Goal: Task Accomplishment & Management: Manage account settings

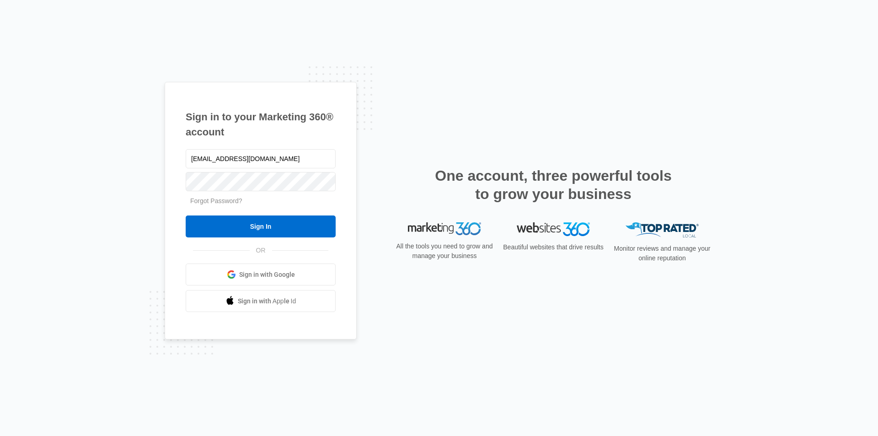
type input "[EMAIL_ADDRESS][DOMAIN_NAME]"
click at [253, 226] on input "Sign In" at bounding box center [261, 226] width 150 height 22
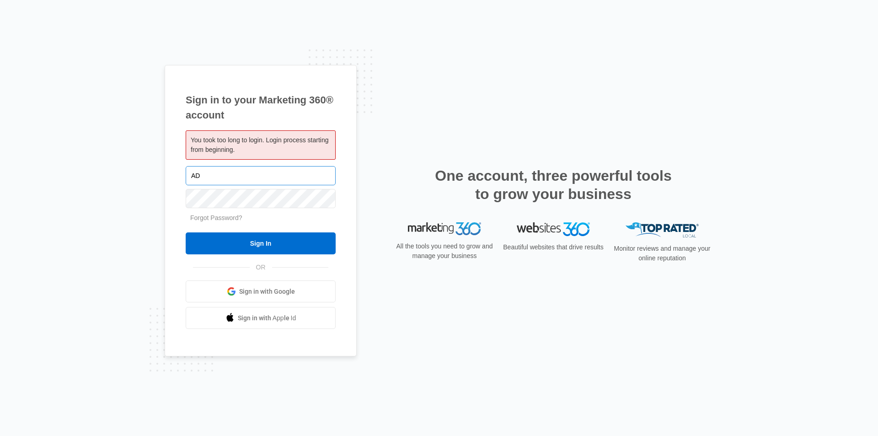
type input "A"
type input "[EMAIL_ADDRESS][DOMAIN_NAME]"
click at [258, 247] on input "Sign In" at bounding box center [261, 243] width 150 height 22
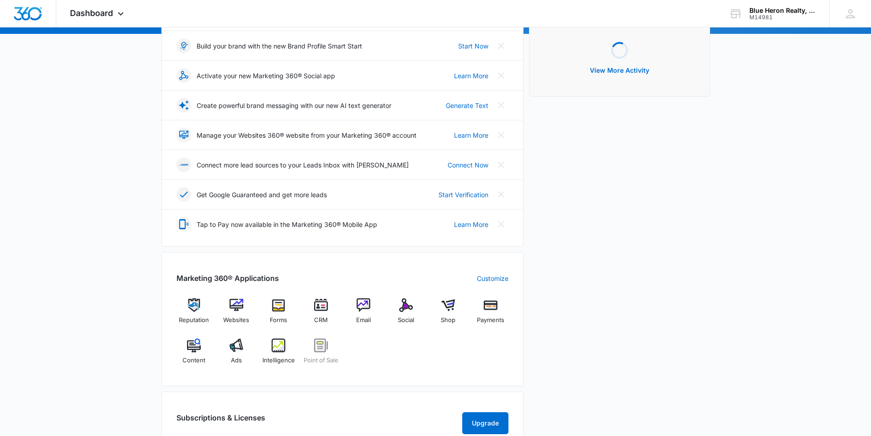
scroll to position [183, 0]
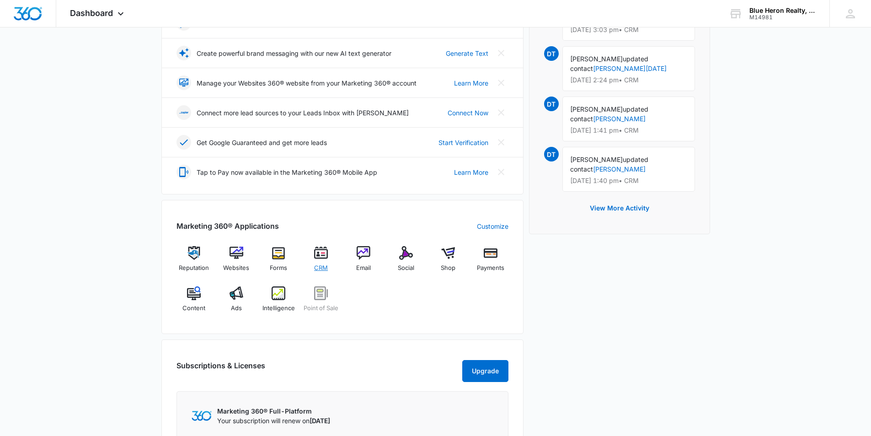
click at [324, 256] on img at bounding box center [321, 253] width 14 height 14
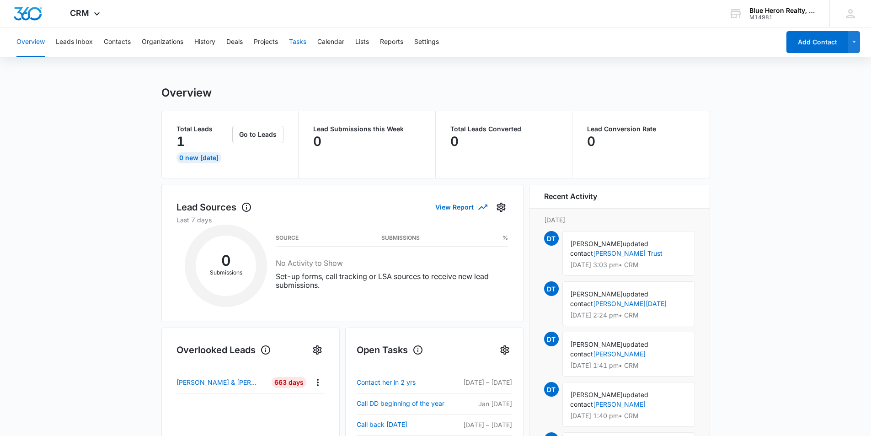
click at [299, 43] on button "Tasks" at bounding box center [297, 41] width 17 height 29
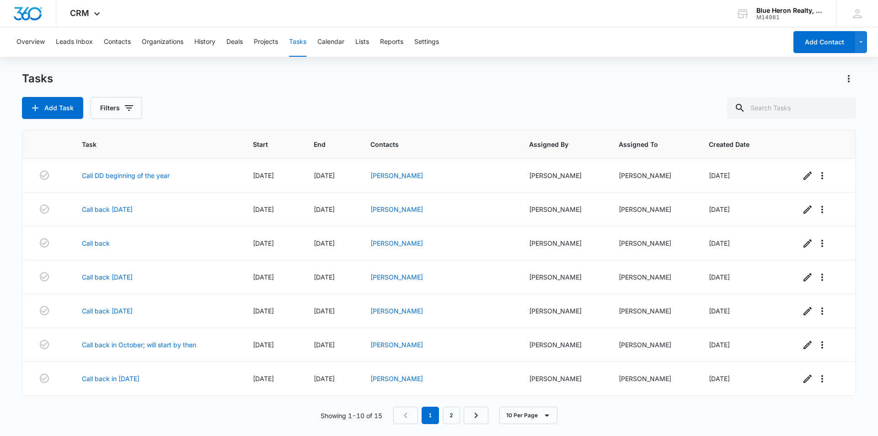
click at [335, 144] on span "End" at bounding box center [325, 145] width 22 height 10
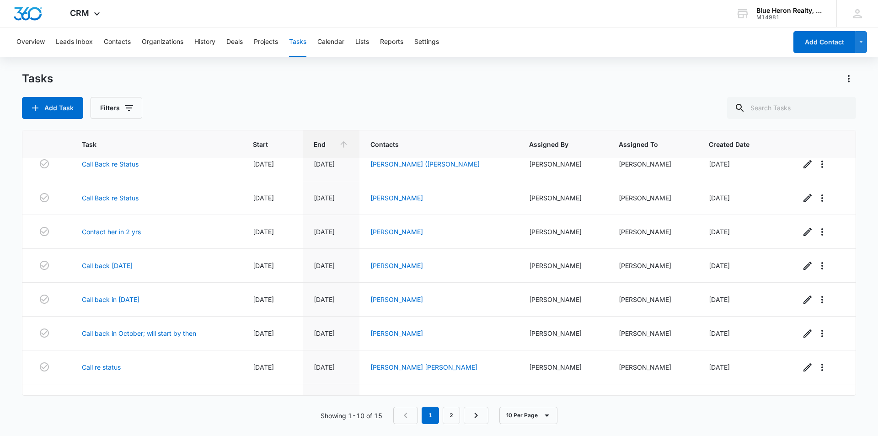
scroll to position [102, 0]
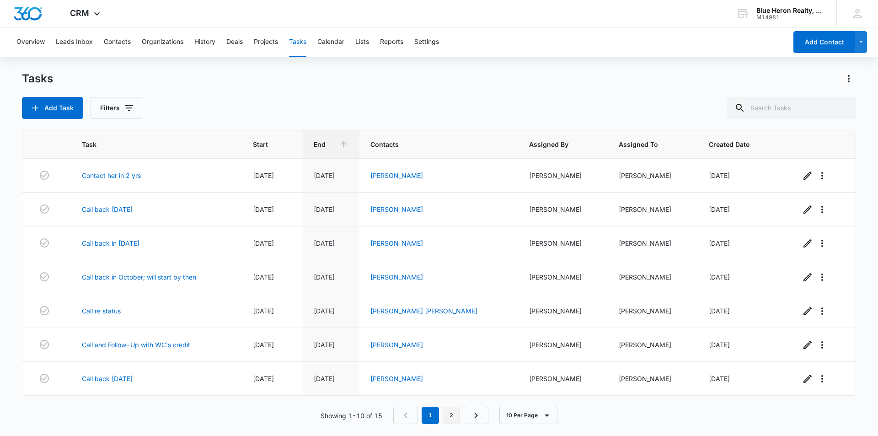
click at [452, 414] on link "2" at bounding box center [451, 415] width 17 height 17
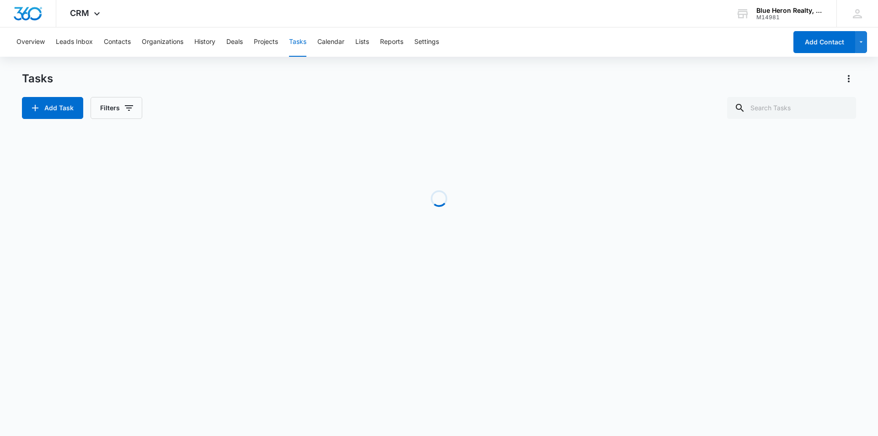
scroll to position [0, 0]
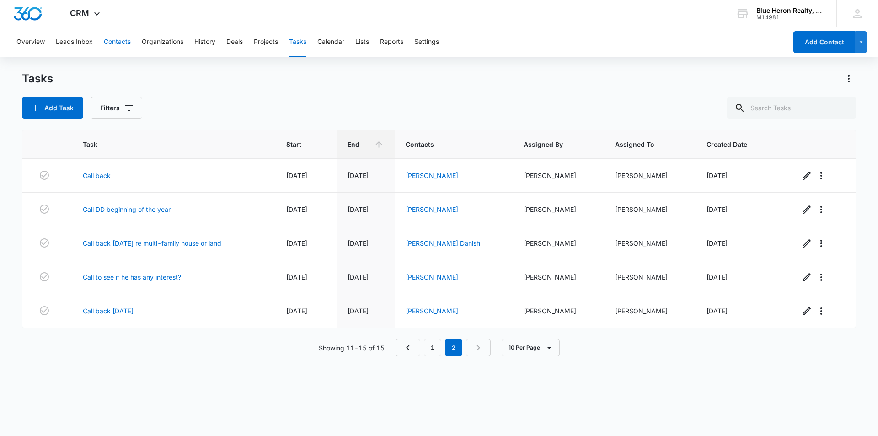
click at [121, 46] on button "Contacts" at bounding box center [117, 41] width 27 height 29
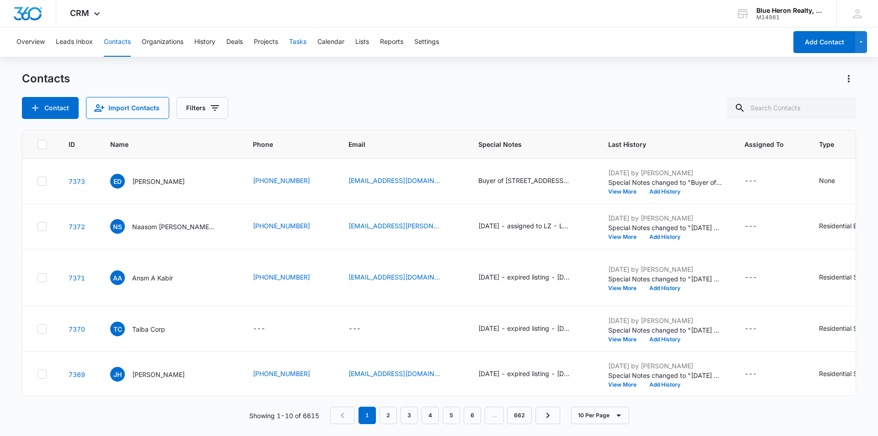
click at [298, 39] on button "Tasks" at bounding box center [297, 41] width 17 height 29
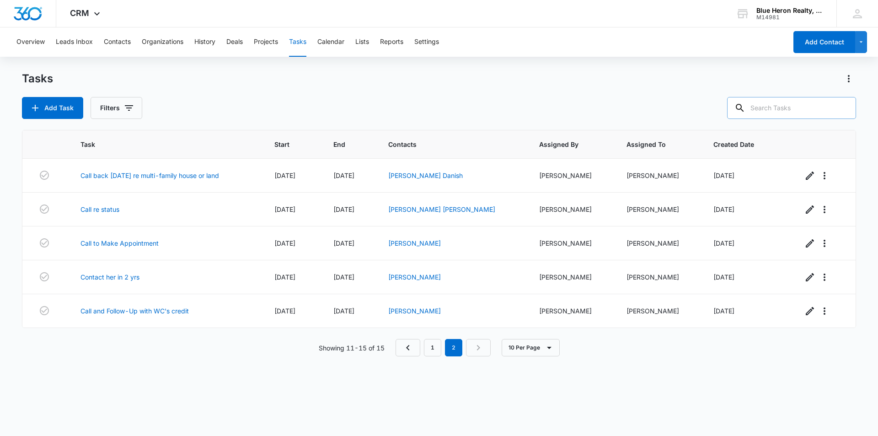
click at [772, 108] on input "text" at bounding box center [791, 108] width 129 height 22
click at [115, 39] on button "Contacts" at bounding box center [117, 41] width 27 height 29
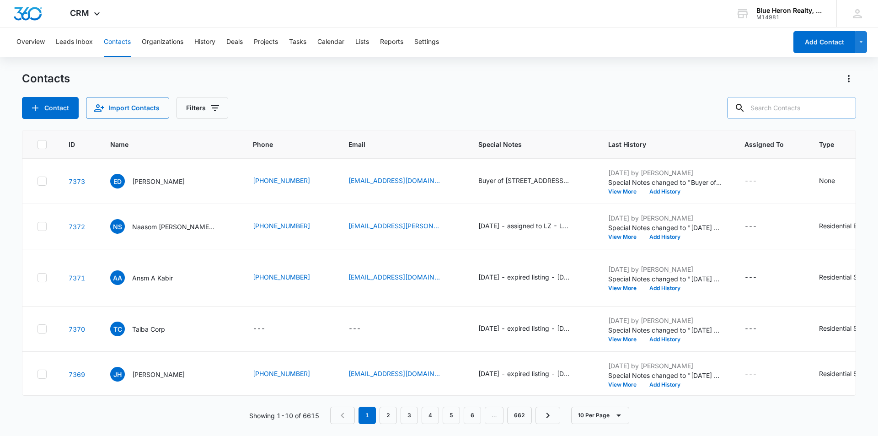
click at [770, 108] on input "text" at bounding box center [791, 108] width 129 height 22
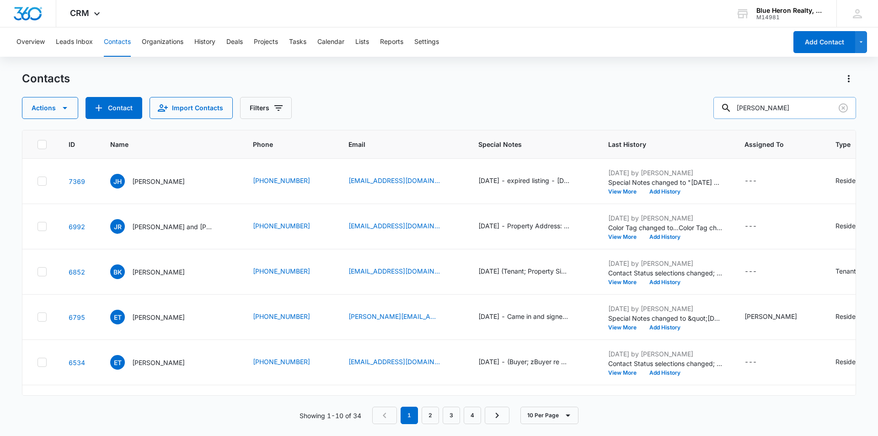
click at [780, 108] on input "[PERSON_NAME]" at bounding box center [785, 108] width 143 height 22
type input "[PERSON_NAME]"
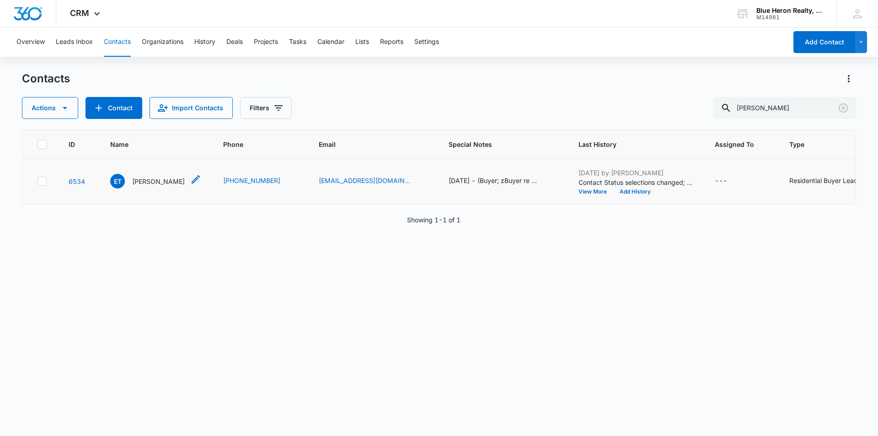
click at [163, 182] on p "[PERSON_NAME]" at bounding box center [158, 182] width 53 height 10
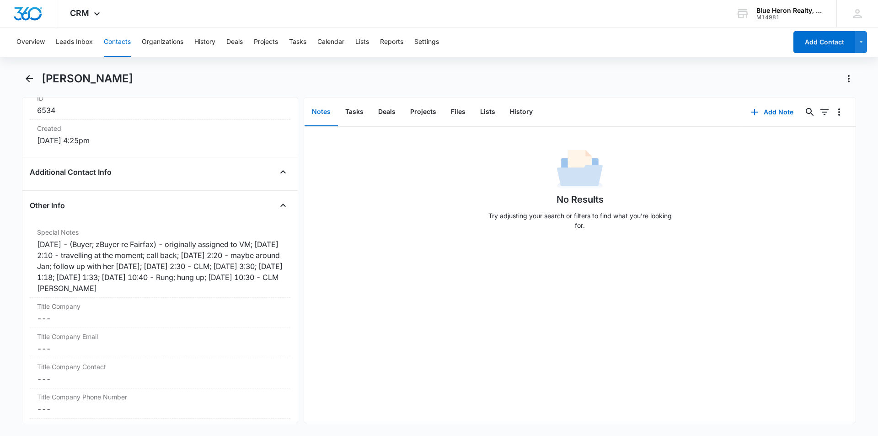
scroll to position [619, 0]
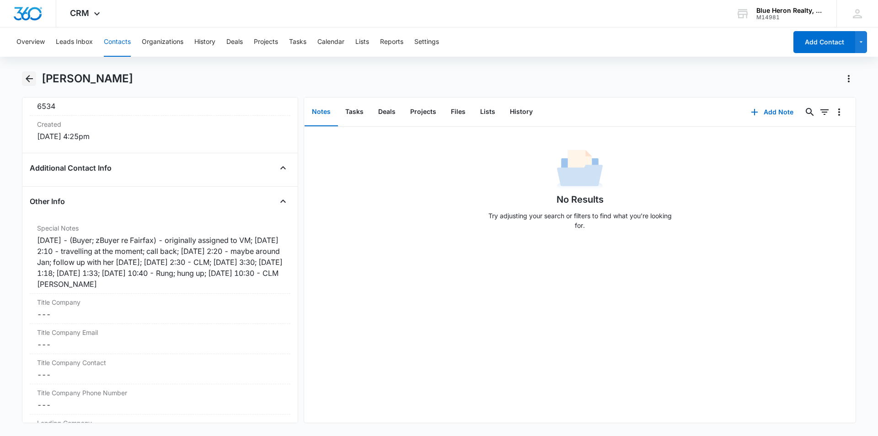
click at [27, 79] on icon "Back" at bounding box center [29, 78] width 7 height 7
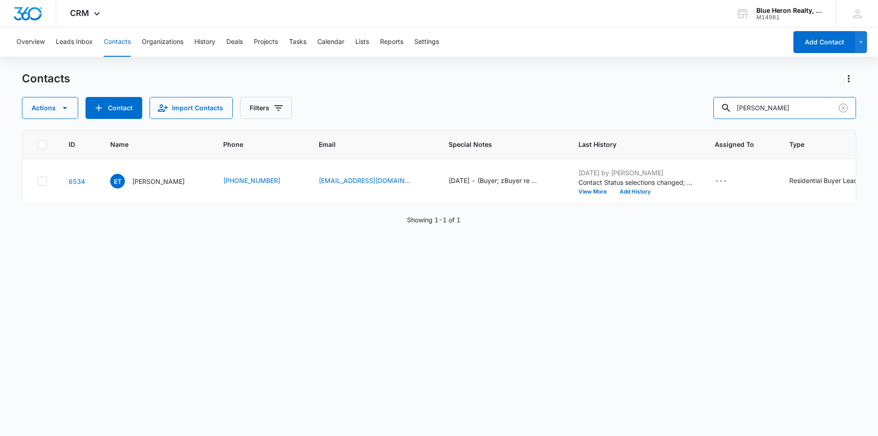
drag, startPoint x: 811, startPoint y: 107, endPoint x: 719, endPoint y: 109, distance: 92.0
click at [719, 109] on div "Actions Contact Import Contacts Filters [PERSON_NAME]" at bounding box center [439, 108] width 834 height 22
type input "[PERSON_NAME]"
click at [142, 181] on p "[PERSON_NAME]" at bounding box center [158, 182] width 53 height 10
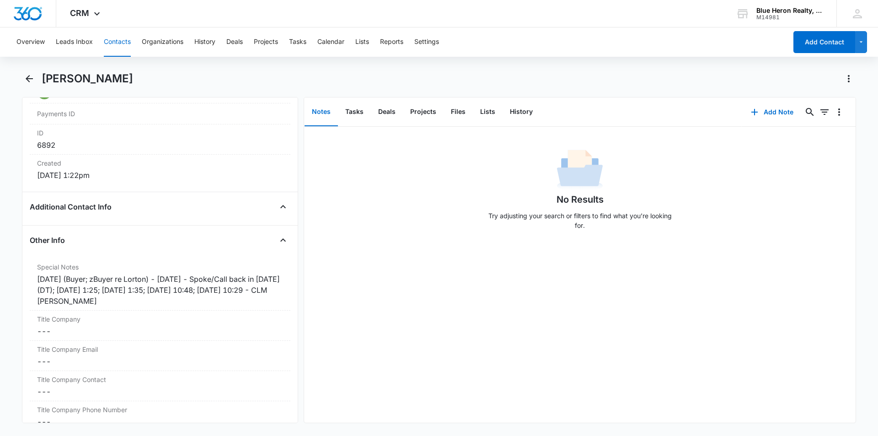
scroll to position [591, 0]
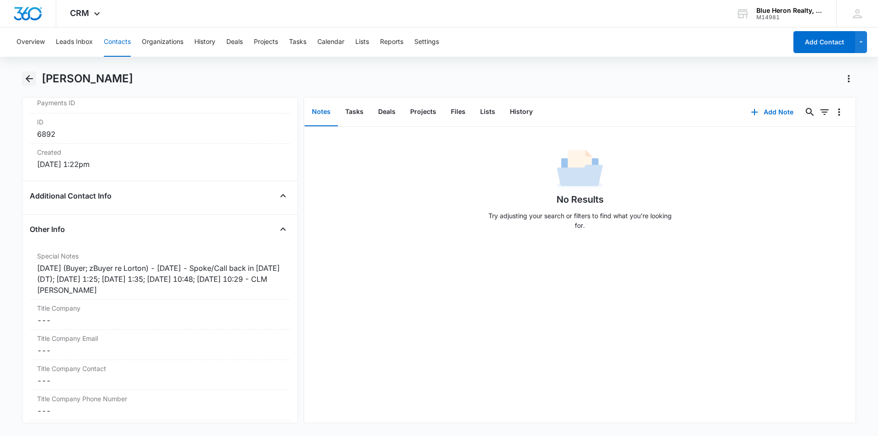
click at [29, 78] on icon "Back" at bounding box center [29, 78] width 11 height 11
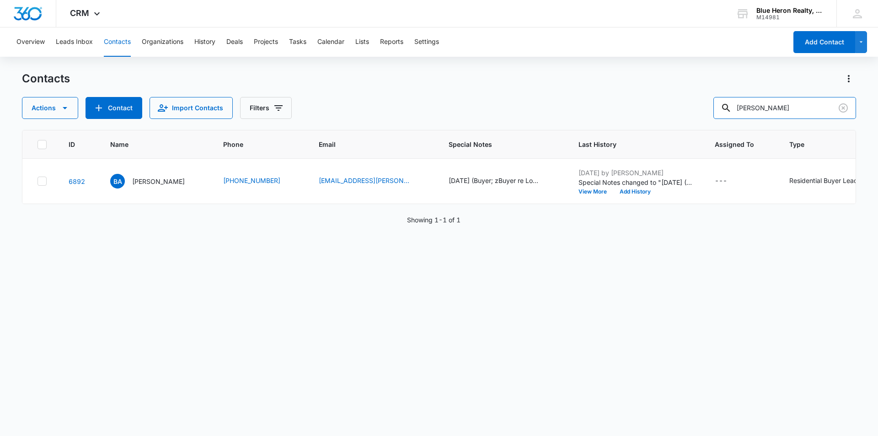
drag, startPoint x: 767, startPoint y: 114, endPoint x: 703, endPoint y: 121, distance: 64.9
click at [704, 124] on div "Contacts Actions Contact Import Contacts Filters [PERSON_NAME] ID Name Phone Em…" at bounding box center [439, 253] width 834 height 364
type input "-"
click at [762, 108] on input "-" at bounding box center [785, 108] width 143 height 22
click at [780, 110] on input "Ashish" at bounding box center [785, 108] width 143 height 22
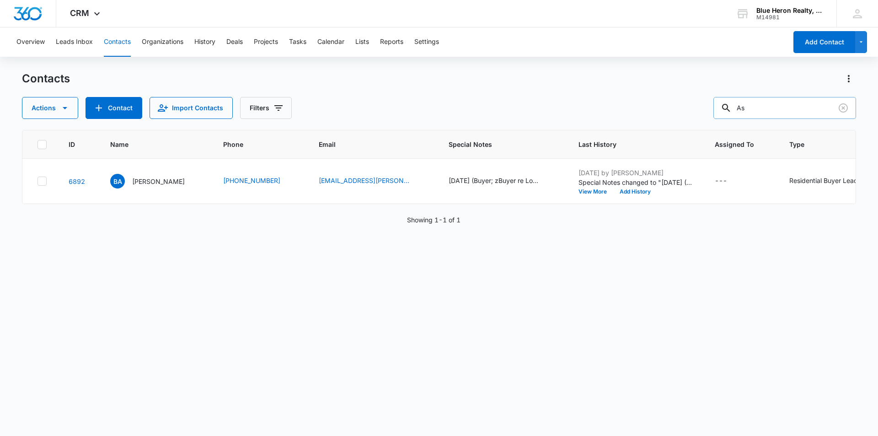
type input "A"
type input "0"
click at [768, 104] on input "0" at bounding box center [785, 108] width 143 height 22
click at [302, 42] on button "Tasks" at bounding box center [297, 41] width 17 height 29
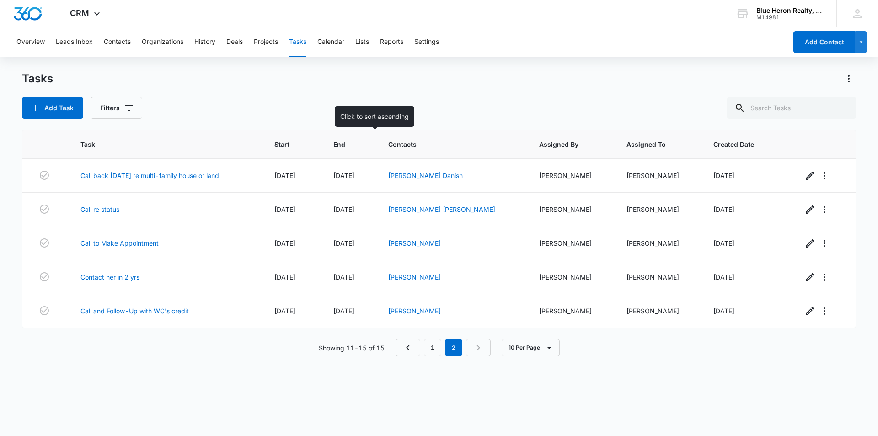
click at [353, 146] on span "End" at bounding box center [343, 145] width 20 height 10
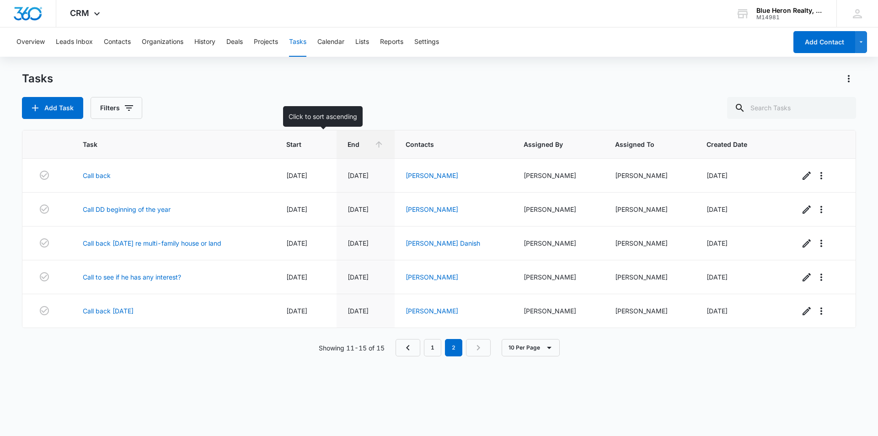
click at [312, 147] on span "Start" at bounding box center [299, 145] width 27 height 10
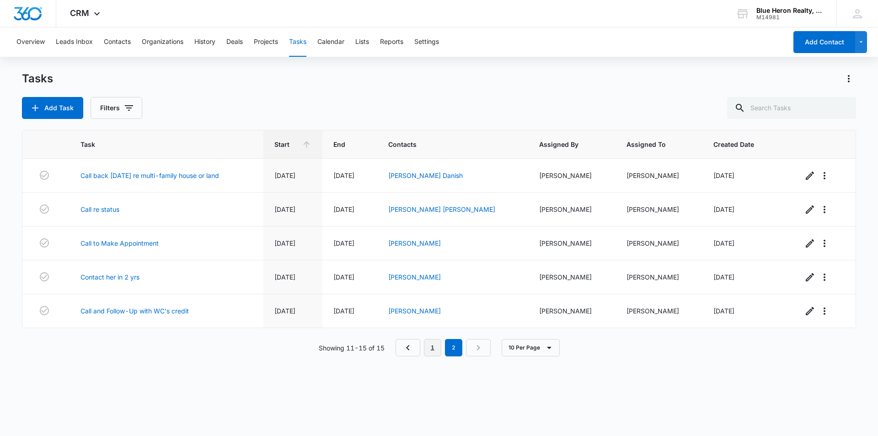
click at [430, 345] on link "1" at bounding box center [432, 347] width 17 height 17
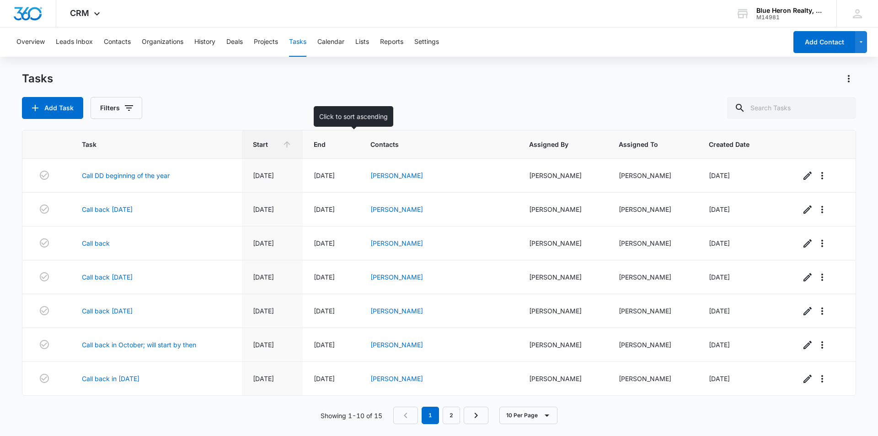
click at [335, 145] on span "End" at bounding box center [325, 145] width 22 height 10
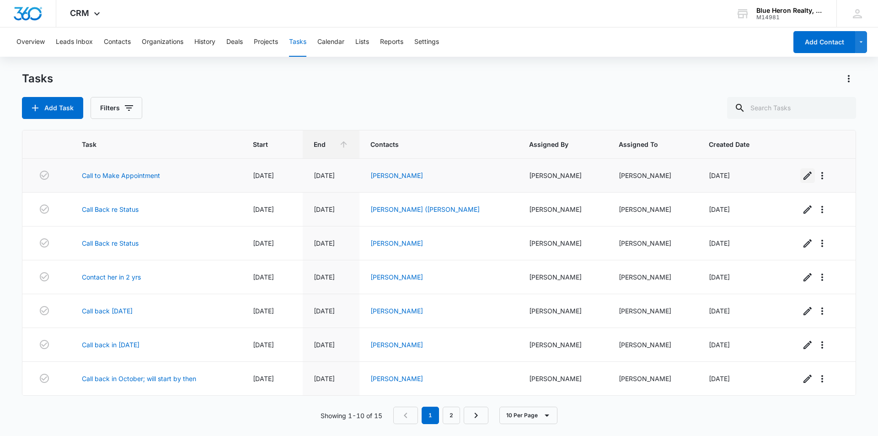
click at [804, 176] on icon "button" at bounding box center [808, 176] width 8 height 8
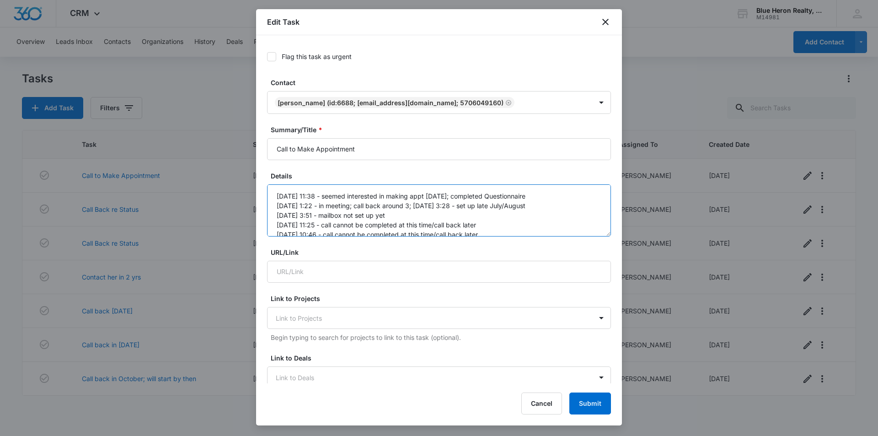
scroll to position [38, 0]
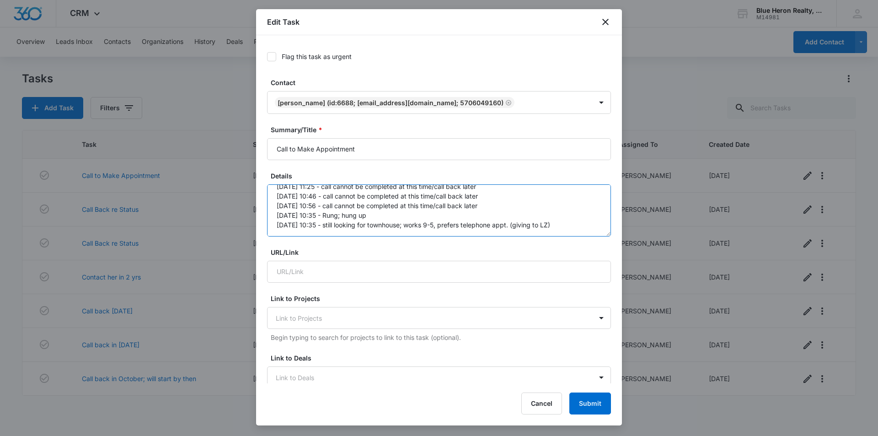
click at [556, 225] on textarea "[DATE] 11:38 - seemed interested in making appt [DATE]; completed Questionnaire…" at bounding box center [439, 210] width 344 height 52
type textarea "[DATE] 11:38 - seemed interested in making appt [DATE]; completed Questionnaire…"
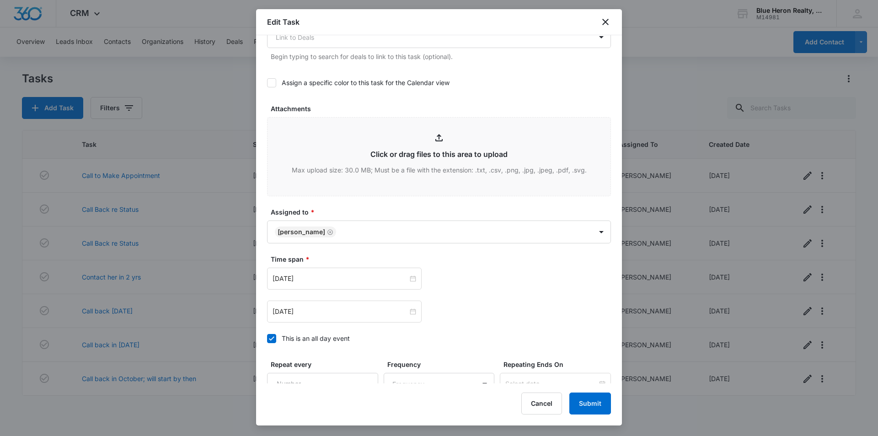
scroll to position [342, 0]
click at [386, 315] on input "[DATE]" at bounding box center [340, 310] width 135 height 10
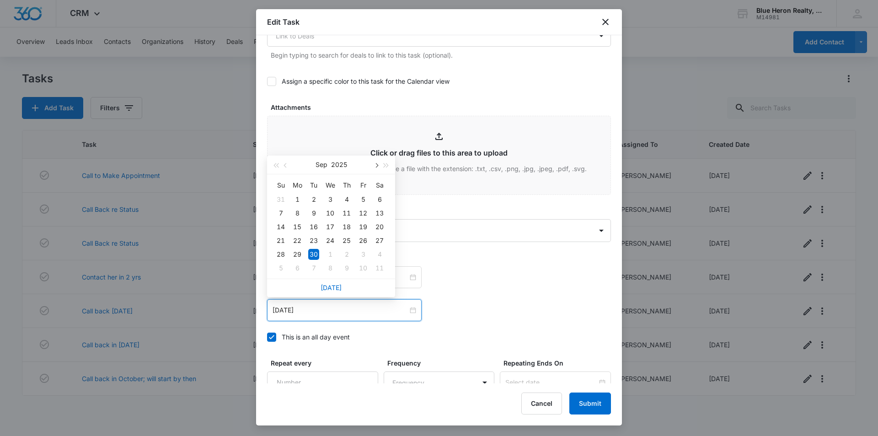
click at [376, 162] on button "button" at bounding box center [376, 165] width 10 height 18
type input "[DATE]"
click at [364, 267] on div "7" at bounding box center [363, 268] width 11 height 11
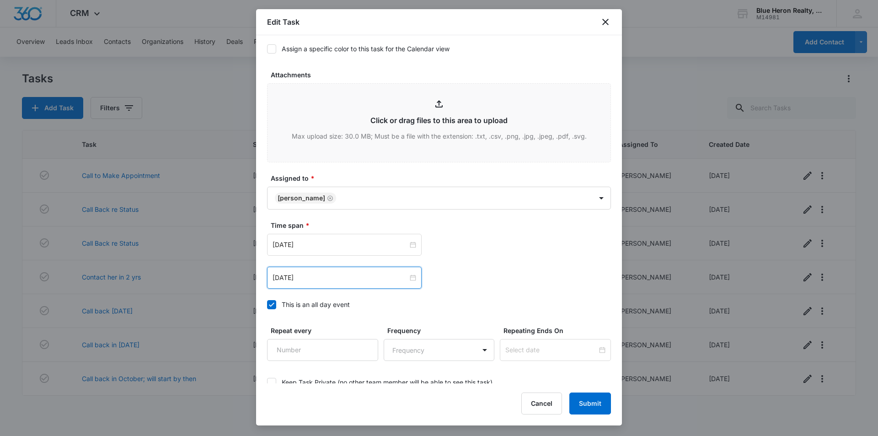
scroll to position [430, 0]
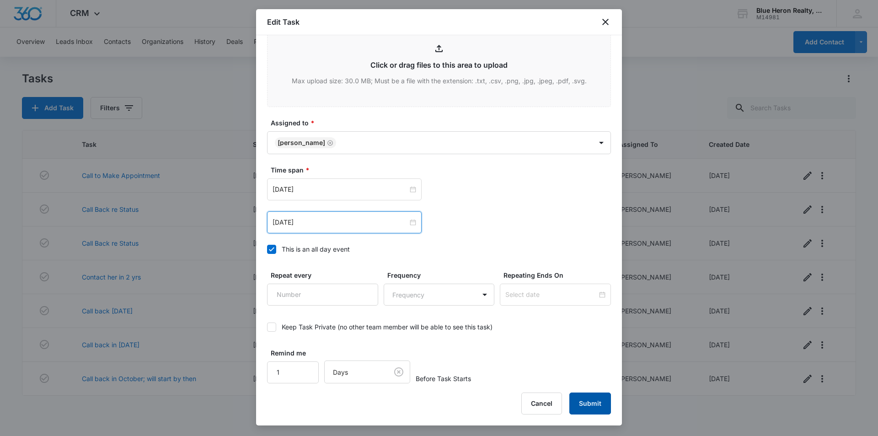
click at [589, 397] on button "Submit" at bounding box center [591, 404] width 42 height 22
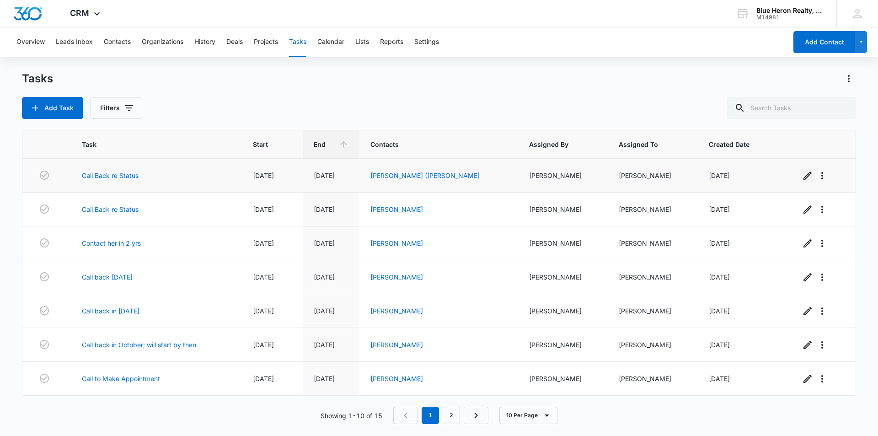
click at [802, 175] on icon "button" at bounding box center [807, 175] width 11 height 11
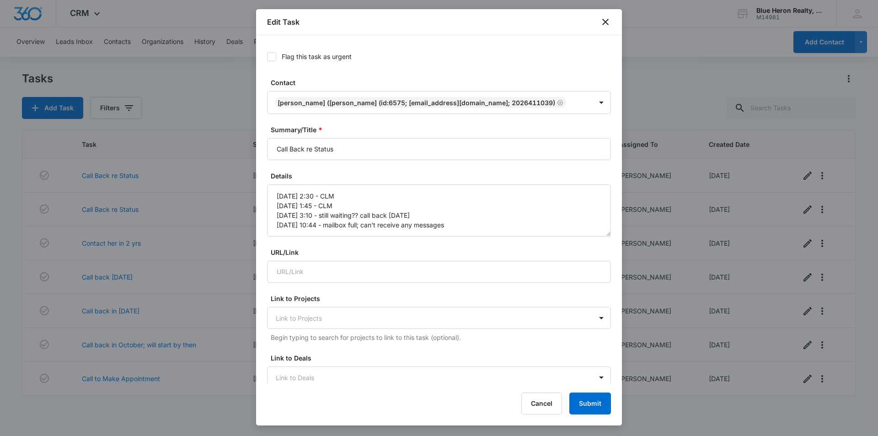
type input "[DATE]"
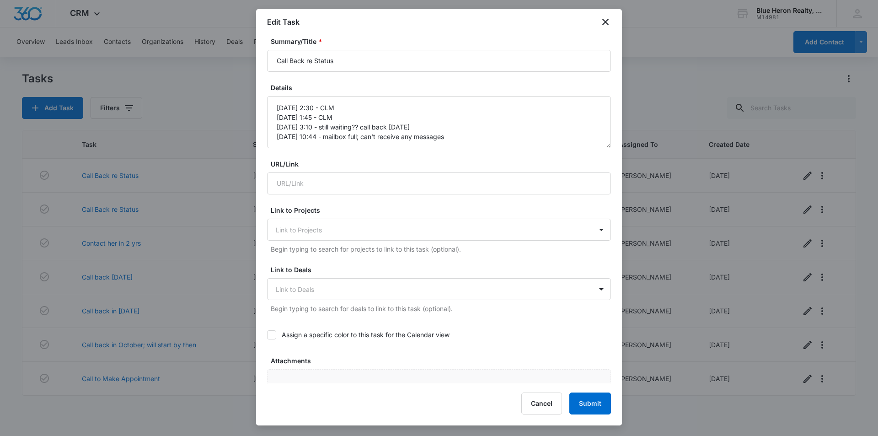
scroll to position [91, 0]
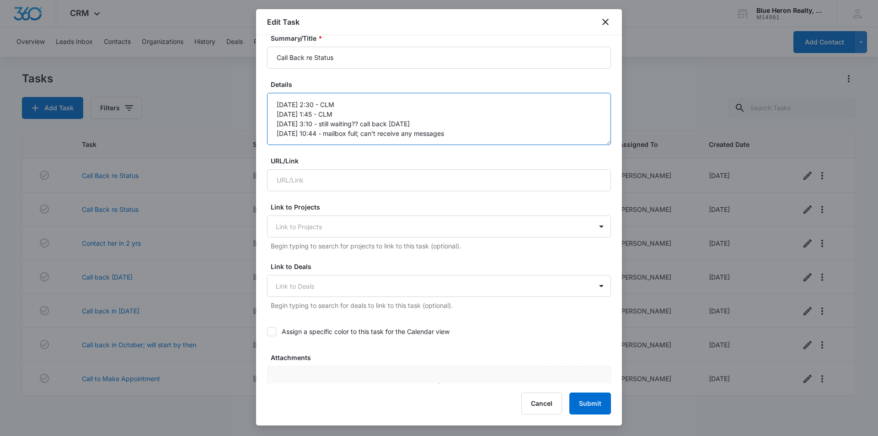
click at [446, 133] on textarea "[DATE] 2:30 - CLM [DATE] 1:45 - CLM [DATE] 3:10 - still waiting?? call back [DA…" at bounding box center [439, 119] width 344 height 52
click at [607, 25] on icon "close" at bounding box center [605, 21] width 11 height 11
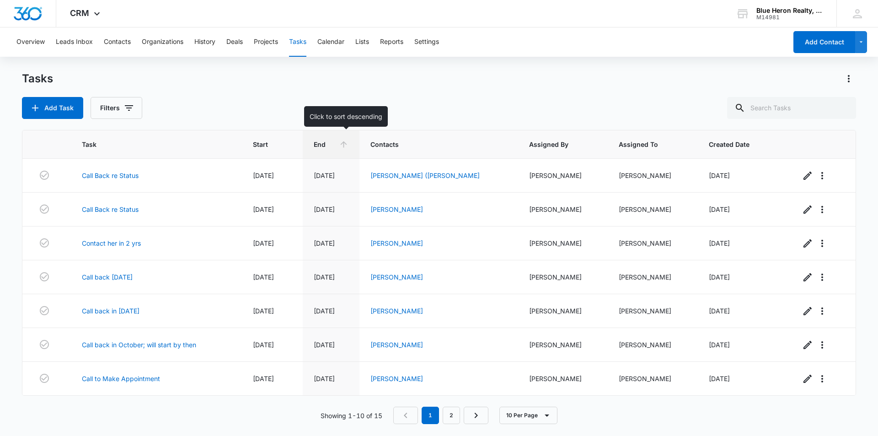
click at [334, 145] on span "End" at bounding box center [325, 145] width 22 height 10
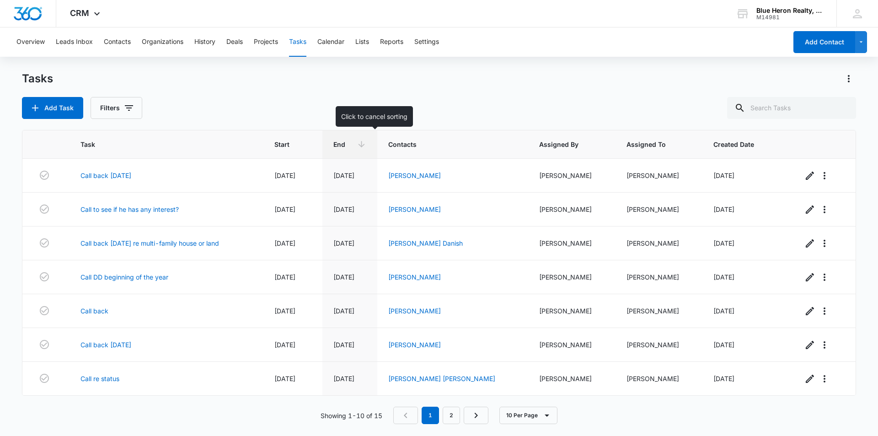
click at [353, 142] on span "End" at bounding box center [343, 145] width 20 height 10
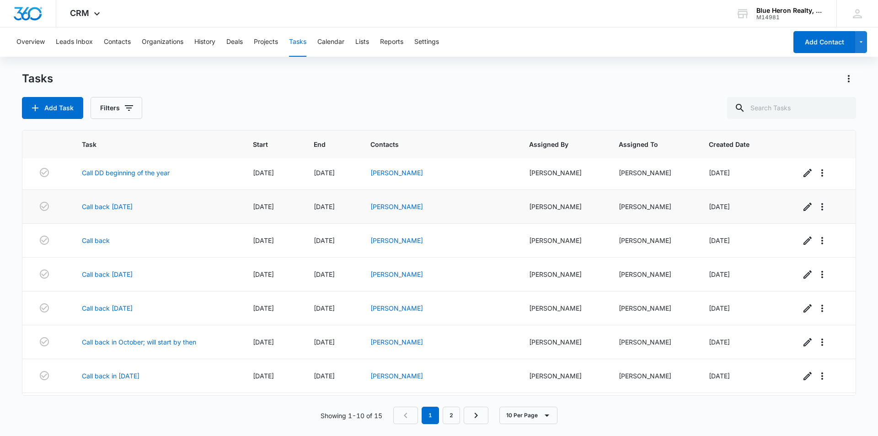
scroll to position [0, 0]
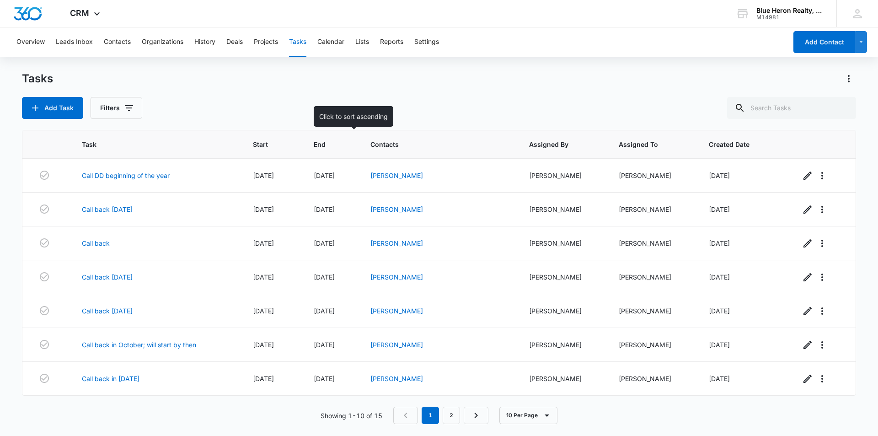
click at [335, 146] on span "End" at bounding box center [325, 145] width 22 height 10
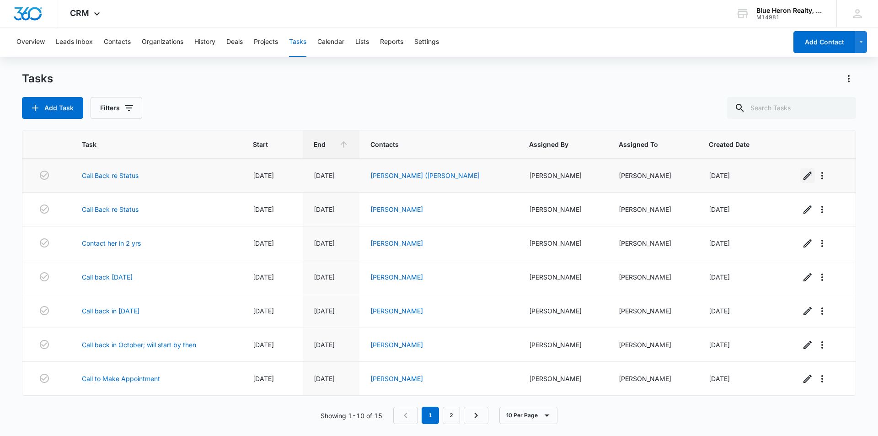
click at [802, 175] on icon "button" at bounding box center [807, 175] width 11 height 11
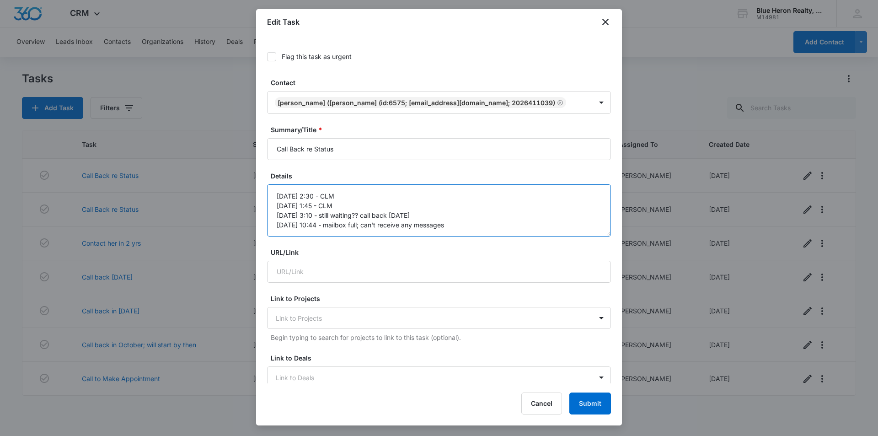
click at [450, 222] on textarea "[DATE] 2:30 - CLM [DATE] 1:45 - CLM [DATE] 3:10 - still waiting?? call back [DA…" at bounding box center [439, 210] width 344 height 52
type textarea "[DATE] 2:30 - CLM [DATE] 1:45 - CLM [DATE] 3:10 - still waiting?? call back [DA…"
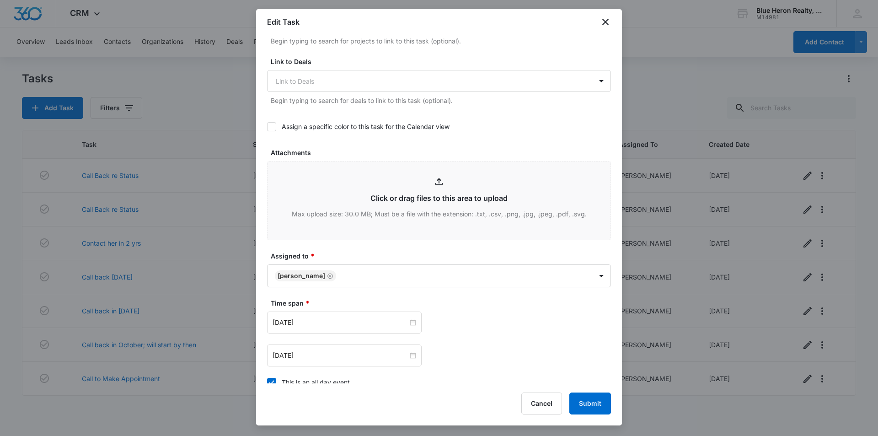
scroll to position [334, 0]
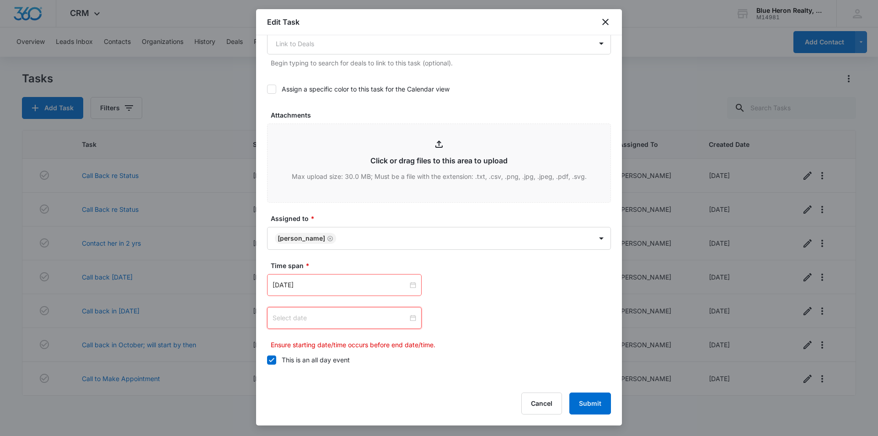
click at [388, 320] on input at bounding box center [340, 318] width 135 height 10
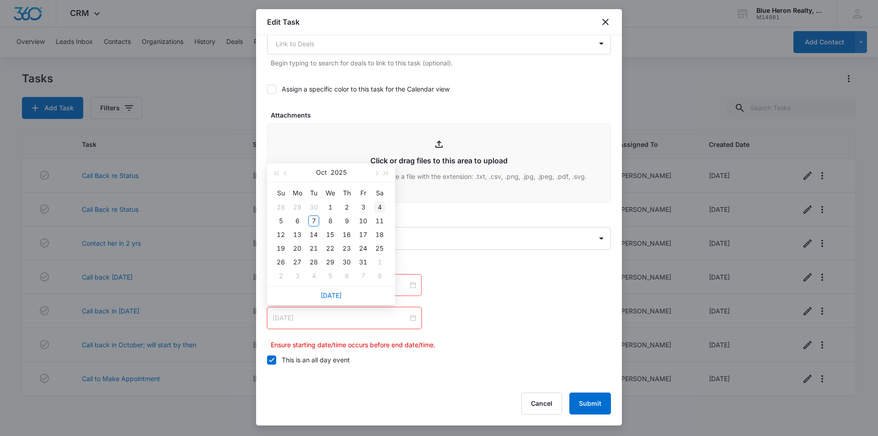
type input "[DATE]"
click at [379, 175] on button "button" at bounding box center [376, 172] width 10 height 18
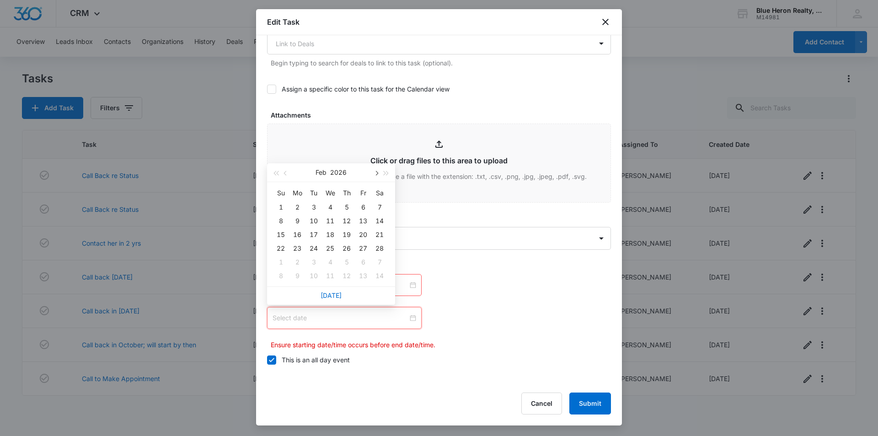
click at [379, 175] on button "button" at bounding box center [376, 172] width 10 height 18
type input "[DATE]"
drag, startPoint x: 311, startPoint y: 221, endPoint x: 330, endPoint y: 223, distance: 19.3
click at [312, 221] on div "7" at bounding box center [313, 220] width 11 height 11
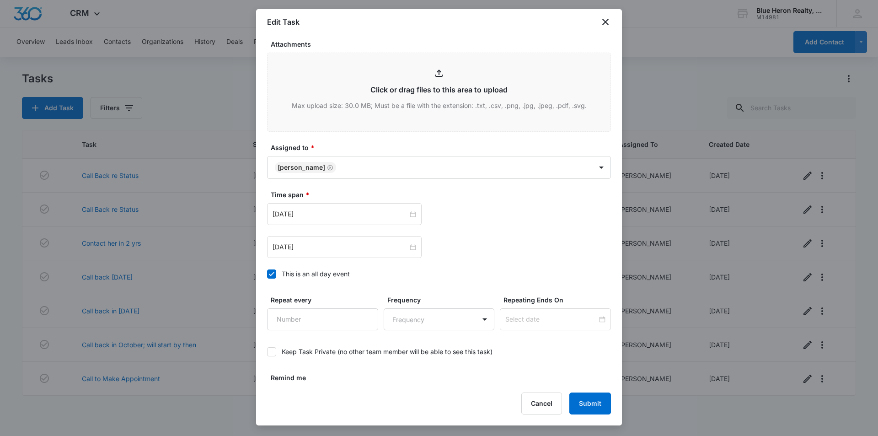
scroll to position [430, 0]
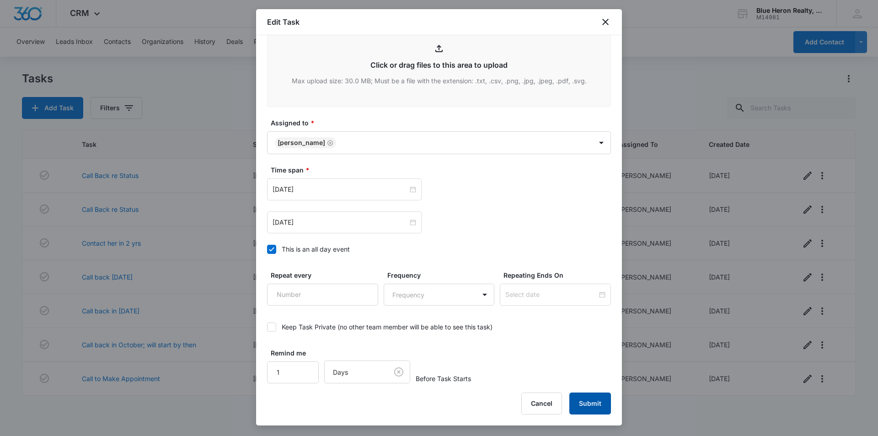
click at [589, 406] on button "Submit" at bounding box center [591, 404] width 42 height 22
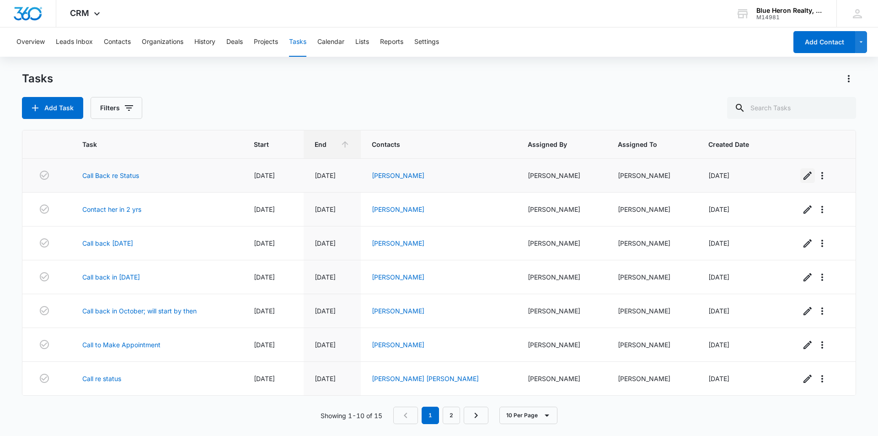
click at [802, 176] on icon "button" at bounding box center [807, 175] width 11 height 11
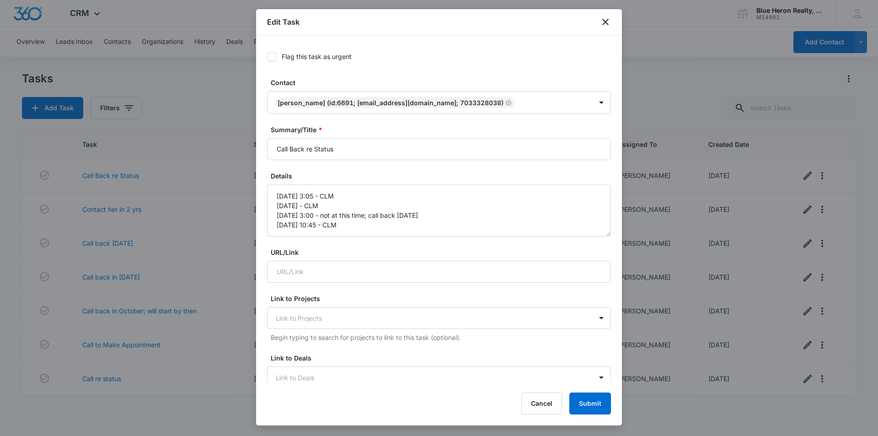
type input "[DATE]"
click at [338, 223] on textarea "[DATE] 3:05 - CLM [DATE] - CLM [DATE] 3:00 - not at this time; call back [DATE]…" at bounding box center [439, 210] width 344 height 52
type textarea "[DATE] 3:05 - CLM [DATE] - CLM [DATE] 3:00 - not at this time; call back [DATE]…"
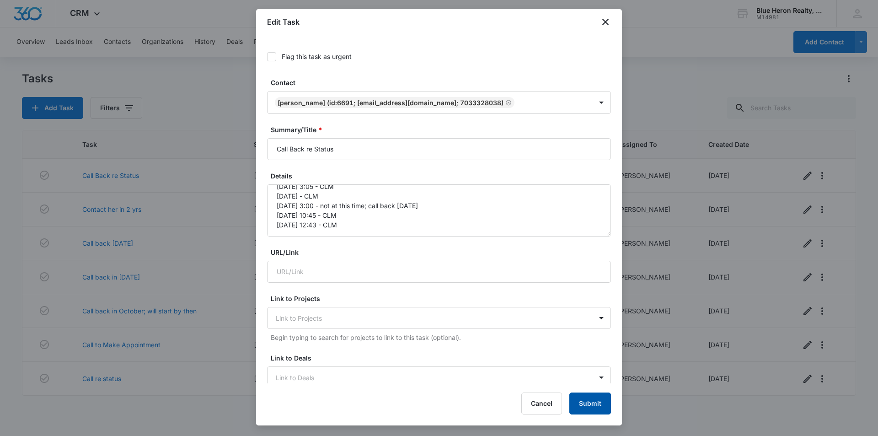
click at [587, 405] on button "Submit" at bounding box center [591, 404] width 42 height 22
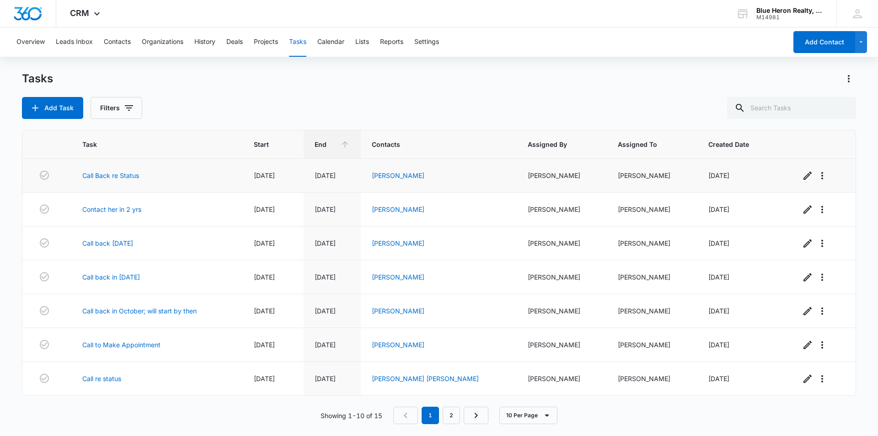
click at [361, 187] on td "[DATE]" at bounding box center [332, 176] width 57 height 34
click at [804, 176] on icon "button" at bounding box center [808, 176] width 8 height 8
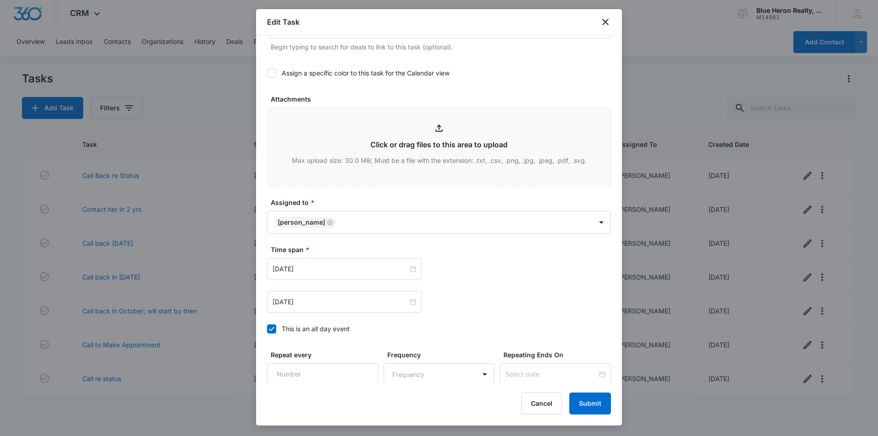
scroll to position [355, 0]
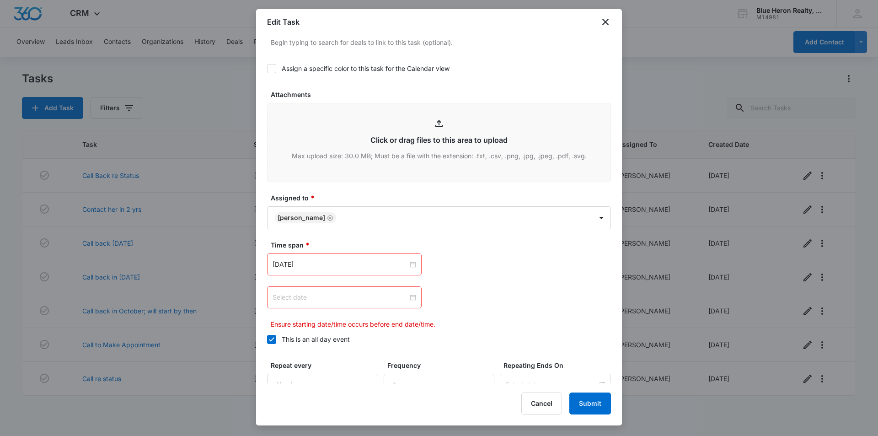
click at [387, 299] on input at bounding box center [340, 297] width 135 height 10
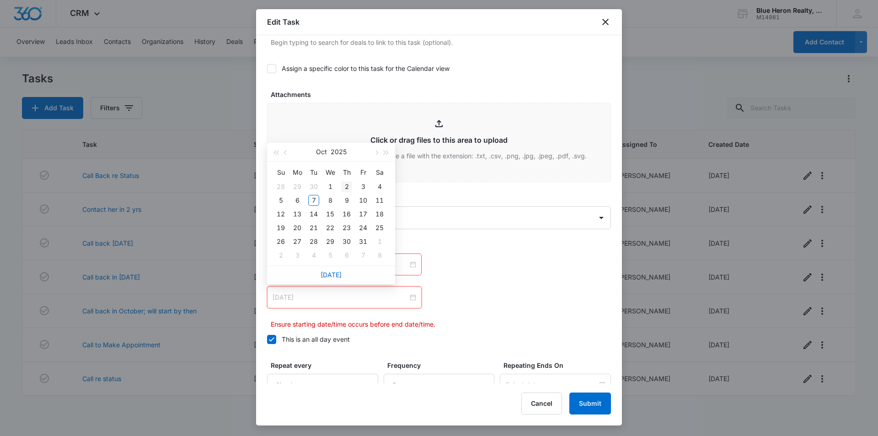
type input "[DATE]"
click at [377, 153] on span "button" at bounding box center [376, 153] width 5 height 5
click at [376, 153] on span "button" at bounding box center [376, 153] width 5 height 5
type input "[DATE]"
click at [316, 201] on div "9" at bounding box center [313, 200] width 11 height 11
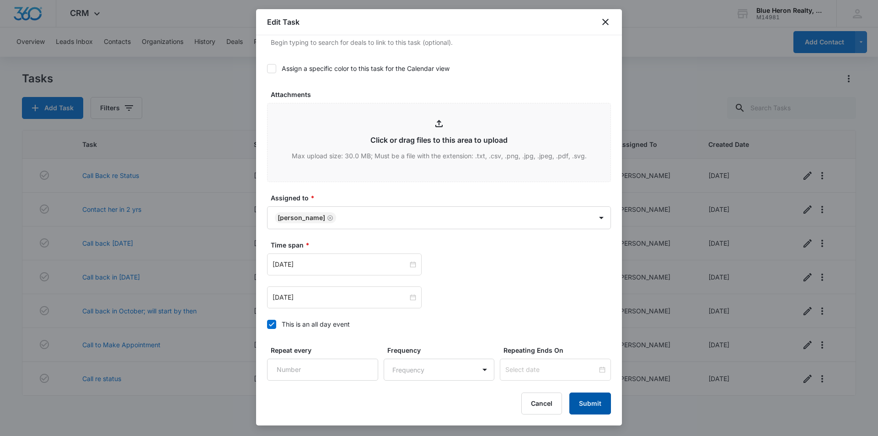
click at [588, 402] on button "Submit" at bounding box center [591, 404] width 42 height 22
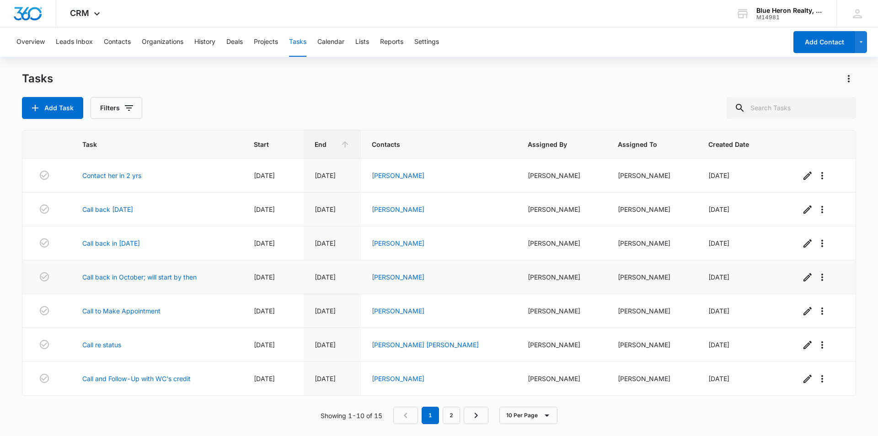
click at [357, 261] on tbody "Contact her in 2 yrs [DATE] [DATE] [PERSON_NAME] [GEOGRAPHIC_DATA][PERSON_NAME]…" at bounding box center [438, 328] width 833 height 339
click at [541, 106] on div "Add Task Filters" at bounding box center [439, 108] width 834 height 22
click at [802, 312] on icon "button" at bounding box center [807, 311] width 11 height 11
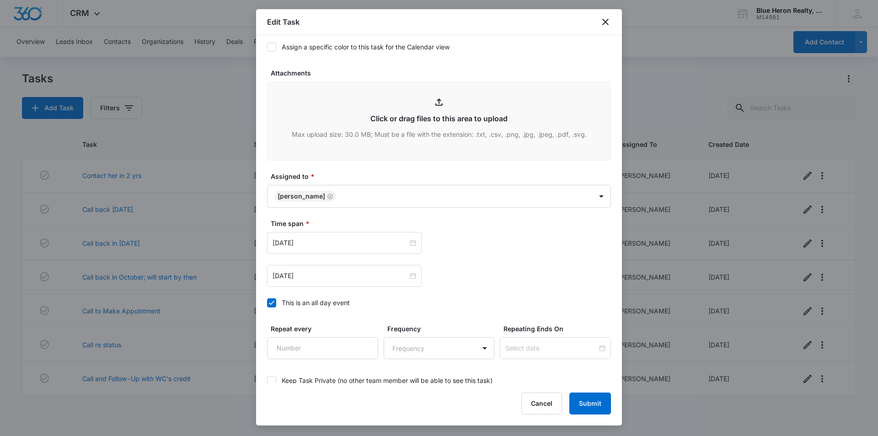
scroll to position [374, 0]
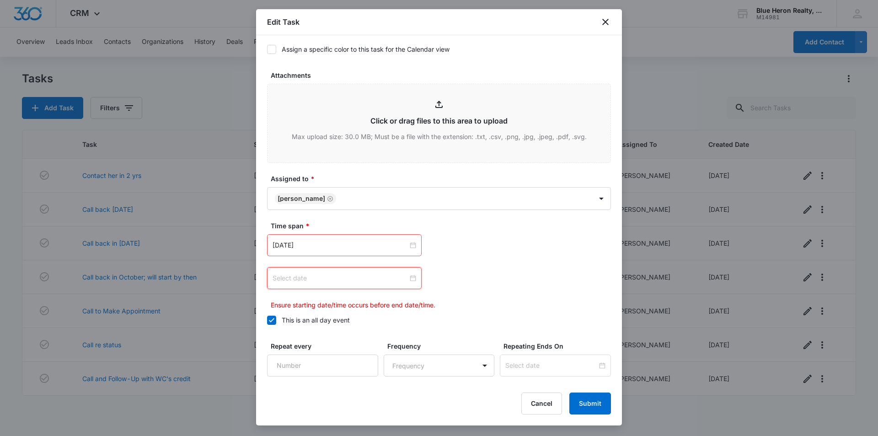
click at [368, 281] on input at bounding box center [340, 278] width 135 height 10
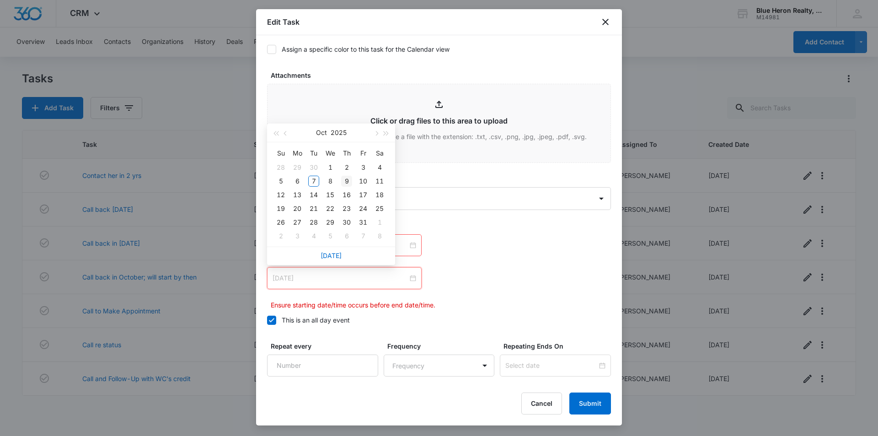
type input "[DATE]"
click at [348, 183] on div "9" at bounding box center [346, 181] width 11 height 11
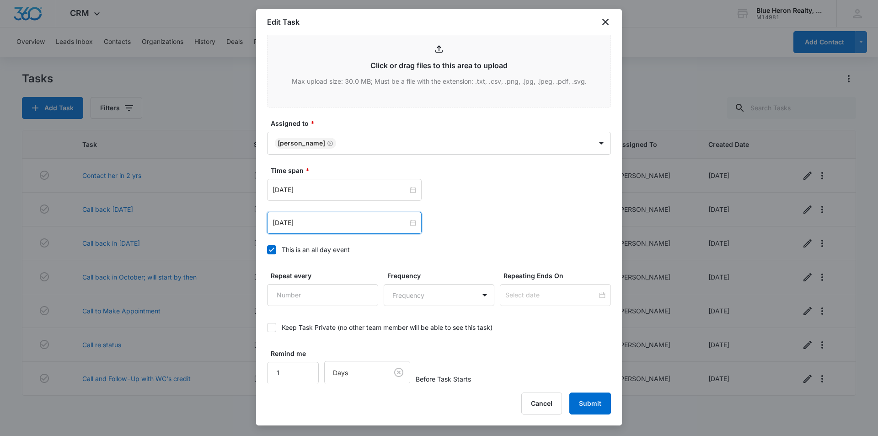
scroll to position [430, 0]
click at [587, 401] on button "Submit" at bounding box center [591, 404] width 42 height 22
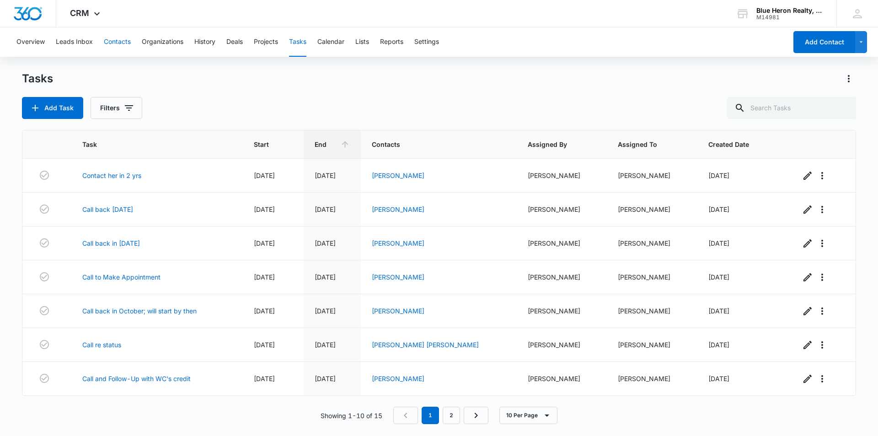
click at [113, 43] on button "Contacts" at bounding box center [117, 41] width 27 height 29
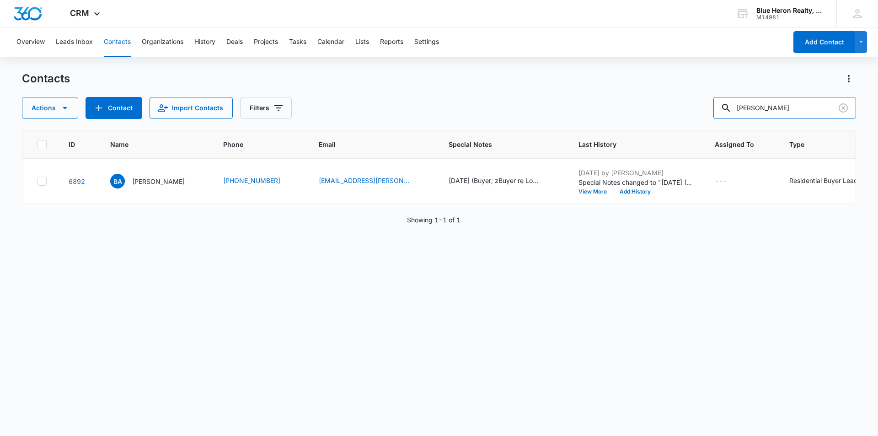
drag, startPoint x: 782, startPoint y: 108, endPoint x: 686, endPoint y: 110, distance: 95.6
click at [686, 110] on div "Actions Contact Import Contacts Filters [PERSON_NAME]" at bounding box center [439, 108] width 834 height 22
type input "[PERSON_NAME]"
click at [139, 181] on p "[PERSON_NAME]" at bounding box center [158, 182] width 53 height 10
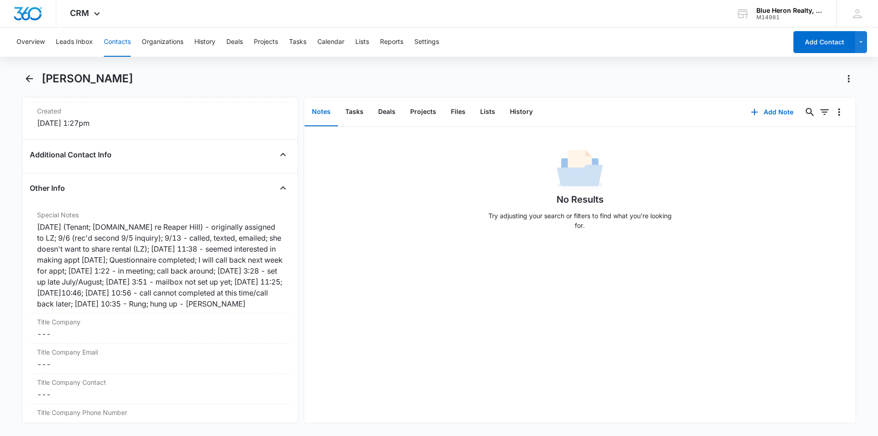
scroll to position [640, 0]
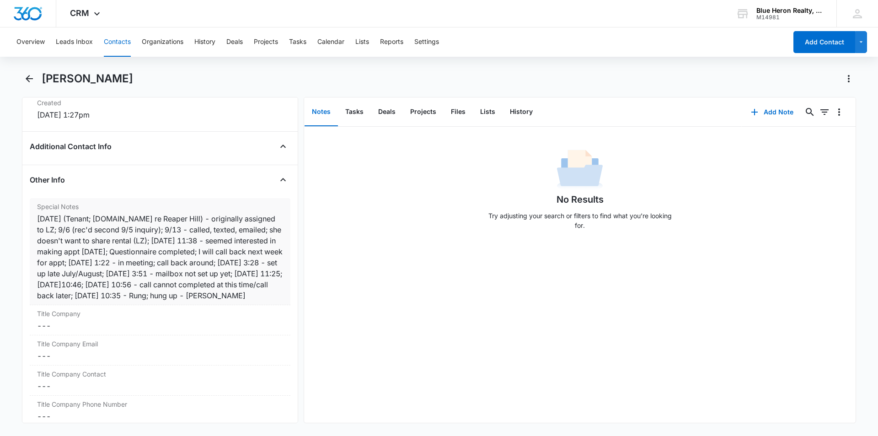
click at [86, 301] on div "[DATE] (Tenant; [DOMAIN_NAME] re Reaper Hill) - originally assigned to LZ; 9/6 …" at bounding box center [160, 257] width 246 height 88
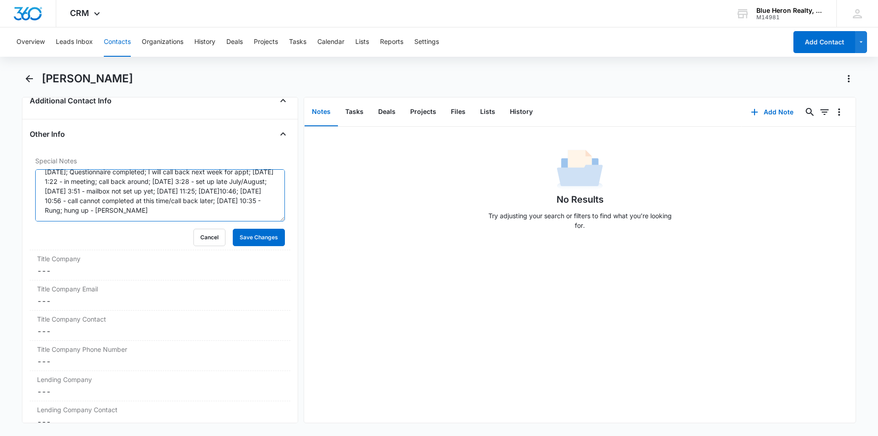
scroll to position [38, 0]
click at [192, 211] on textarea "[DATE] (Tenant; [DOMAIN_NAME] re Reaper Hill) - originally assigned to LZ; 9/6 …" at bounding box center [160, 195] width 250 height 52
type textarea "[DATE] (Tenant; [DOMAIN_NAME] re Reaper Hill) - originally assigned to LZ; 9/6 …"
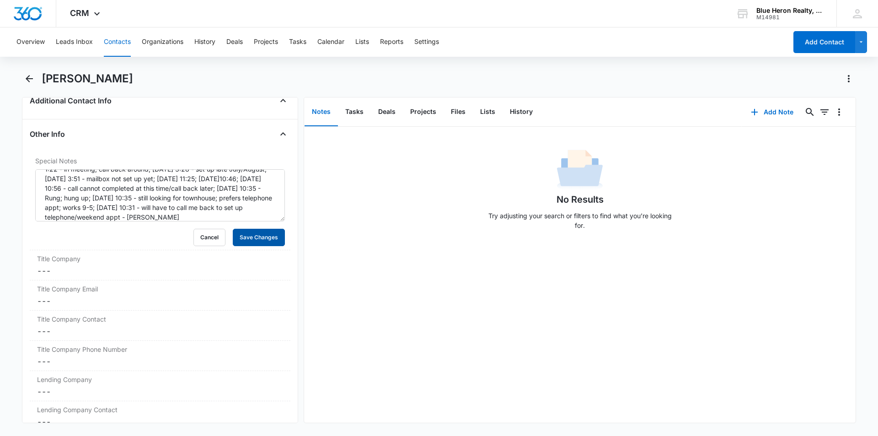
click at [246, 234] on button "Save Changes" at bounding box center [259, 237] width 52 height 17
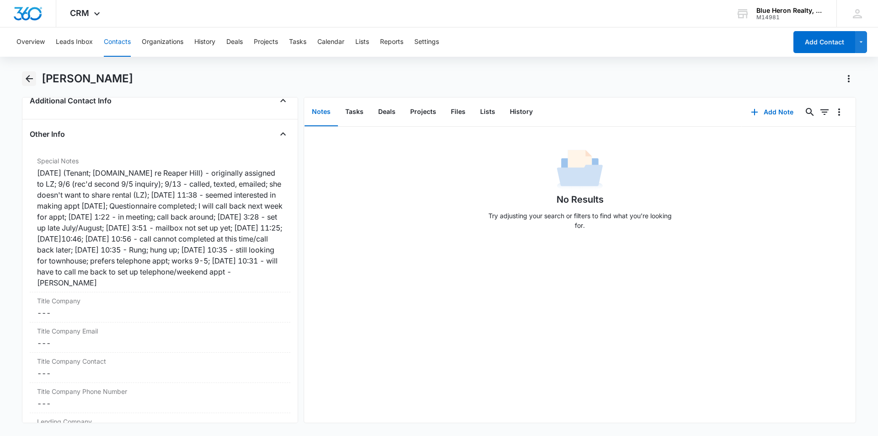
click at [30, 77] on icon "Back" at bounding box center [29, 78] width 11 height 11
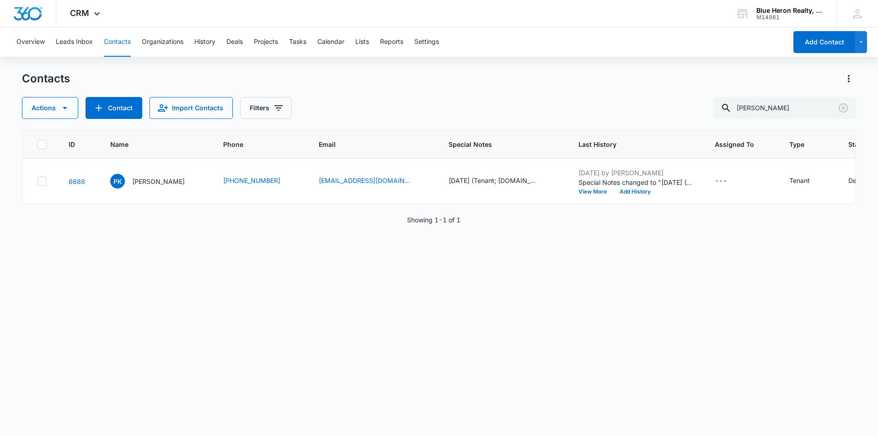
click at [507, 274] on div "ID Name Phone Email Special Notes Last History Assigned To Type Status Address …" at bounding box center [439, 277] width 834 height 294
drag, startPoint x: 799, startPoint y: 106, endPoint x: 745, endPoint y: 98, distance: 54.6
click at [745, 98] on input "[PERSON_NAME]" at bounding box center [785, 108] width 143 height 22
type input "[PERSON_NAME]"
click at [151, 184] on p "[PERSON_NAME]" at bounding box center [158, 182] width 53 height 10
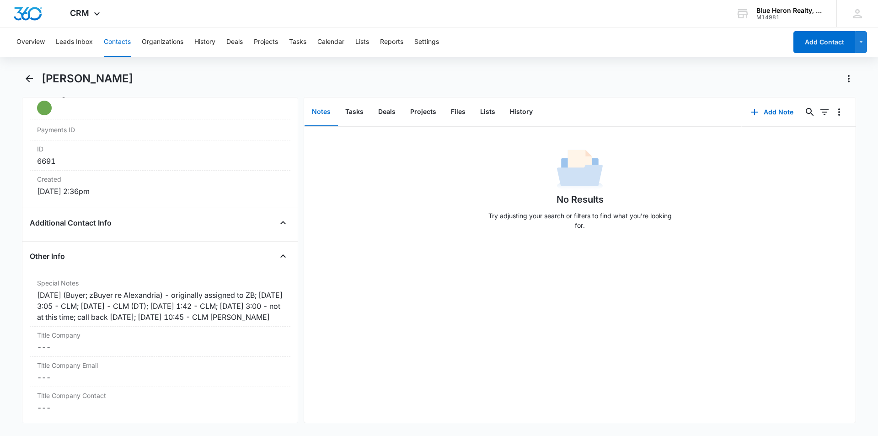
scroll to position [575, 0]
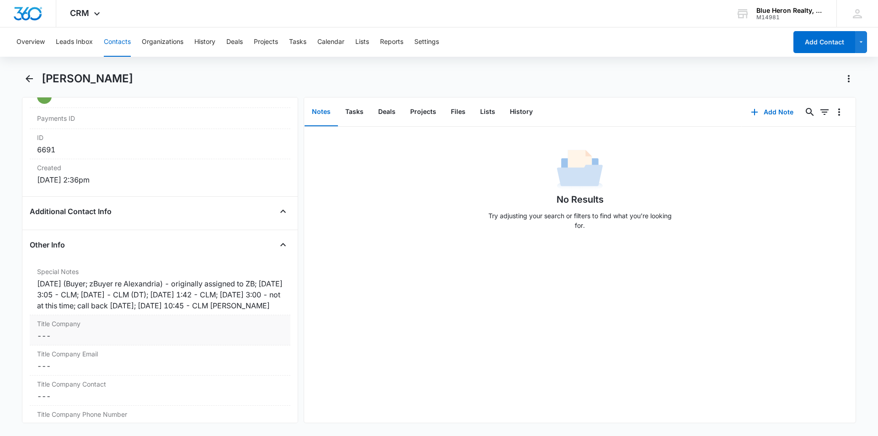
drag, startPoint x: 54, startPoint y: 316, endPoint x: 88, endPoint y: 323, distance: 35.4
click at [54, 311] on div "[DATE] (Buyer; zBuyer re Alexandria) - originally assigned to ZB; [DATE] 3:05 -…" at bounding box center [160, 294] width 246 height 33
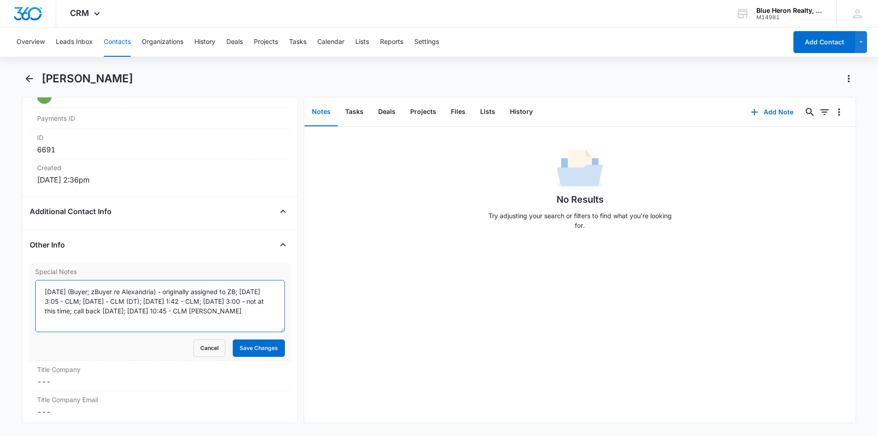
click at [203, 311] on textarea "[DATE] (Buyer; zBuyer re Alexandria) - originally assigned to ZB; [DATE] 3:05 -…" at bounding box center [160, 306] width 250 height 52
type textarea "[DATE] (Buyer; zBuyer re Alexandria) - originally assigned to ZB; [DATE] 3:05 -…"
click at [237, 348] on button "Save Changes" at bounding box center [259, 347] width 52 height 17
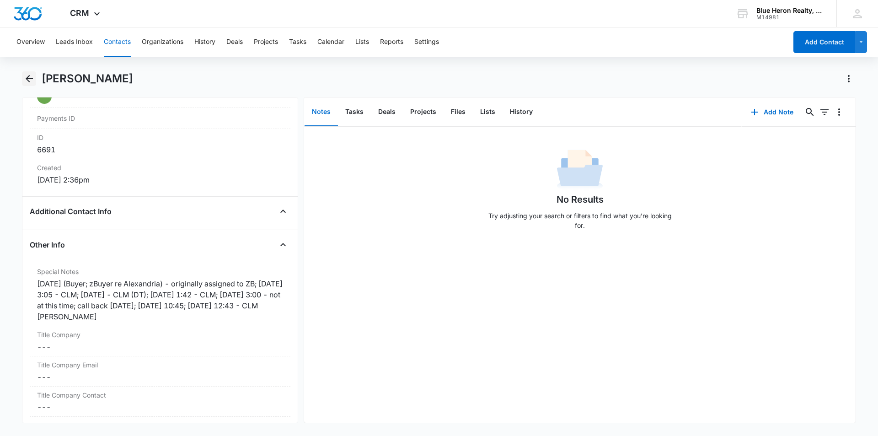
click at [29, 80] on icon "Back" at bounding box center [29, 78] width 11 height 11
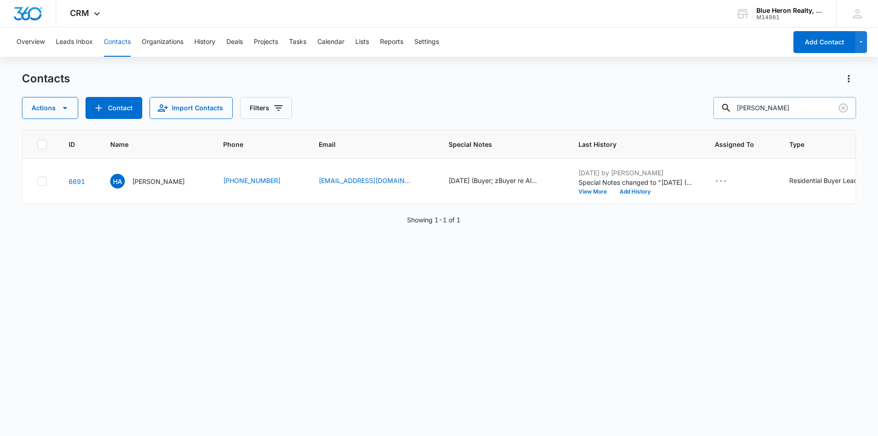
drag, startPoint x: 812, startPoint y: 108, endPoint x: 747, endPoint y: 115, distance: 65.8
click at [745, 116] on input "[PERSON_NAME]" at bounding box center [785, 108] width 143 height 22
type input "[PERSON_NAME]"
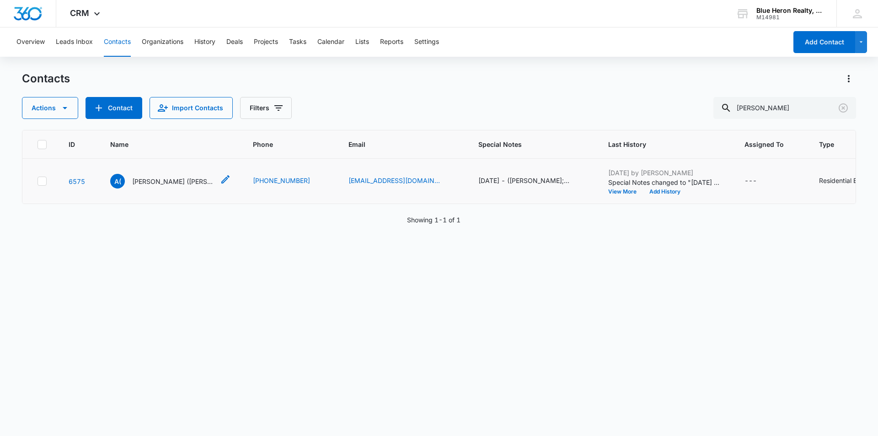
click at [141, 183] on p "[PERSON_NAME] ([PERSON_NAME]" at bounding box center [173, 182] width 82 height 10
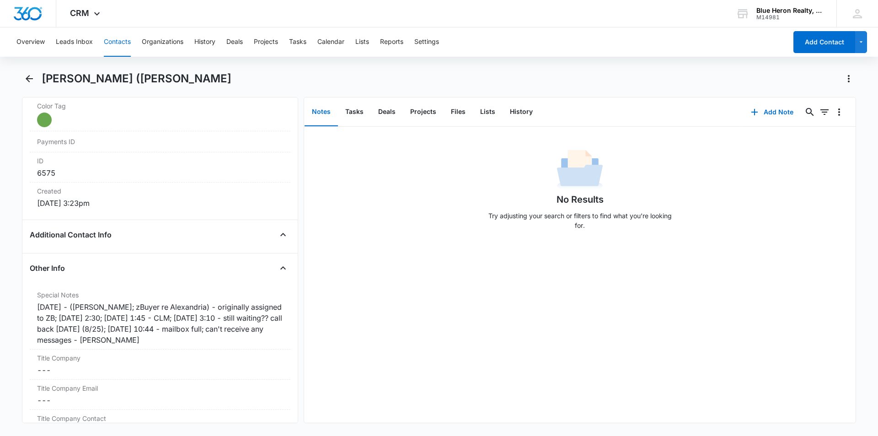
scroll to position [570, 0]
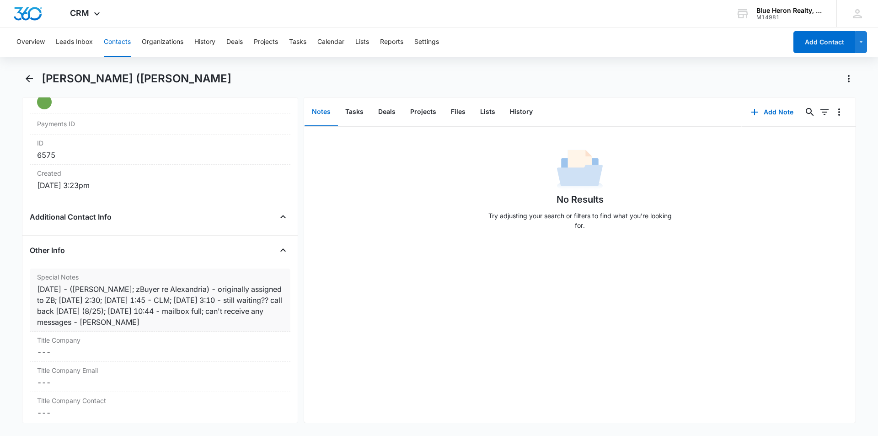
click at [113, 321] on div "[DATE] - ([PERSON_NAME]; zBuyer re Alexandria) - originally assigned to ZB; [DA…" at bounding box center [160, 306] width 246 height 44
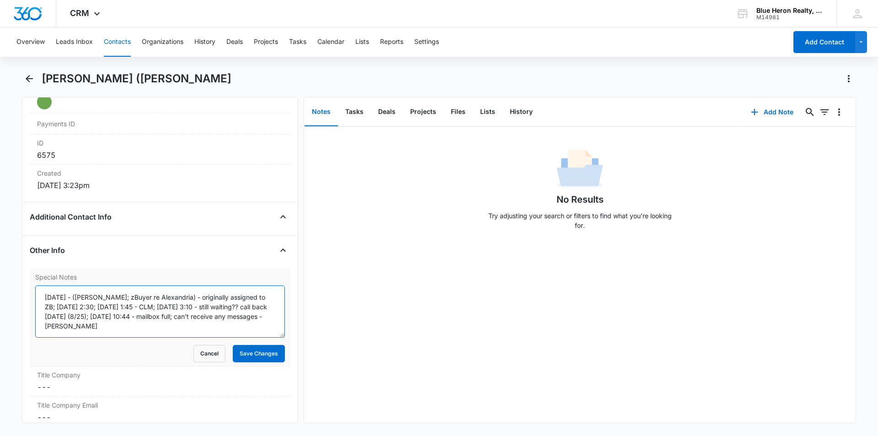
click at [257, 317] on textarea "[DATE] - ([PERSON_NAME]; zBuyer re Alexandria) - originally assigned to ZB; [DA…" at bounding box center [160, 311] width 250 height 52
type textarea "[DATE] - ([PERSON_NAME]; zBuyer re Alexandria) - originally assigned to ZB; [DA…"
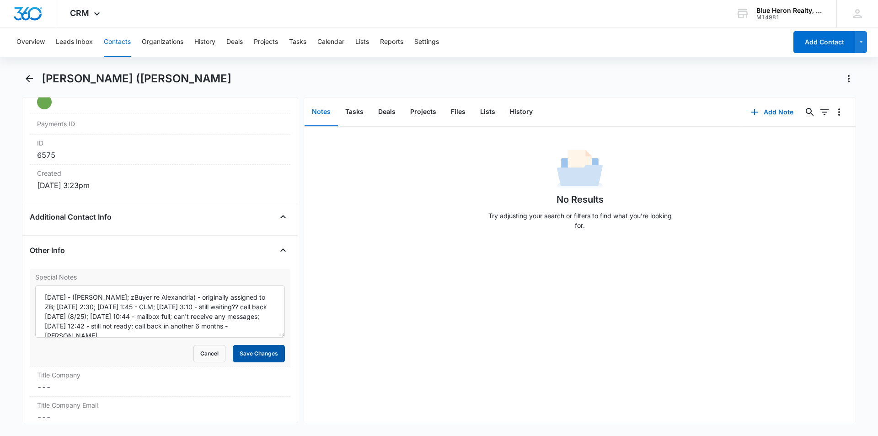
click at [243, 355] on button "Save Changes" at bounding box center [259, 353] width 52 height 17
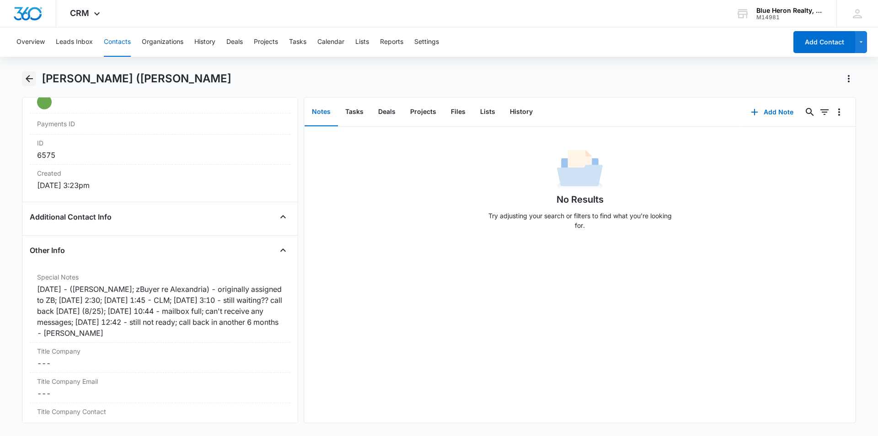
click at [32, 78] on icon "Back" at bounding box center [29, 78] width 7 height 7
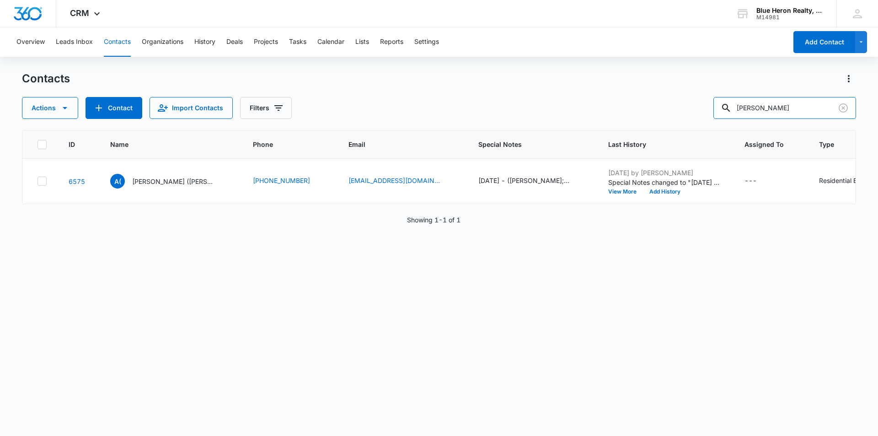
drag, startPoint x: 782, startPoint y: 102, endPoint x: 698, endPoint y: 106, distance: 84.3
click at [698, 107] on div "Actions Contact Import Contacts Filters [PERSON_NAME]" at bounding box center [439, 108] width 834 height 22
type input "[PERSON_NAME]"
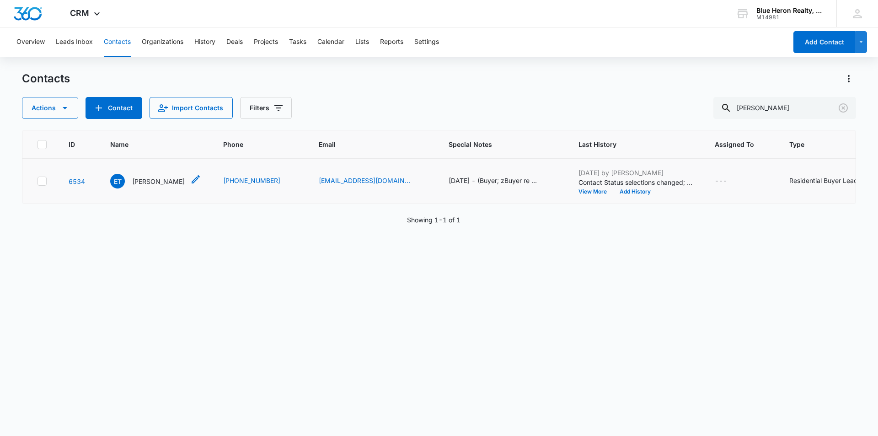
click at [144, 183] on p "[PERSON_NAME]" at bounding box center [158, 182] width 53 height 10
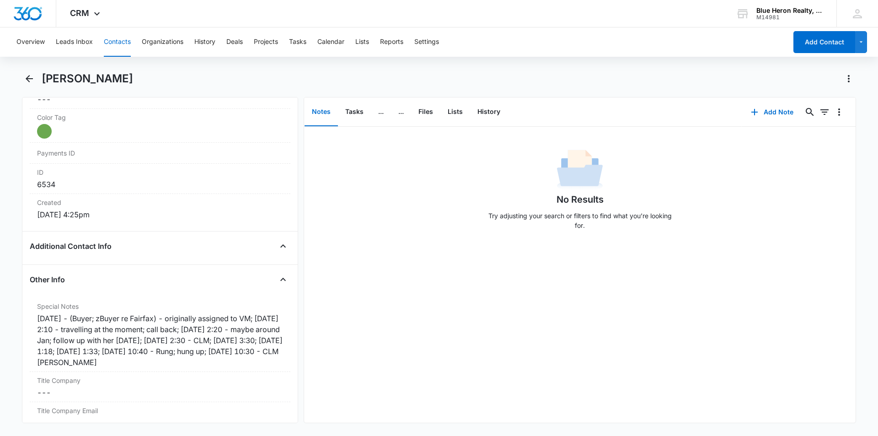
scroll to position [549, 0]
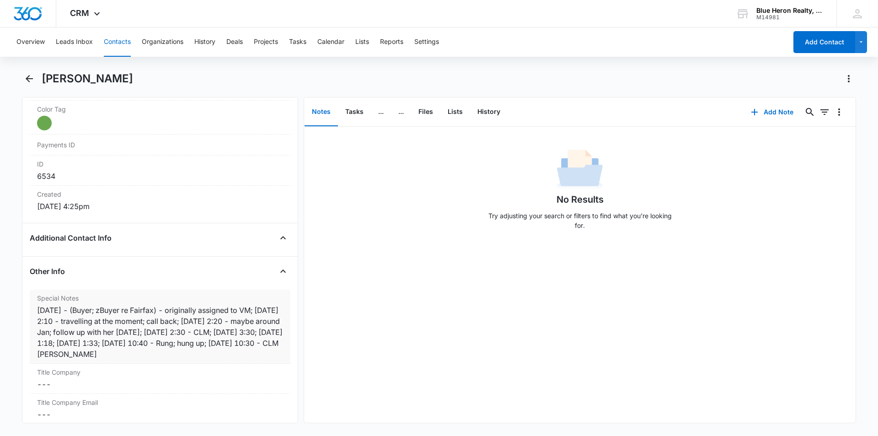
click at [98, 355] on div "[DATE] - (Buyer; zBuyer re Fairfax) - originally assigned to VM; [DATE] 2:10 - …" at bounding box center [160, 332] width 246 height 55
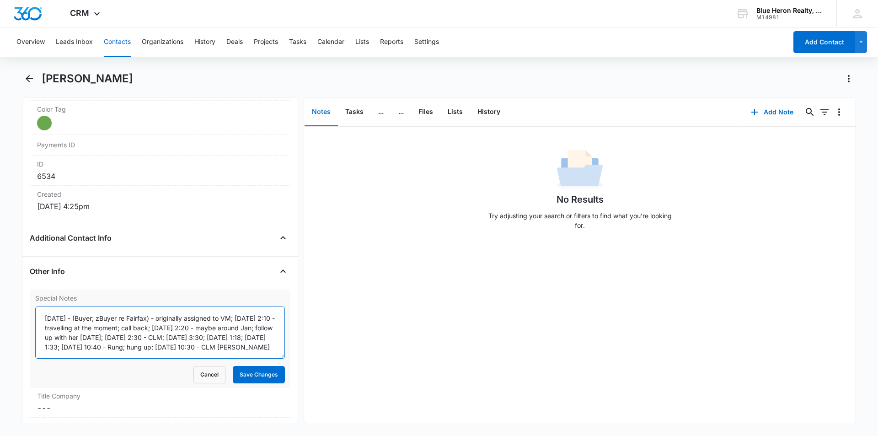
scroll to position [10, 0]
click at [60, 347] on textarea "[DATE] - (Buyer; zBuyer re Fairfax) - originally assigned to VM; [DATE] 2:10 - …" at bounding box center [160, 332] width 250 height 52
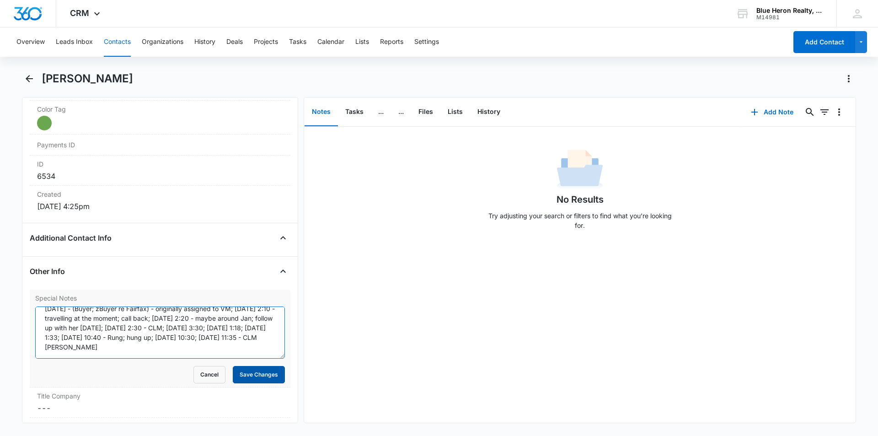
type textarea "[DATE] - (Buyer; zBuyer re Fairfax) - originally assigned to VM; [DATE] 2:10 - …"
click at [255, 374] on button "Save Changes" at bounding box center [259, 374] width 52 height 17
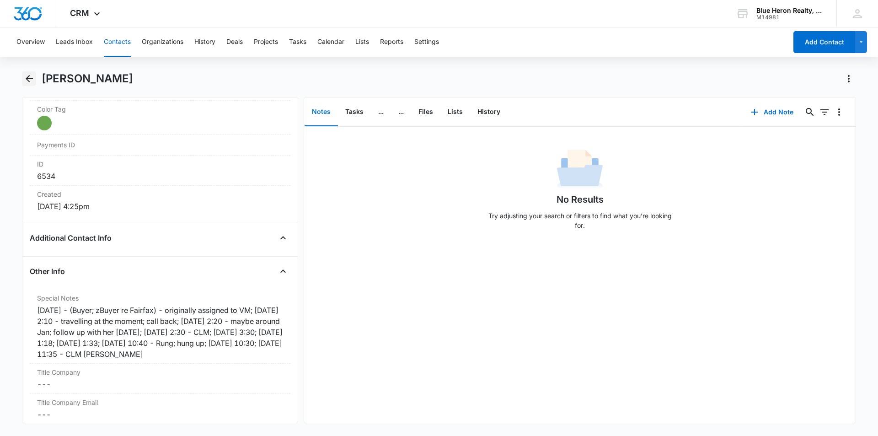
click at [28, 78] on icon "Back" at bounding box center [29, 78] width 11 height 11
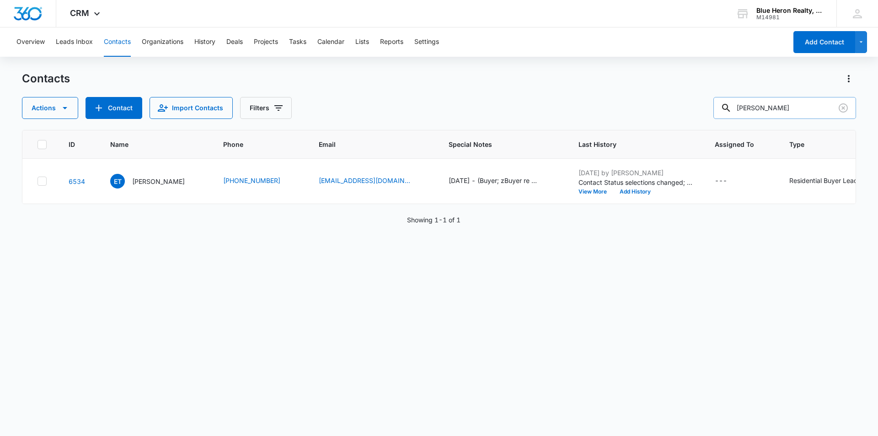
drag, startPoint x: 801, startPoint y: 107, endPoint x: 739, endPoint y: 99, distance: 62.3
click at [739, 99] on div "[PERSON_NAME]" at bounding box center [785, 108] width 143 height 22
type input "[PERSON_NAME]"
click at [142, 185] on p "[PERSON_NAME]" at bounding box center [158, 182] width 53 height 10
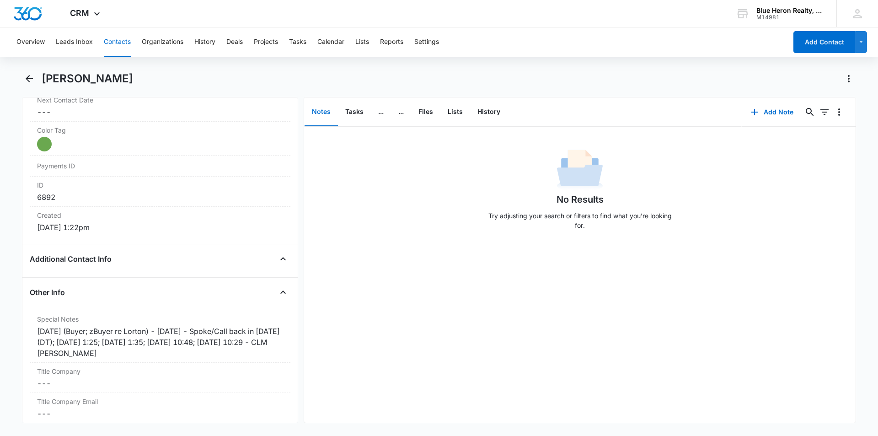
scroll to position [568, 0]
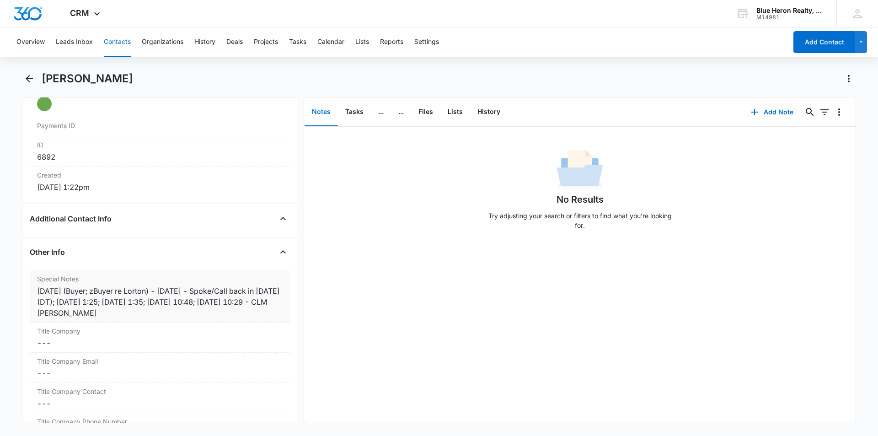
click at [57, 312] on div "[DATE] (Buyer; zBuyer re Lorton) - [DATE] - Spoke/Call back in [DATE] (DT); [DA…" at bounding box center [160, 301] width 246 height 33
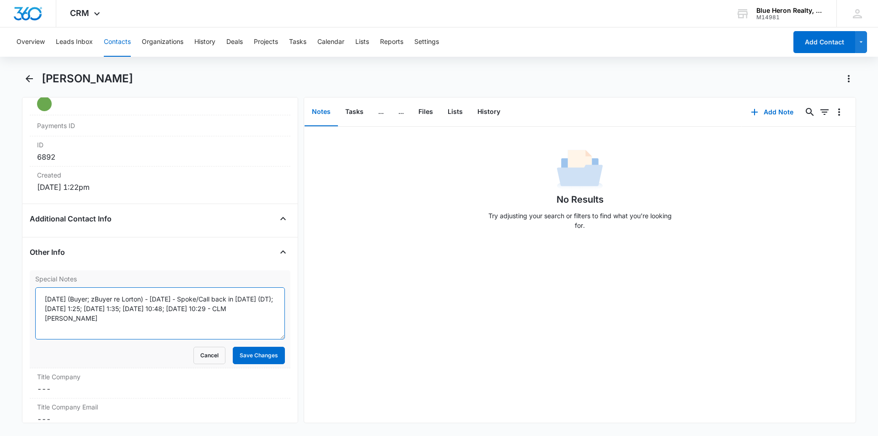
click at [233, 310] on textarea "[DATE] (Buyer; zBuyer re Lorton) - [DATE] - Spoke/Call back in [DATE] (DT); [DA…" at bounding box center [160, 313] width 250 height 52
type textarea "[DATE] (Buyer; zBuyer re Lorton) - [DATE] - Spoke/Call back in [DATE] (DT); [DA…"
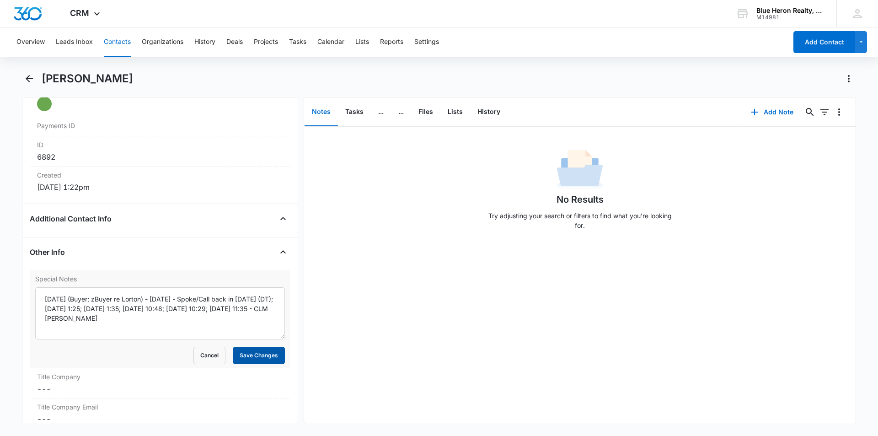
click at [255, 355] on button "Save Changes" at bounding box center [259, 355] width 52 height 17
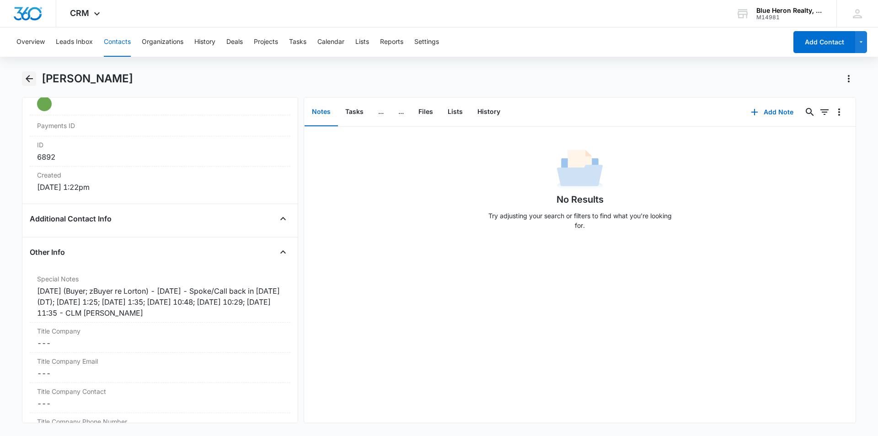
click at [32, 78] on icon "Back" at bounding box center [29, 78] width 7 height 7
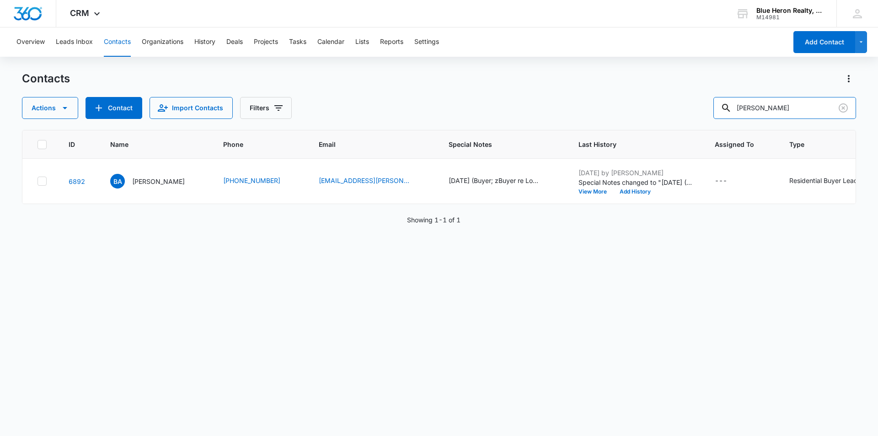
drag, startPoint x: 764, startPoint y: 101, endPoint x: 720, endPoint y: 99, distance: 44.0
click at [720, 99] on div "Actions Contact Import Contacts Filters [PERSON_NAME]" at bounding box center [439, 108] width 834 height 22
type input "[PERSON_NAME]"
click at [156, 183] on p "[PERSON_NAME]" at bounding box center [158, 182] width 53 height 10
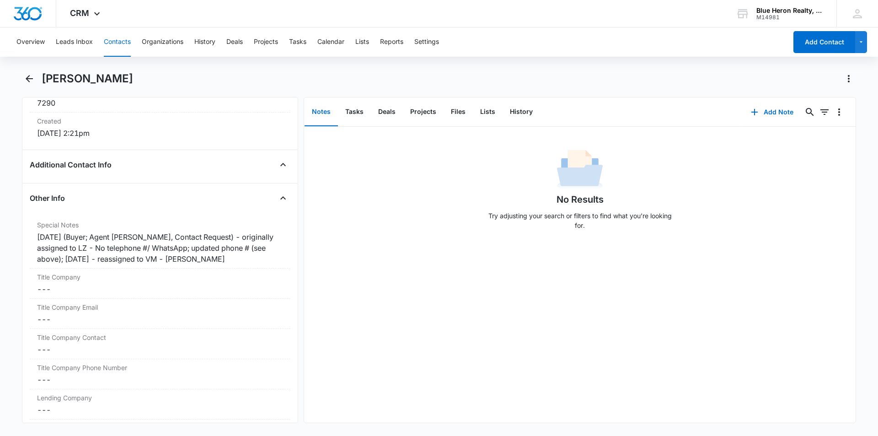
scroll to position [616, 0]
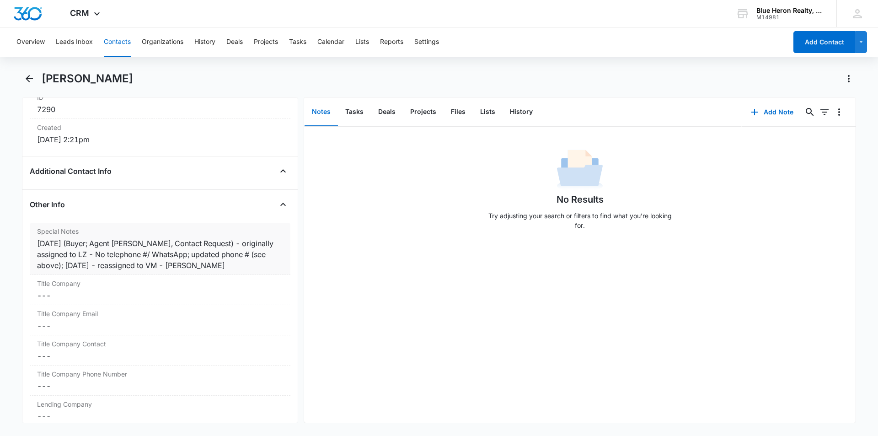
click at [134, 264] on div "[DATE] (Buyer; Agent [PERSON_NAME], Contact Request) - originally assigned to L…" at bounding box center [160, 254] width 246 height 33
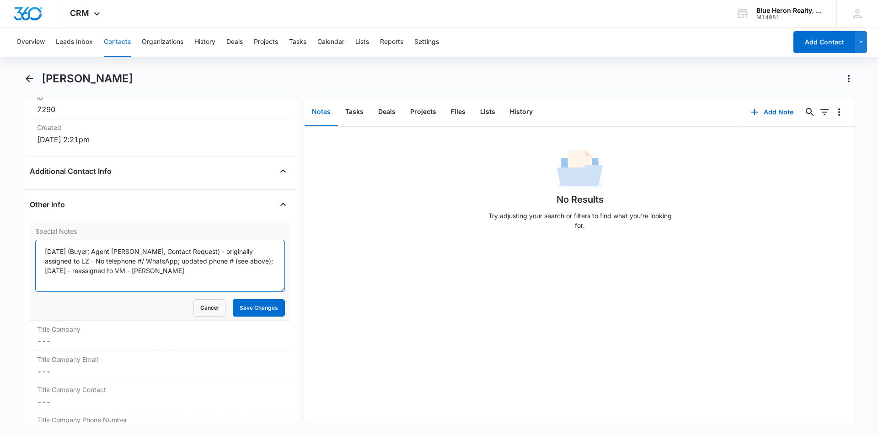
drag, startPoint x: 97, startPoint y: 269, endPoint x: 107, endPoint y: 271, distance: 9.3
click at [98, 269] on textarea "[DATE] (Buyer; Agent [PERSON_NAME], Contact Request) - originally assigned to L…" at bounding box center [160, 266] width 250 height 52
type textarea "[DATE] (Buyer; Agent [PERSON_NAME], Contact Request) - originally assigned to L…"
click at [245, 306] on button "Save Changes" at bounding box center [259, 307] width 52 height 17
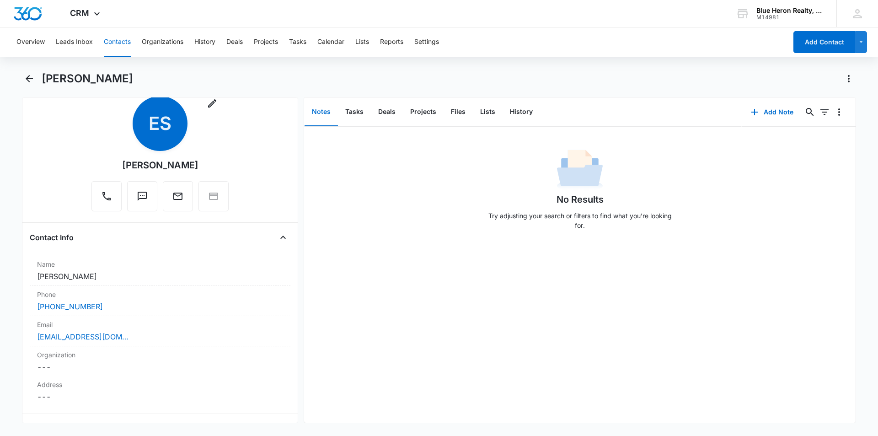
scroll to position [0, 0]
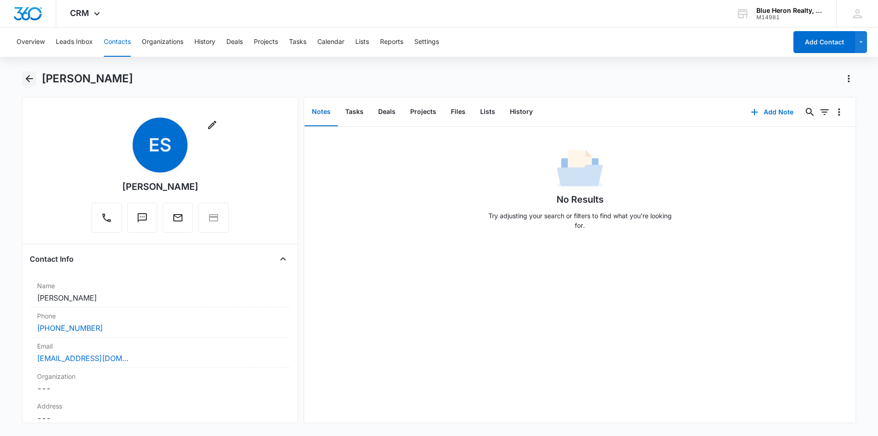
click at [29, 79] on icon "Back" at bounding box center [29, 78] width 7 height 7
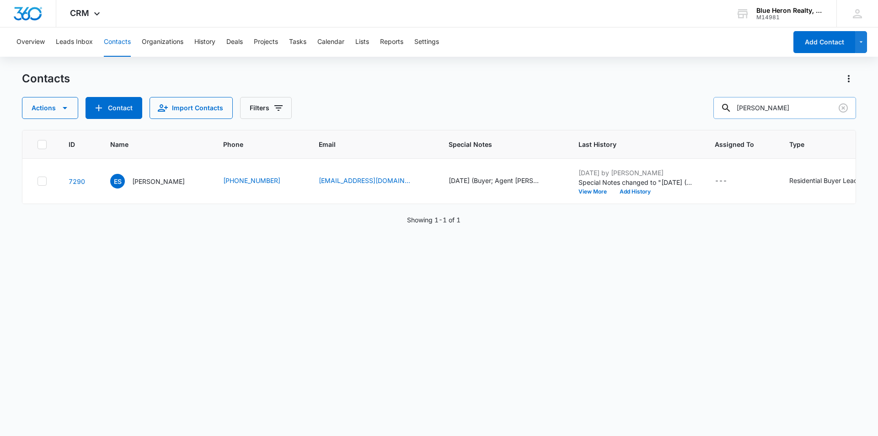
drag, startPoint x: 742, startPoint y: 110, endPoint x: 729, endPoint y: 110, distance: 12.4
click at [729, 110] on div "[PERSON_NAME]" at bounding box center [785, 108] width 143 height 22
type input "[PERSON_NAME]"
click at [143, 182] on p "[PERSON_NAME]" at bounding box center [158, 182] width 53 height 10
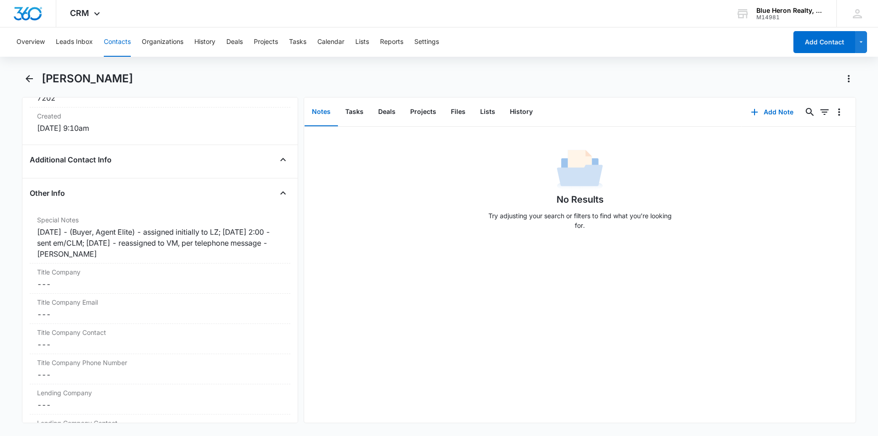
scroll to position [658, 0]
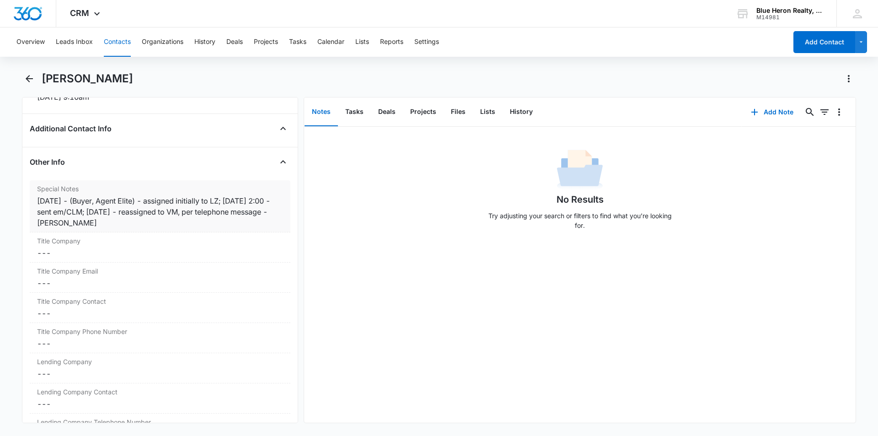
click at [67, 222] on div "[DATE] - (Buyer, Agent Elite) - assigned initially to LZ; [DATE] 2:00 - sent em…" at bounding box center [160, 211] width 246 height 33
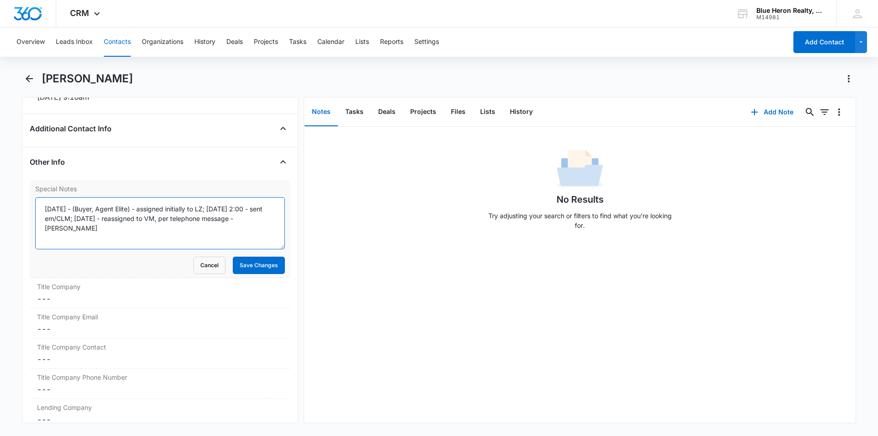
click at [245, 219] on textarea "[DATE] - (Buyer, Agent Elite) - assigned initially to LZ; [DATE] 2:00 - sent em…" at bounding box center [160, 223] width 250 height 52
type textarea "[DATE] - (Buyer, Agent Elite) - assigned initially to LZ; [DATE] 2:00 - sent em…"
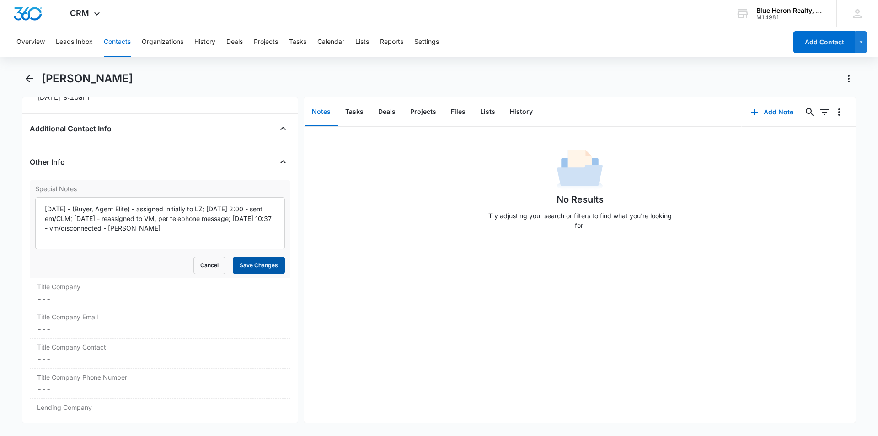
click at [246, 269] on button "Save Changes" at bounding box center [259, 265] width 52 height 17
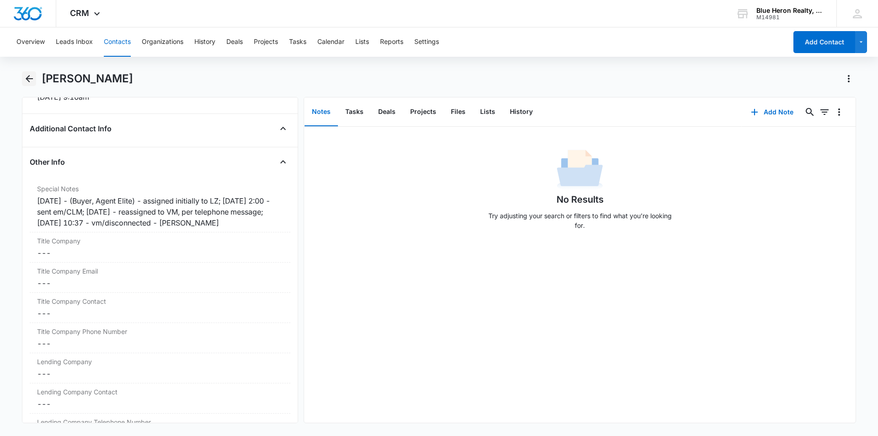
click at [29, 79] on icon "Back" at bounding box center [29, 78] width 7 height 7
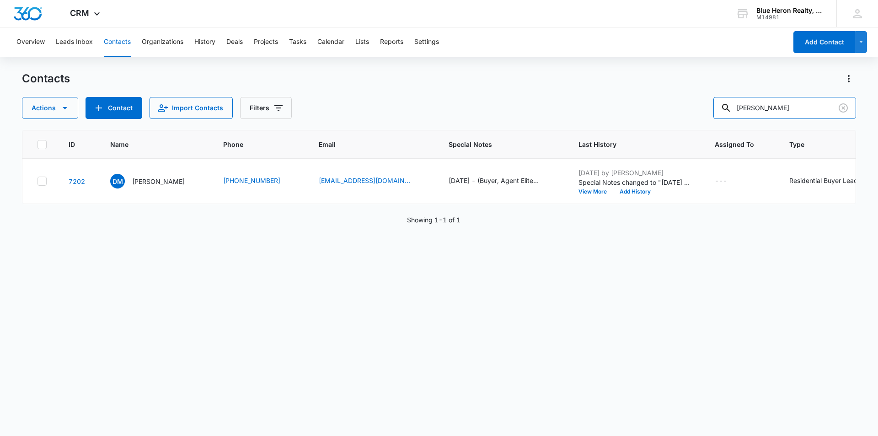
drag, startPoint x: 793, startPoint y: 108, endPoint x: 721, endPoint y: 100, distance: 72.7
click at [721, 100] on div "Actions Contact Import Contacts Filters [PERSON_NAME]" at bounding box center [439, 108] width 834 height 22
type input "Homayoon"
click at [152, 183] on p "Homayoon Wafa" at bounding box center [156, 182] width 49 height 10
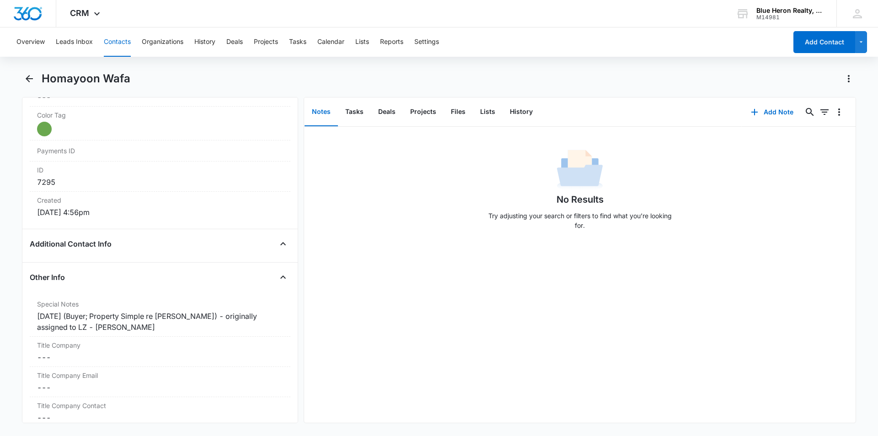
scroll to position [568, 0]
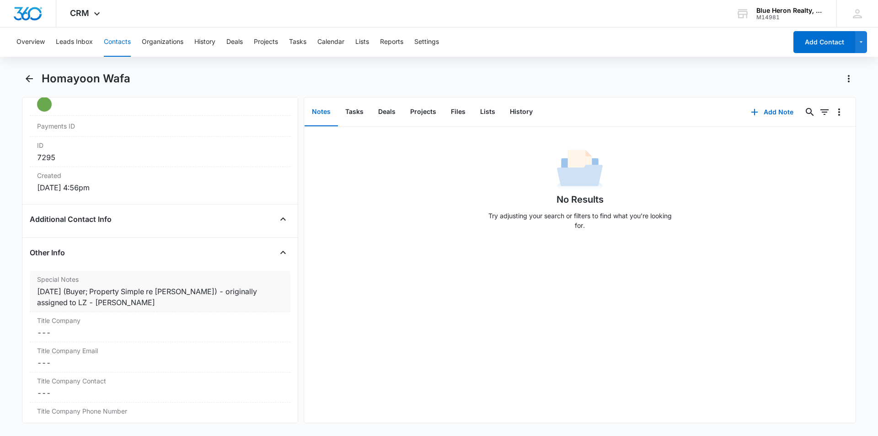
click at [45, 302] on div "[DATE] (Buyer; Property Simple re [PERSON_NAME]) - originally assigned to LZ - …" at bounding box center [160, 297] width 246 height 22
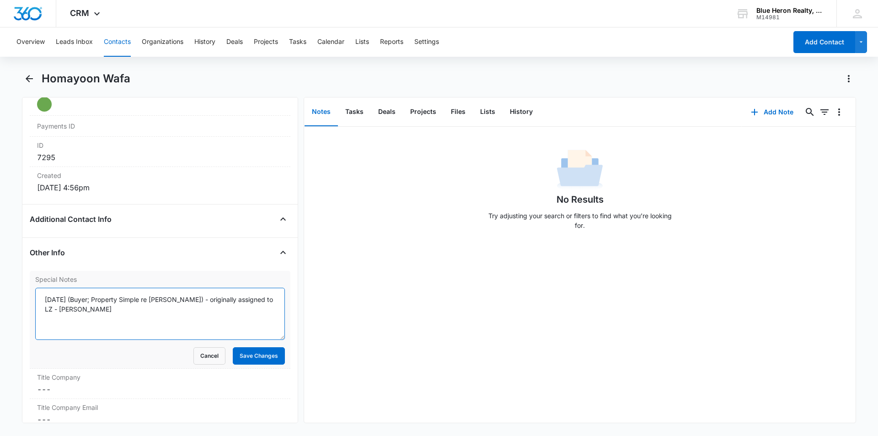
click at [255, 299] on textarea "[DATE] (Buyer; Property Simple re [PERSON_NAME]) - originally assigned to LZ - …" at bounding box center [160, 314] width 250 height 52
type textarea "[DATE] (Buyer; Property Simple re [PERSON_NAME]) - originally assigned to LZ;[D…"
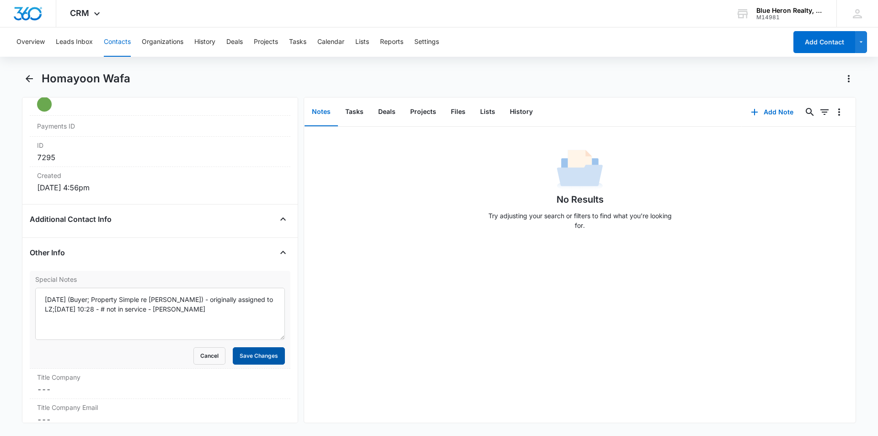
click at [245, 363] on button "Save Changes" at bounding box center [259, 355] width 52 height 17
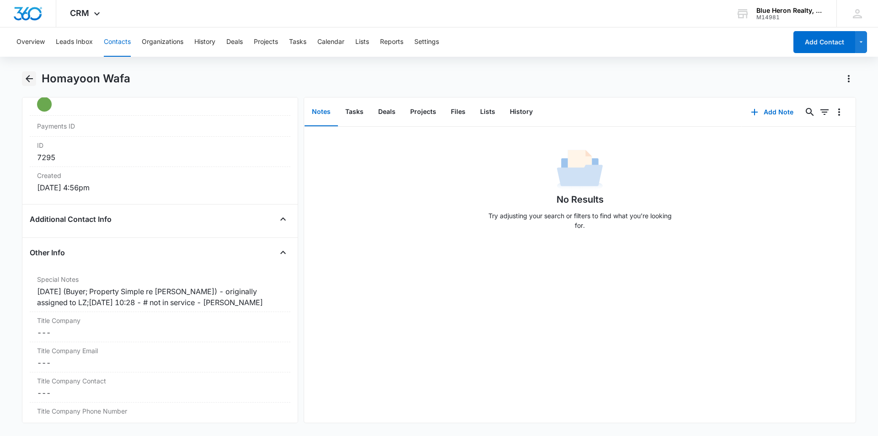
click at [28, 79] on icon "Back" at bounding box center [29, 78] width 7 height 7
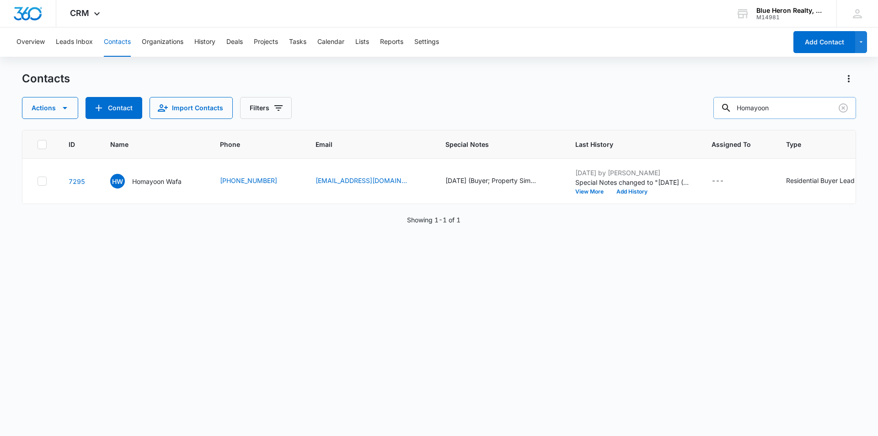
drag, startPoint x: 794, startPoint y: 108, endPoint x: 725, endPoint y: 108, distance: 69.1
click at [725, 108] on input "Homayoon" at bounding box center [785, 108] width 143 height 22
type input "[PERSON_NAME]"
click at [144, 180] on p "[PERSON_NAME]" at bounding box center [158, 182] width 53 height 10
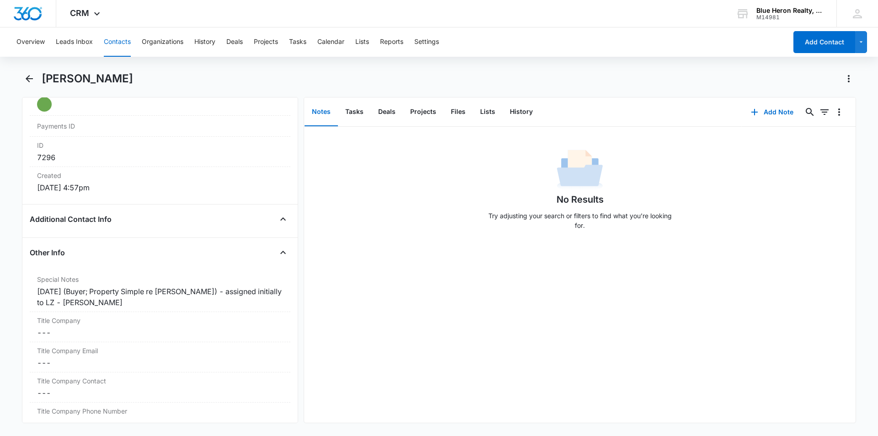
scroll to position [570, 0]
click at [272, 289] on div "[DATE] (Buyer; Property Simple re [PERSON_NAME]) - assigned initially to LZ - […" at bounding box center [160, 295] width 246 height 22
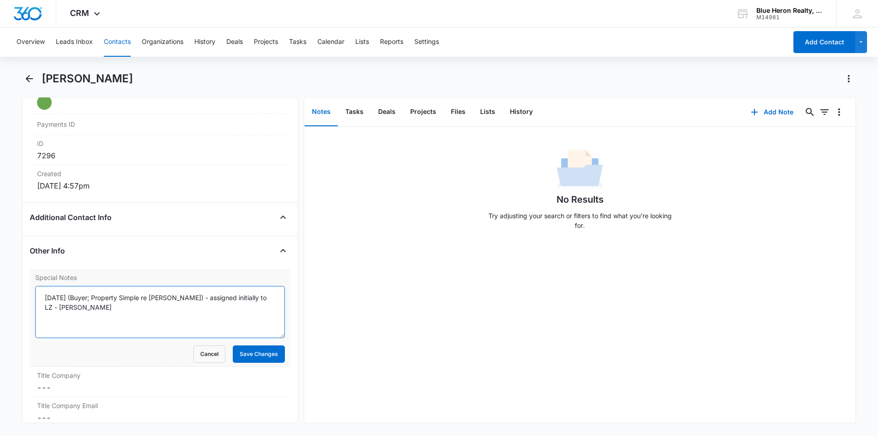
click at [250, 296] on textarea "[DATE] (Buyer; Property Simple re [PERSON_NAME]) - assigned initially to LZ - […" at bounding box center [160, 312] width 250 height 52
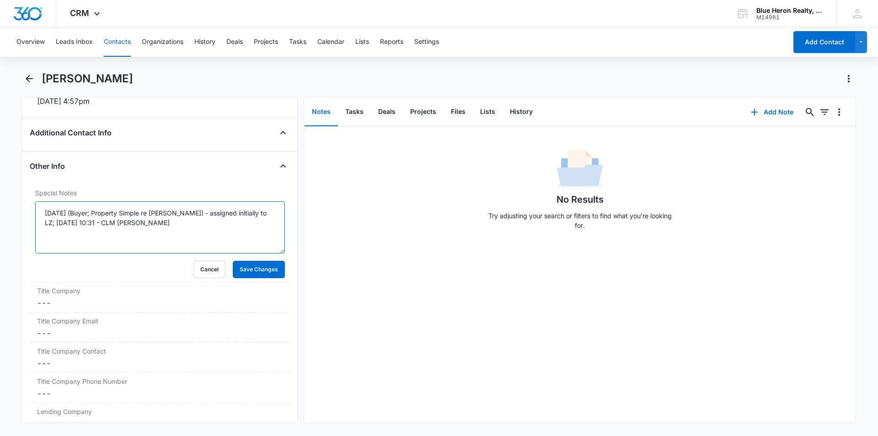
scroll to position [661, 0]
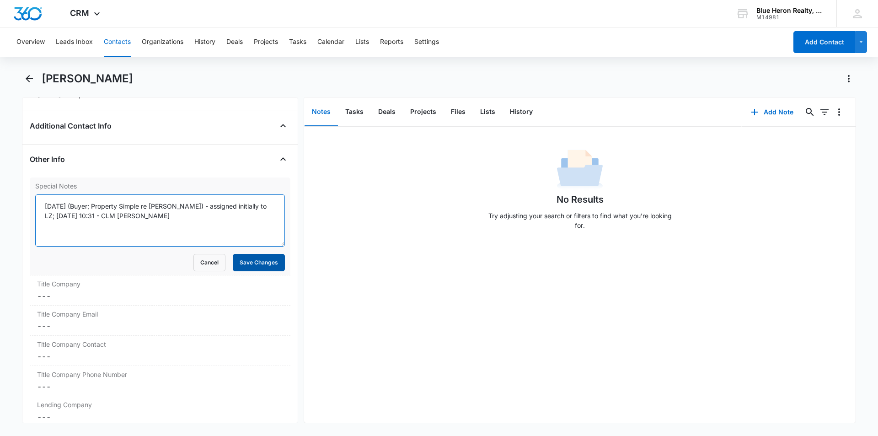
type textarea "[DATE] (Buyer; Property Simple re [PERSON_NAME]) - assigned initially to LZ; [D…"
click at [240, 263] on button "Save Changes" at bounding box center [259, 262] width 52 height 17
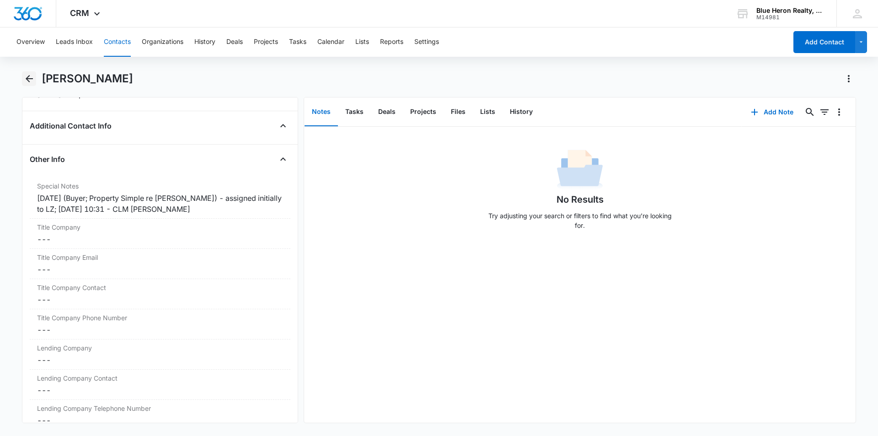
click at [28, 80] on icon "Back" at bounding box center [29, 78] width 11 height 11
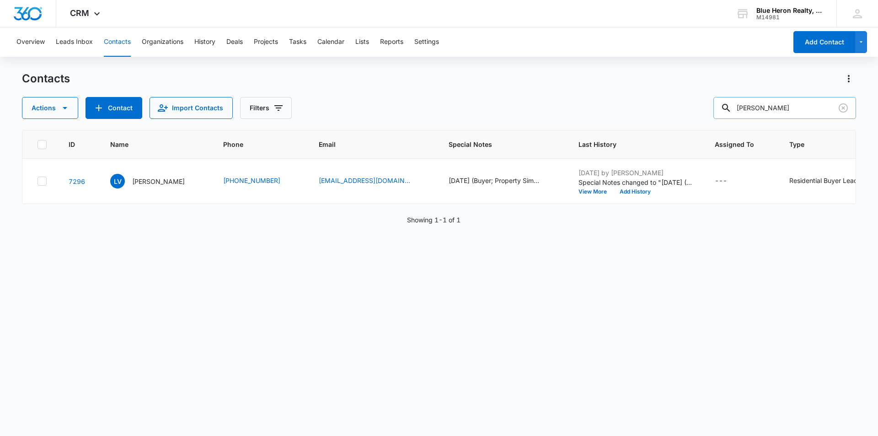
drag, startPoint x: 786, startPoint y: 107, endPoint x: 741, endPoint y: 111, distance: 45.4
click at [741, 111] on div "[PERSON_NAME]" at bounding box center [785, 108] width 143 height 22
type input "[PERSON_NAME]"
click at [154, 184] on p "[PERSON_NAME]" at bounding box center [158, 182] width 53 height 10
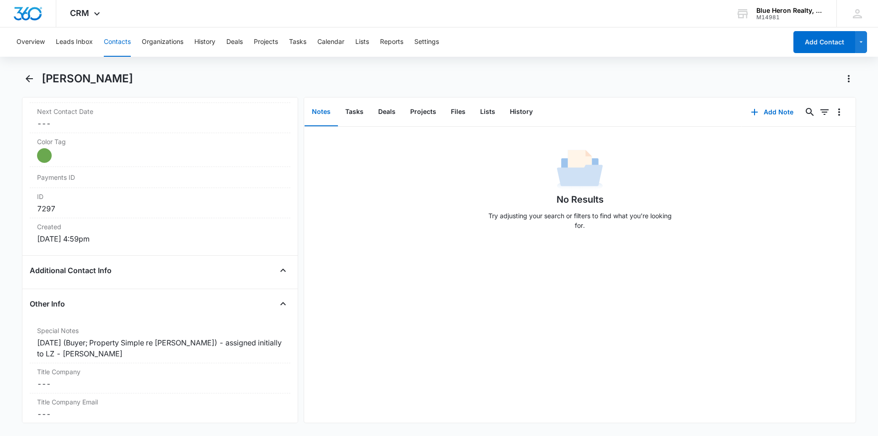
scroll to position [511, 0]
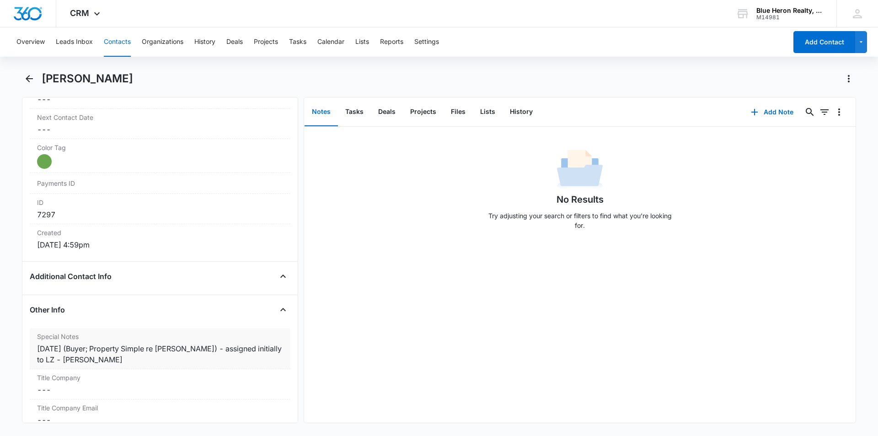
click at [274, 349] on div "[DATE] (Buyer; Property Simple re [PERSON_NAME]) - assigned initially to LZ - […" at bounding box center [160, 354] width 246 height 22
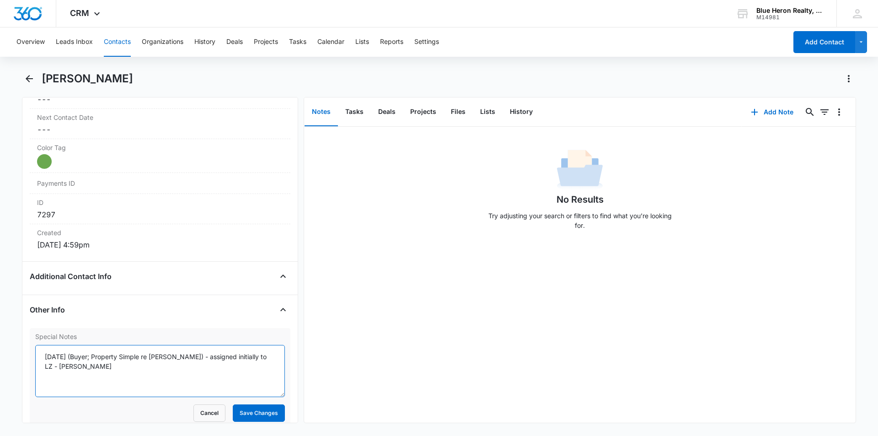
click at [249, 357] on textarea "[DATE] (Buyer; Property Simple re [PERSON_NAME]) - assigned initially to LZ - […" at bounding box center [160, 371] width 250 height 52
type textarea "[DATE] (Buyer; Property Simple re [PERSON_NAME]) - assigned initially to LZ; [D…"
click at [245, 409] on button "Save Changes" at bounding box center [259, 412] width 52 height 17
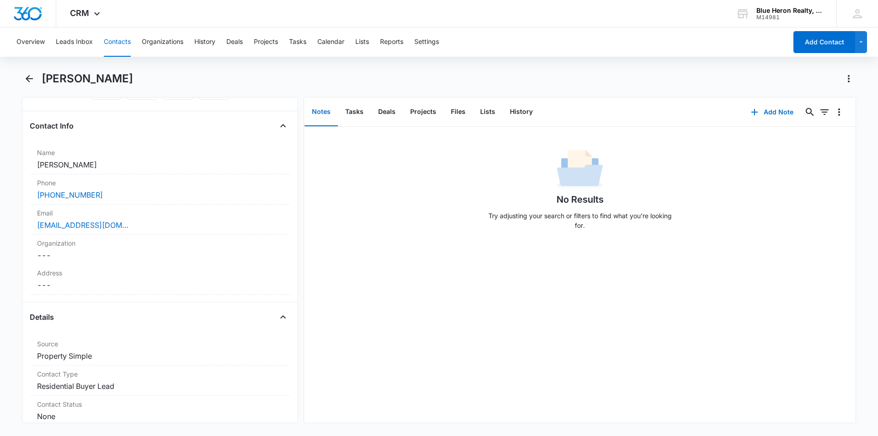
scroll to position [11, 0]
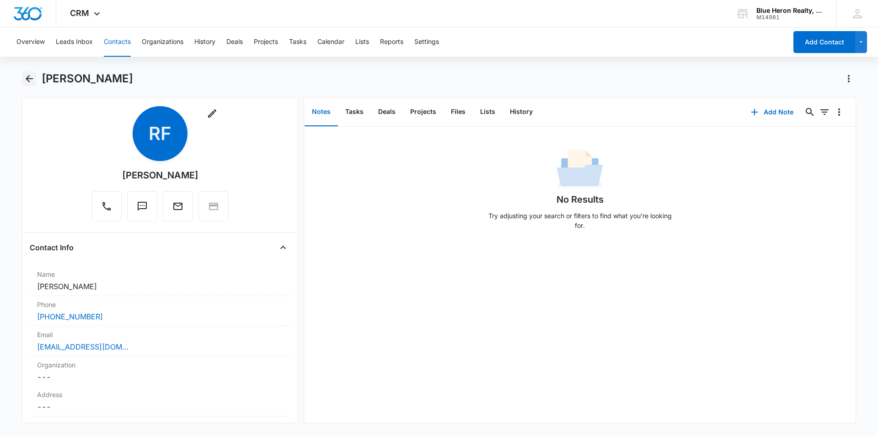
click at [30, 77] on icon "Back" at bounding box center [29, 78] width 11 height 11
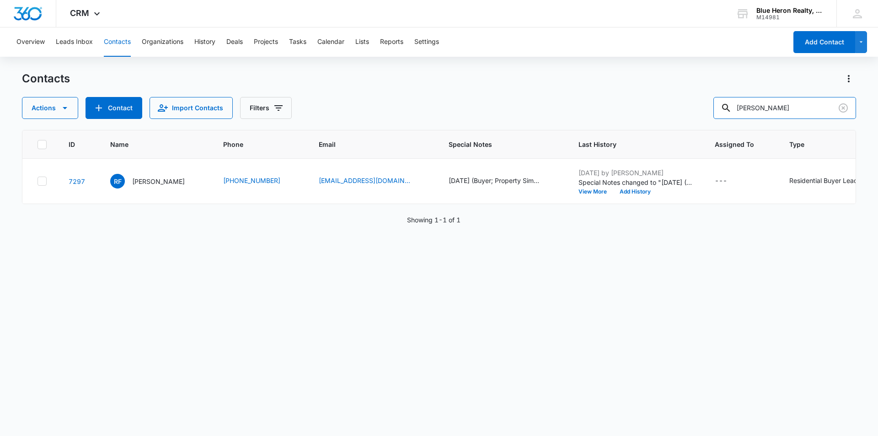
drag, startPoint x: 794, startPoint y: 104, endPoint x: 721, endPoint y: 114, distance: 73.8
click at [721, 114] on div "Actions Contact Import Contacts Filters [PERSON_NAME]" at bounding box center [439, 108] width 834 height 22
type input "[PERSON_NAME]"
click at [144, 179] on p "[PERSON_NAME]" at bounding box center [158, 182] width 53 height 10
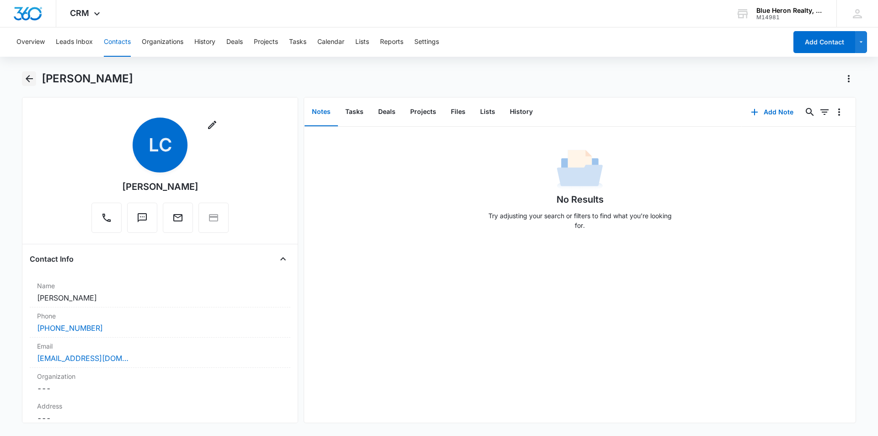
click at [29, 80] on icon "Back" at bounding box center [29, 78] width 11 height 11
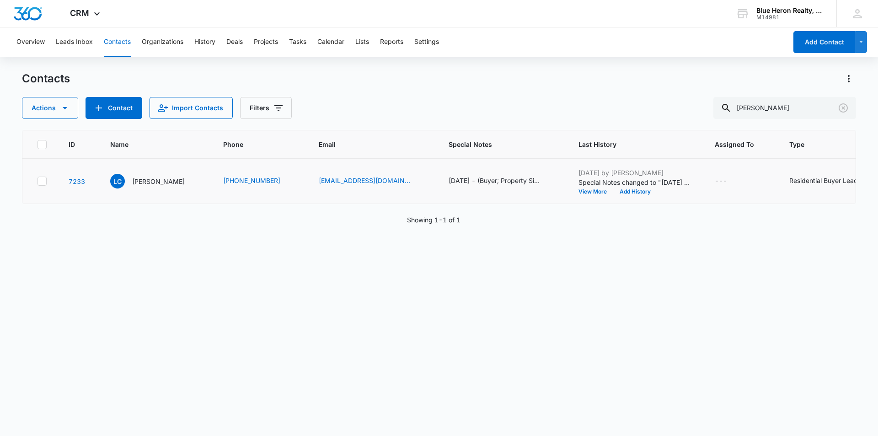
click at [42, 182] on icon at bounding box center [41, 181] width 5 height 4
click at [38, 182] on input "checkbox" at bounding box center [37, 181] width 0 height 0
click at [44, 108] on button "Actions" at bounding box center [50, 108] width 56 height 22
drag, startPoint x: 212, startPoint y: 254, endPoint x: 191, endPoint y: 242, distance: 24.0
click at [213, 255] on div "ID Name Phone Email Special Notes Last History Assigned To Type Status Address …" at bounding box center [439, 277] width 834 height 294
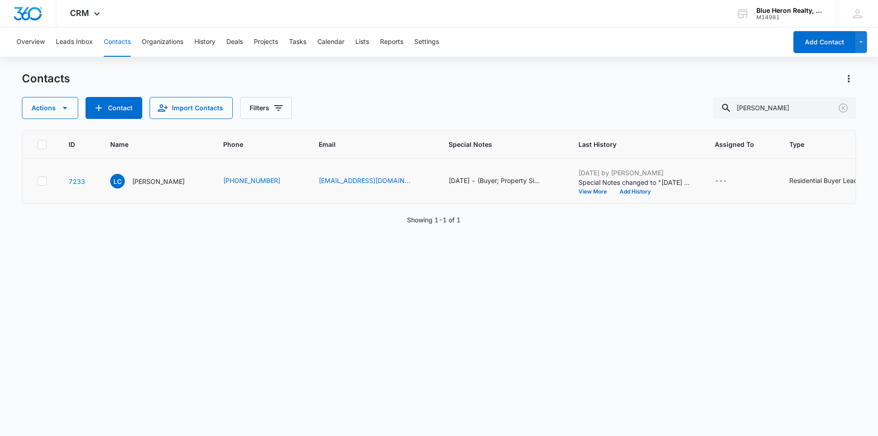
click at [42, 182] on icon at bounding box center [41, 181] width 5 height 4
click at [38, 182] on input "checkbox" at bounding box center [37, 181] width 0 height 0
click at [43, 110] on button "Actions" at bounding box center [50, 108] width 56 height 22
click at [39, 194] on div "Delete" at bounding box center [66, 192] width 67 height 6
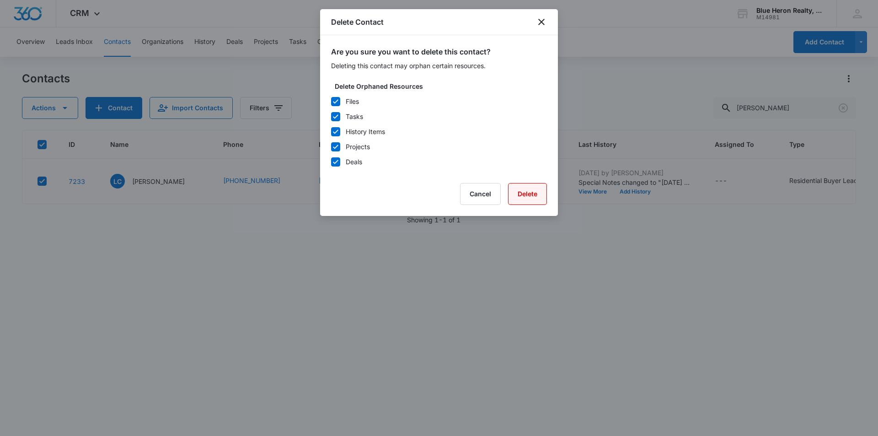
click at [517, 201] on button "Delete" at bounding box center [527, 194] width 39 height 22
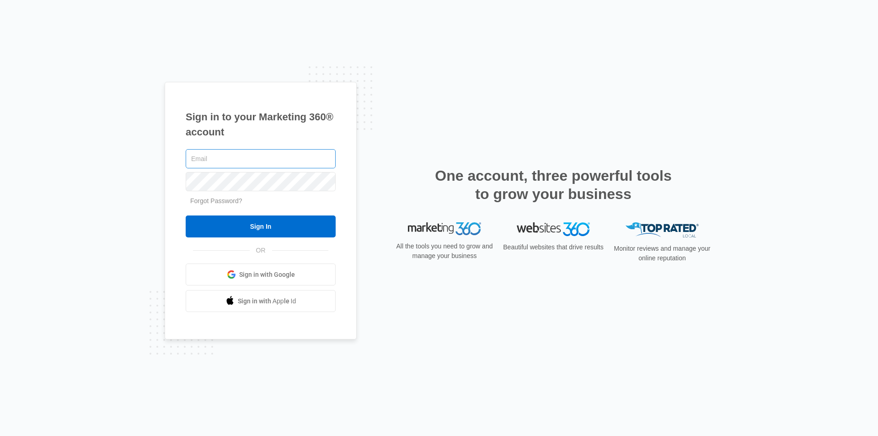
click at [215, 156] on input "text" at bounding box center [261, 158] width 150 height 19
type input "[EMAIL_ADDRESS][DOMAIN_NAME]"
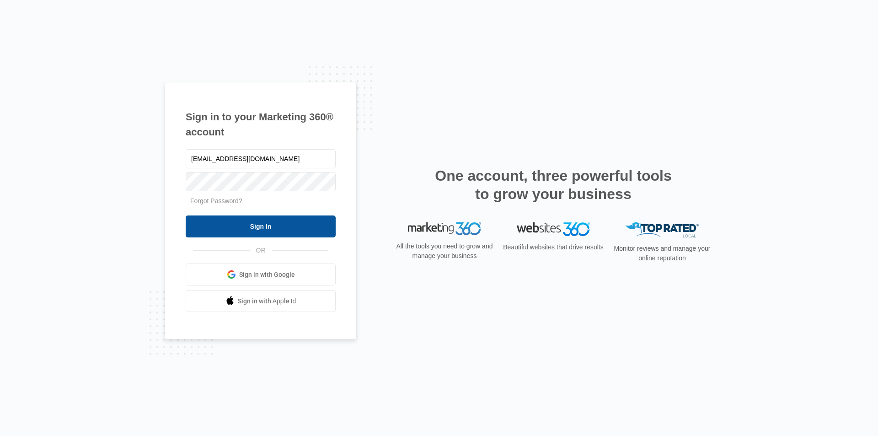
click at [237, 226] on input "Sign In" at bounding box center [261, 226] width 150 height 22
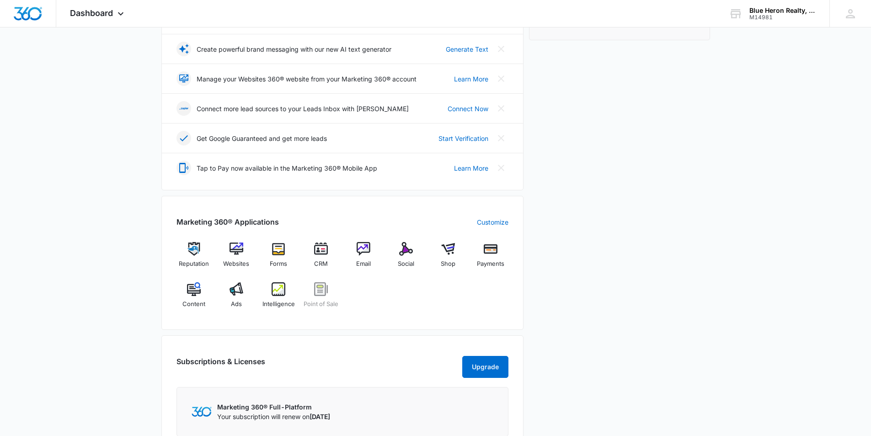
scroll to position [274, 0]
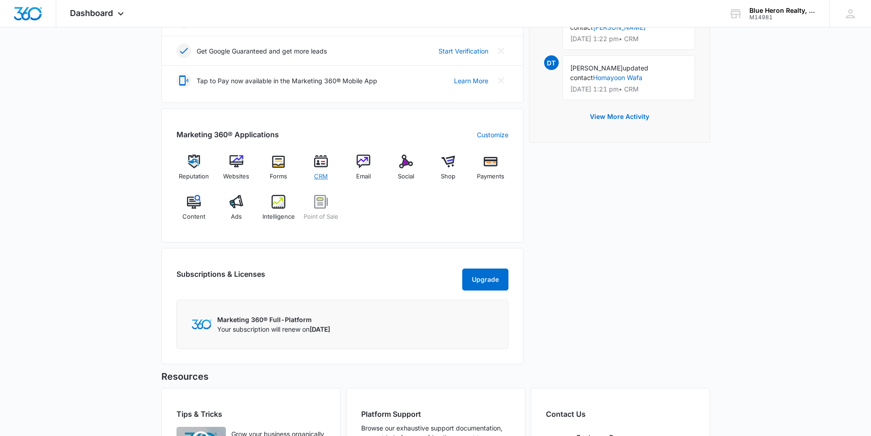
click at [322, 161] on img at bounding box center [321, 162] width 14 height 14
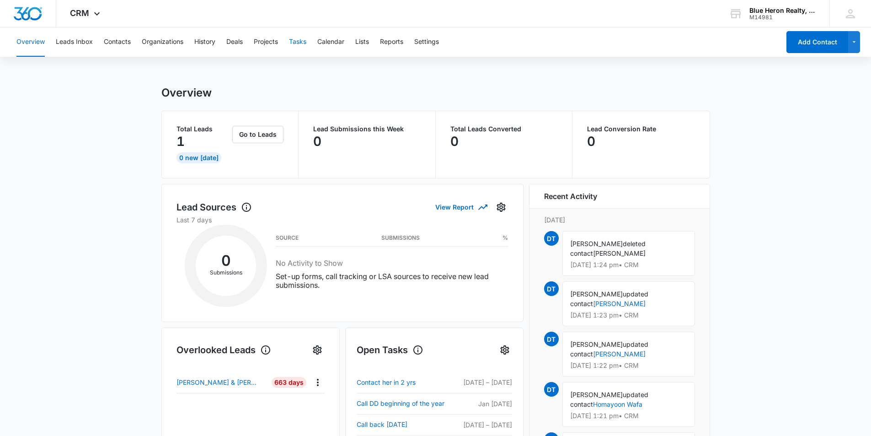
click at [294, 41] on button "Tasks" at bounding box center [297, 41] width 17 height 29
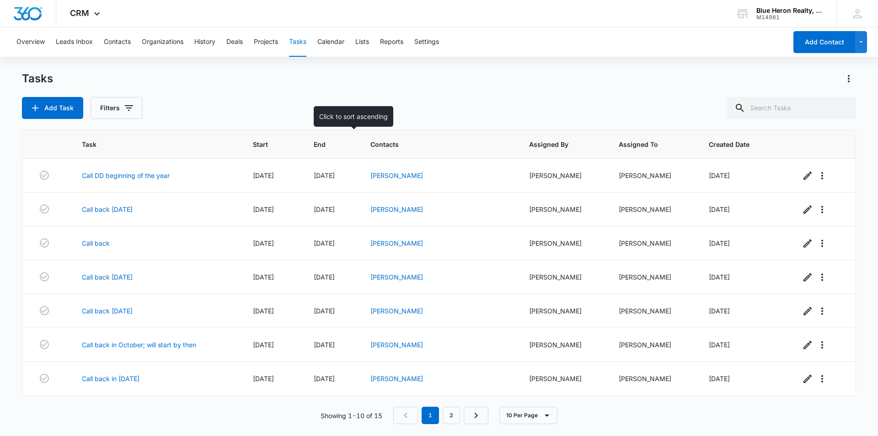
click at [335, 144] on span "End" at bounding box center [325, 145] width 22 height 10
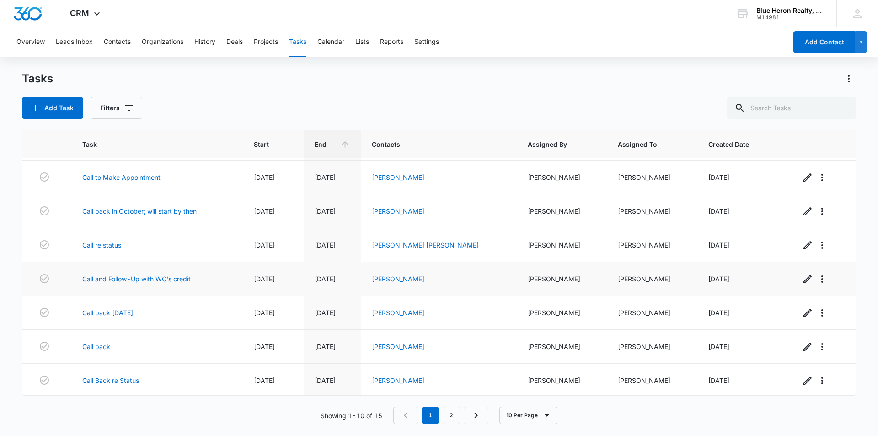
scroll to position [102, 0]
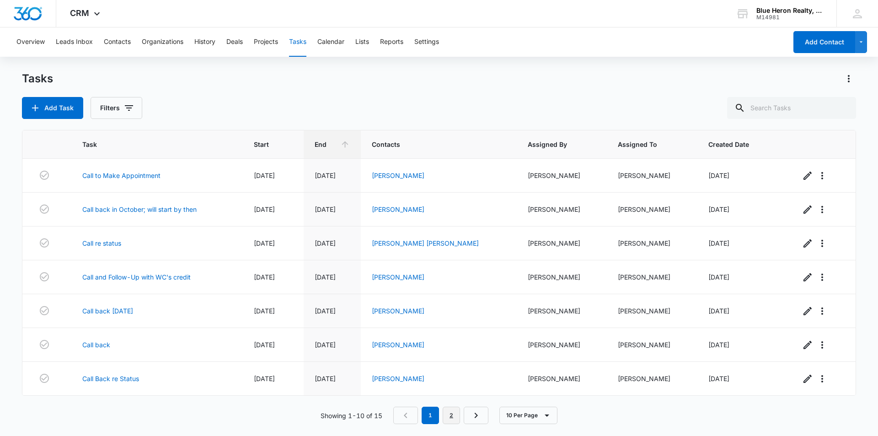
click at [450, 415] on link "2" at bounding box center [451, 415] width 17 height 17
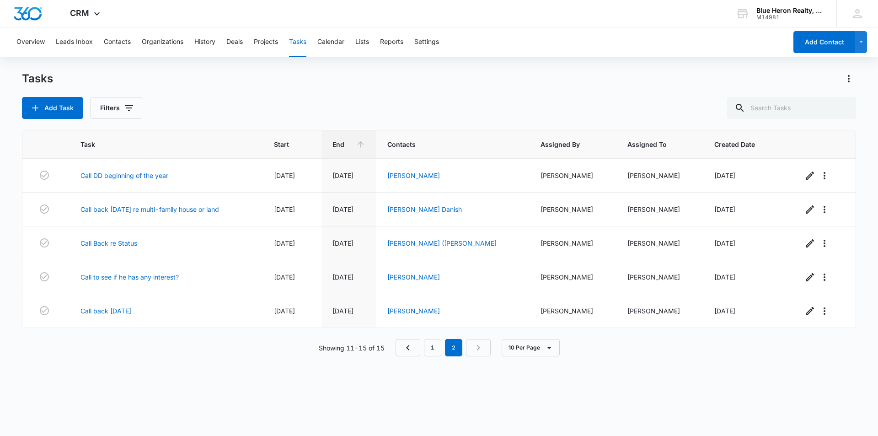
scroll to position [0, 0]
click at [352, 147] on span "End" at bounding box center [343, 145] width 20 height 10
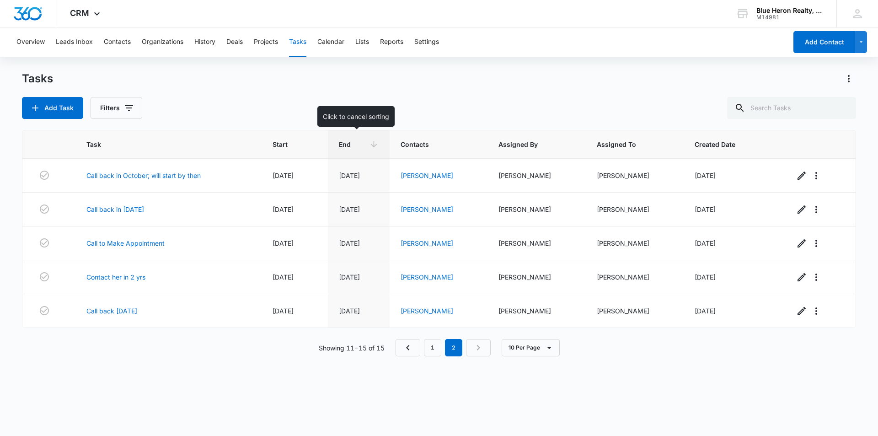
click at [351, 147] on span "End" at bounding box center [352, 145] width 27 height 10
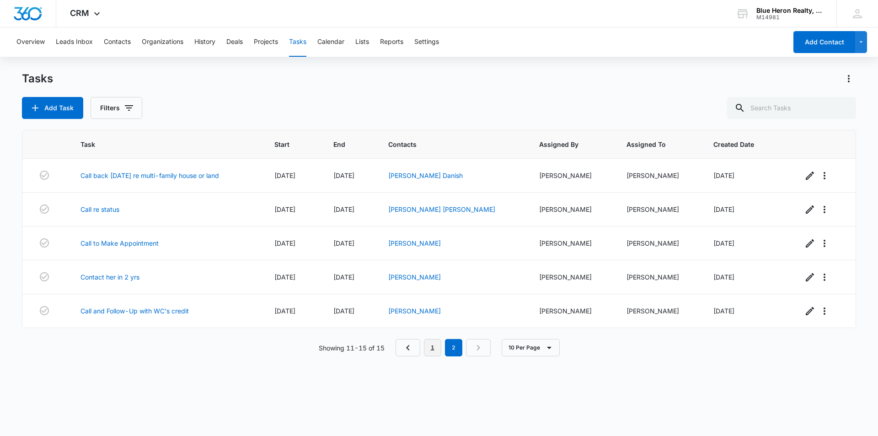
click at [429, 344] on link "1" at bounding box center [432, 347] width 17 height 17
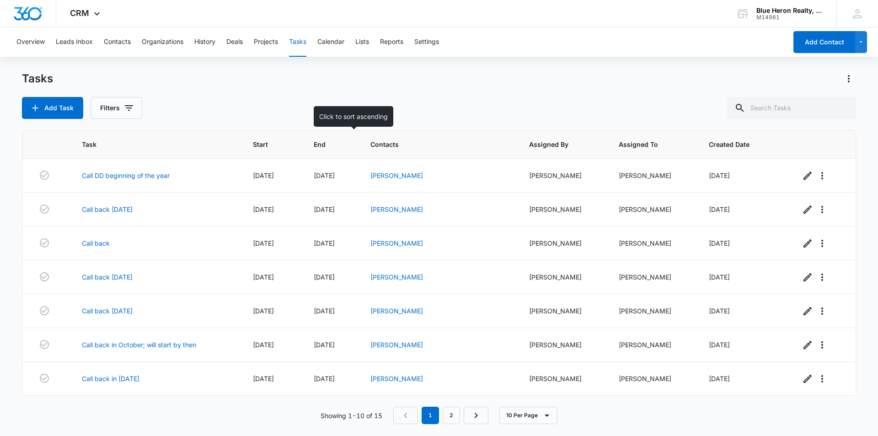
click at [333, 144] on span "End" at bounding box center [325, 145] width 22 height 10
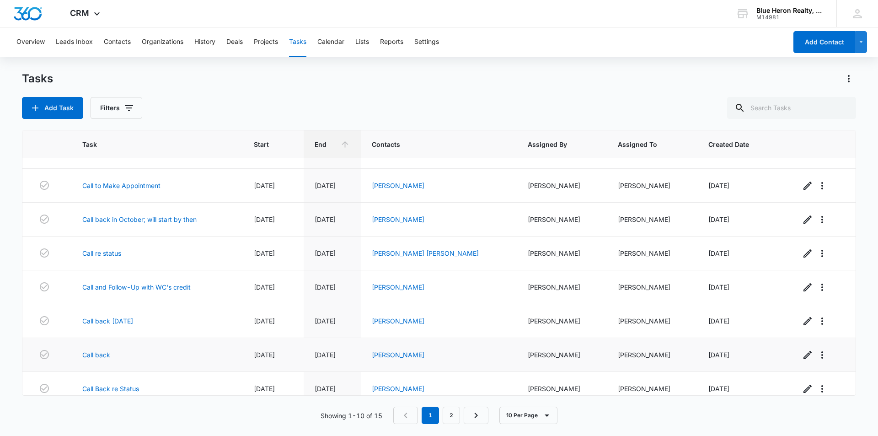
scroll to position [102, 0]
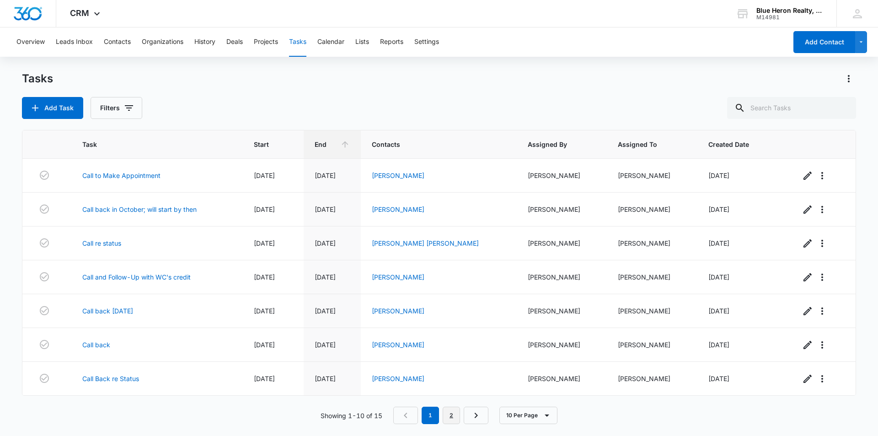
click at [452, 415] on link "2" at bounding box center [451, 415] width 17 height 17
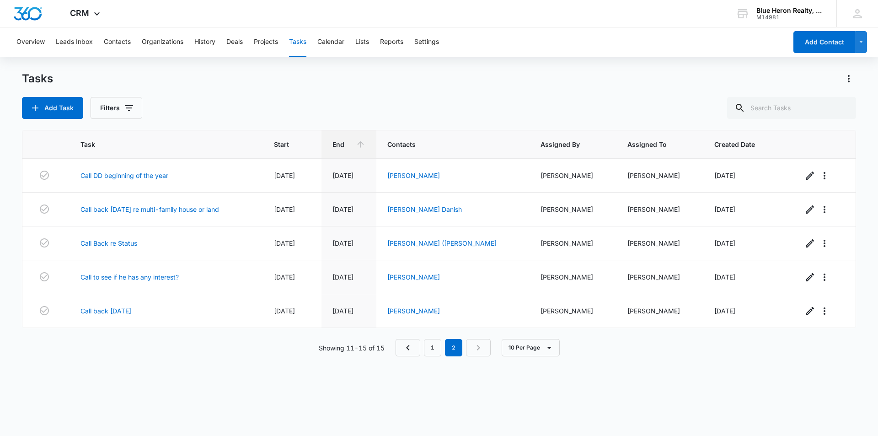
scroll to position [0, 0]
click at [118, 42] on button "Contacts" at bounding box center [117, 41] width 27 height 29
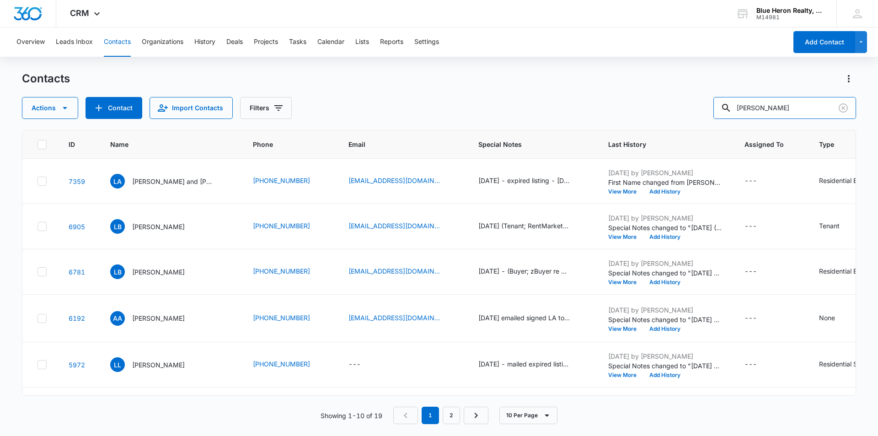
drag, startPoint x: 783, startPoint y: 106, endPoint x: 737, endPoint y: 96, distance: 47.3
click at [737, 99] on div "[PERSON_NAME]" at bounding box center [785, 108] width 143 height 22
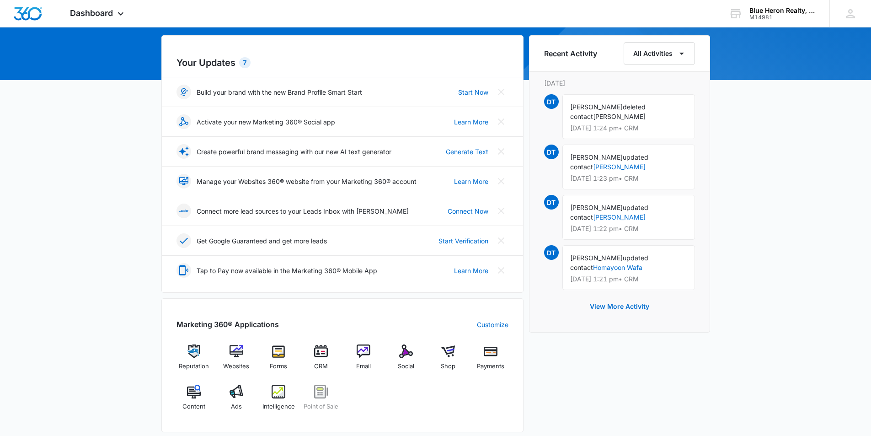
scroll to position [137, 0]
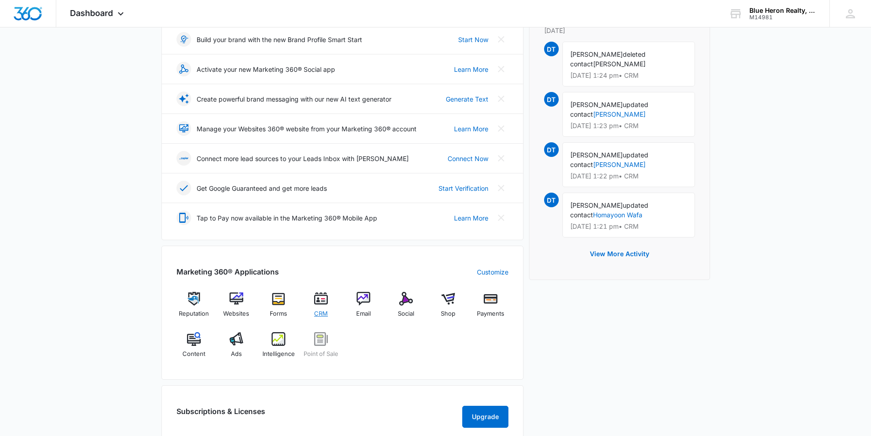
click at [319, 300] on img at bounding box center [321, 299] width 14 height 14
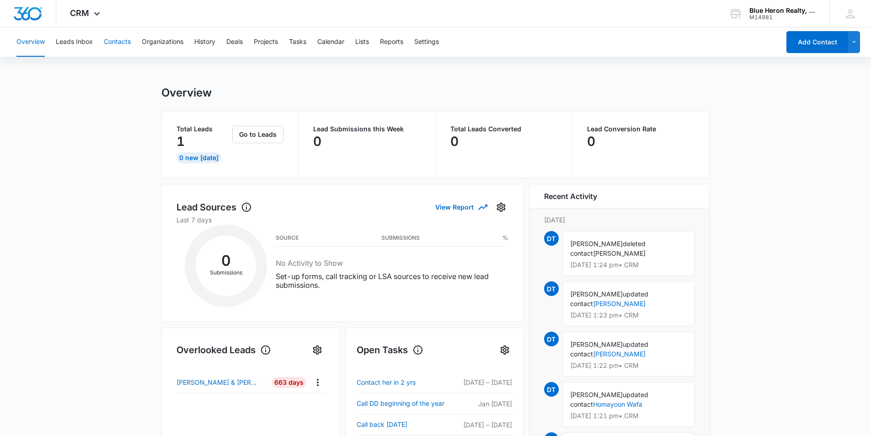
click at [117, 38] on button "Contacts" at bounding box center [117, 41] width 27 height 29
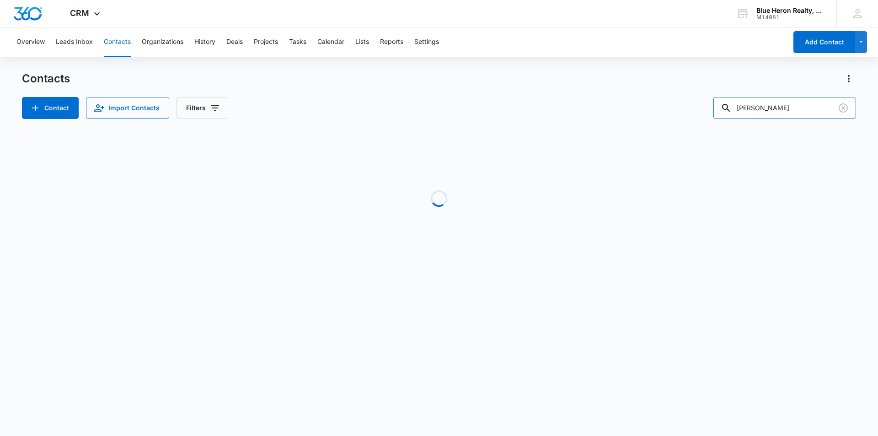
drag, startPoint x: 795, startPoint y: 105, endPoint x: 704, endPoint y: 112, distance: 91.7
click at [704, 112] on div "Contact Import Contacts Filters Laura Cole" at bounding box center [439, 108] width 834 height 22
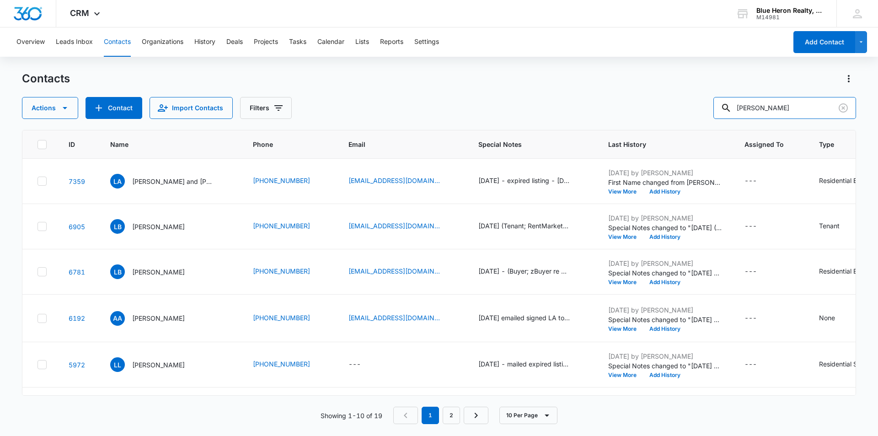
type input "Nabil Safdar"
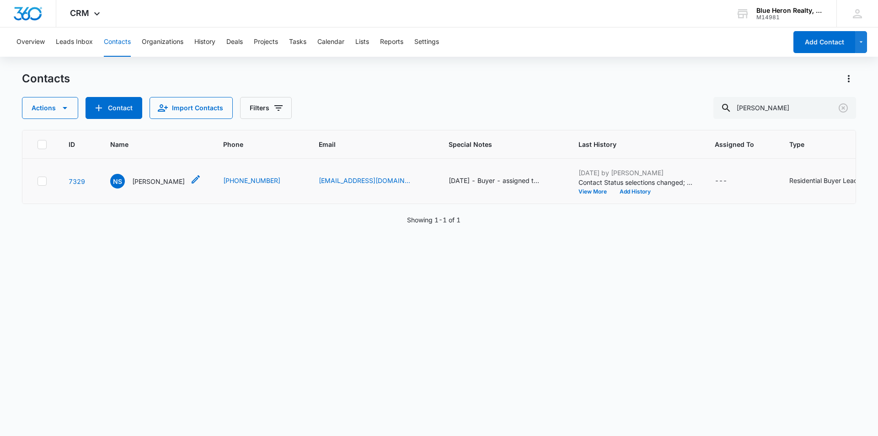
click at [153, 178] on p "Nabil Safdar" at bounding box center [158, 182] width 53 height 10
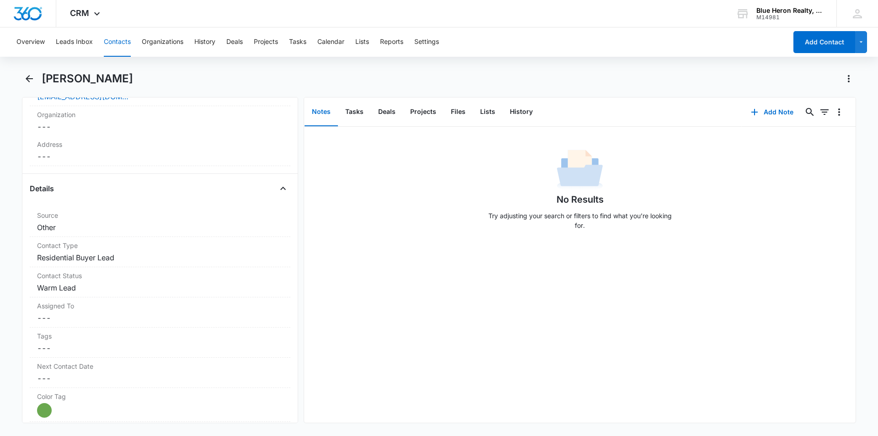
scroll to position [276, 0]
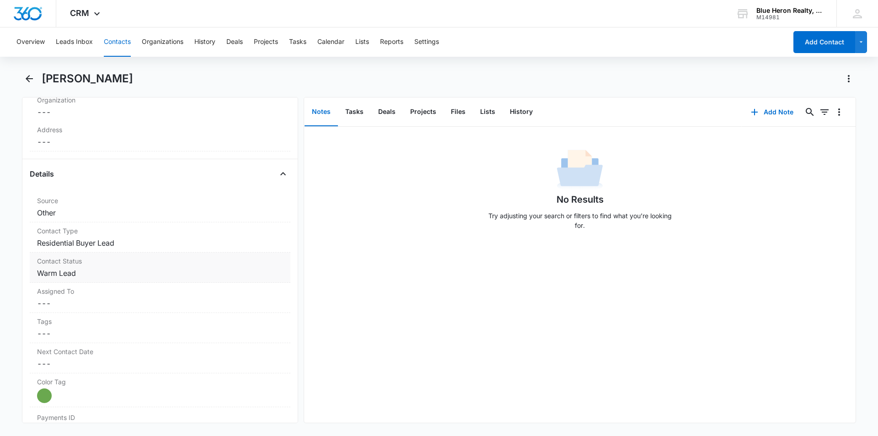
click at [129, 270] on dd "Cancel Save Changes Warm Lead" at bounding box center [160, 273] width 246 height 11
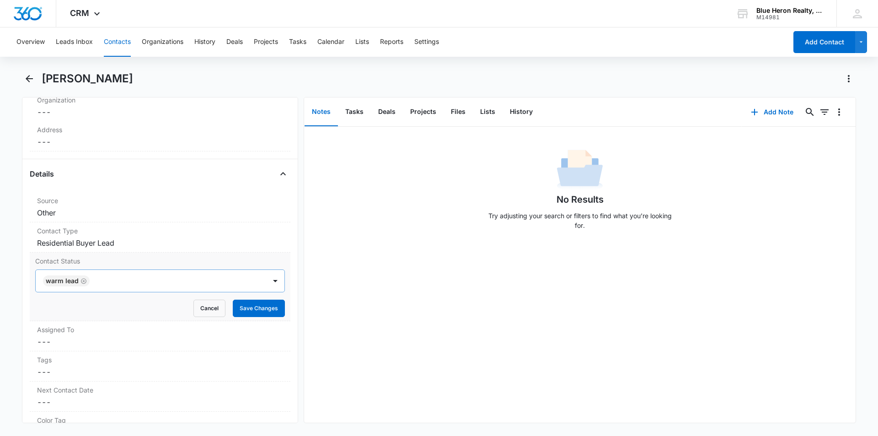
click at [82, 280] on icon "Remove Warm Lead" at bounding box center [84, 281] width 6 height 7
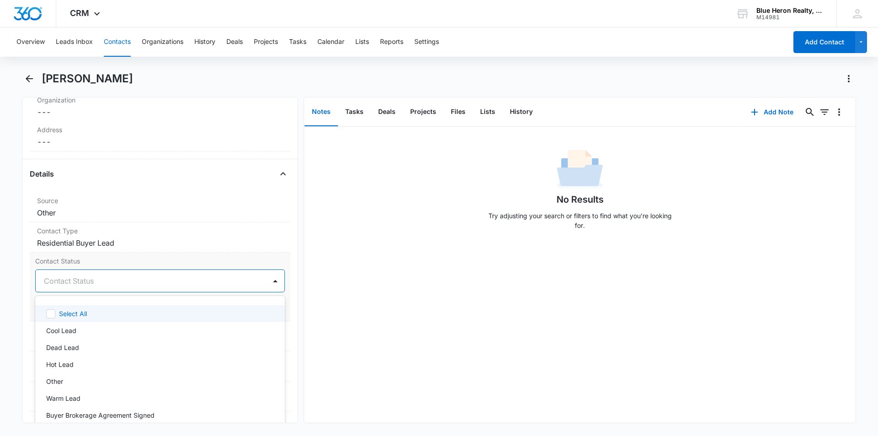
click at [87, 280] on div at bounding box center [149, 280] width 210 height 13
click at [66, 331] on p "Cool Lead" at bounding box center [61, 331] width 30 height 10
click at [336, 326] on div "No Results Try adjusting your search or filters to find what you’re looking for." at bounding box center [580, 275] width 552 height 296
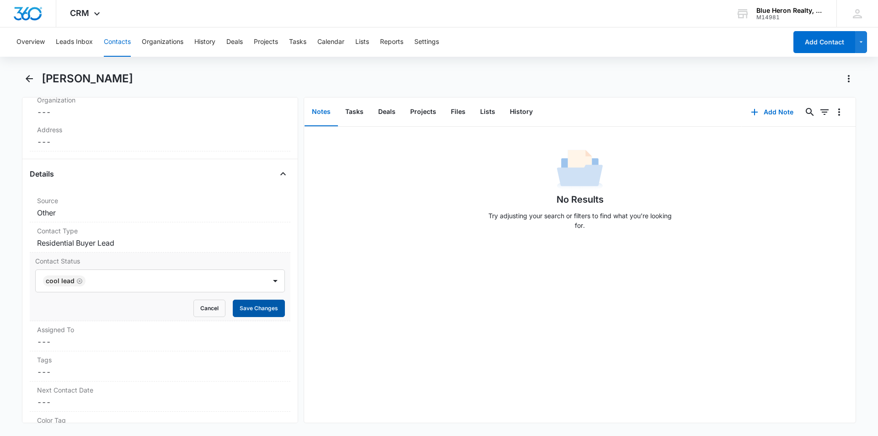
click at [253, 312] on button "Save Changes" at bounding box center [259, 308] width 52 height 17
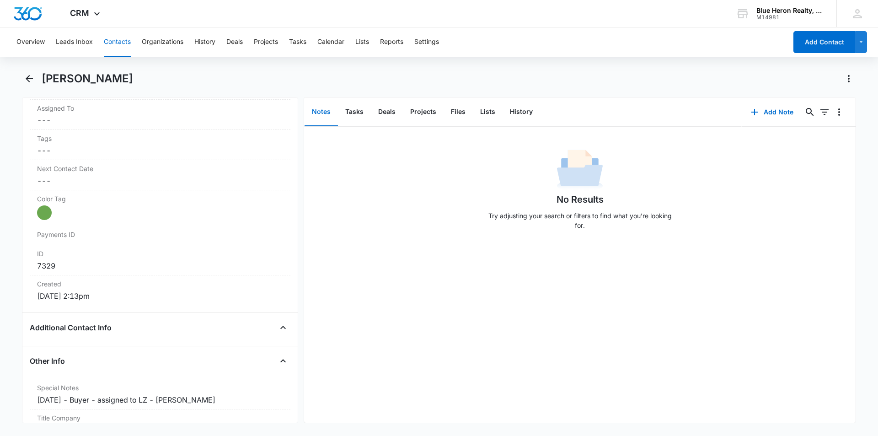
scroll to position [642, 0]
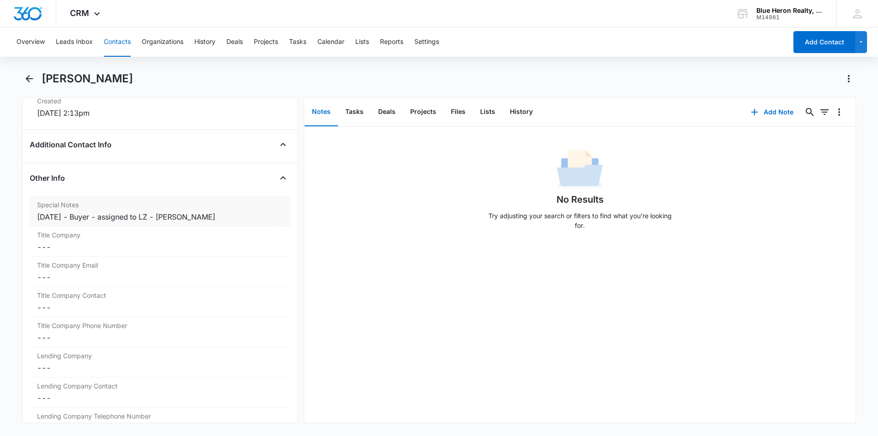
click at [172, 217] on div "9/15/2025 - Buyer - assigned to LZ - A. Williams" at bounding box center [160, 216] width 246 height 11
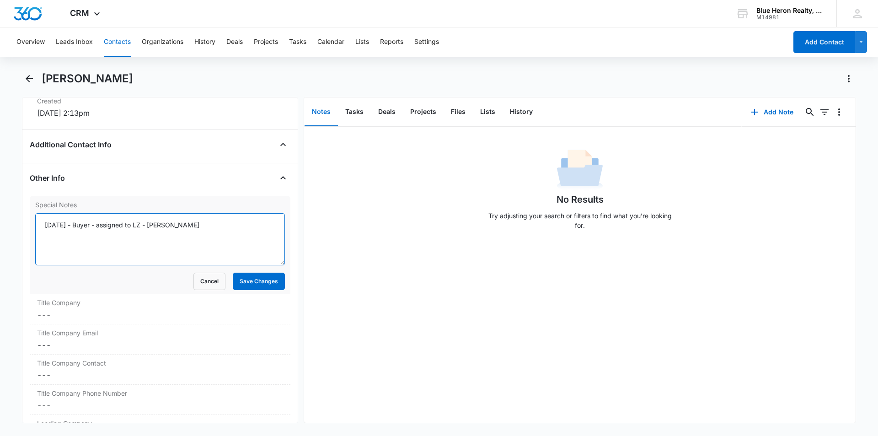
click at [161, 225] on textarea "9/15/2025 - Buyer - assigned to LZ - A. Williams" at bounding box center [160, 239] width 250 height 52
click at [157, 224] on textarea "9/15/2025 - Buyer - assigned to LZ - A. Williams" at bounding box center [160, 239] width 250 height 52
type textarea "9/15/2025 - Buyer - assigned to LZ - 10/7 @ 12:40 - which property; hung up - A…"
click at [244, 285] on button "Save Changes" at bounding box center [259, 281] width 52 height 17
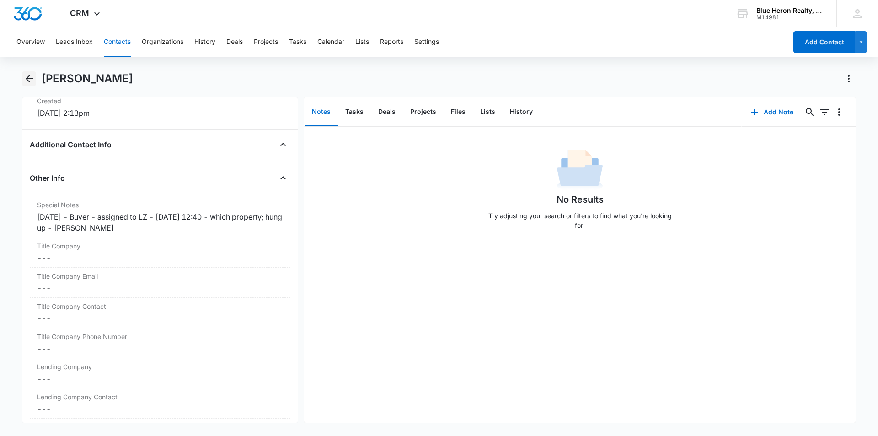
drag, startPoint x: 31, startPoint y: 81, endPoint x: 157, endPoint y: 78, distance: 126.3
click at [31, 81] on icon "Back" at bounding box center [29, 78] width 11 height 11
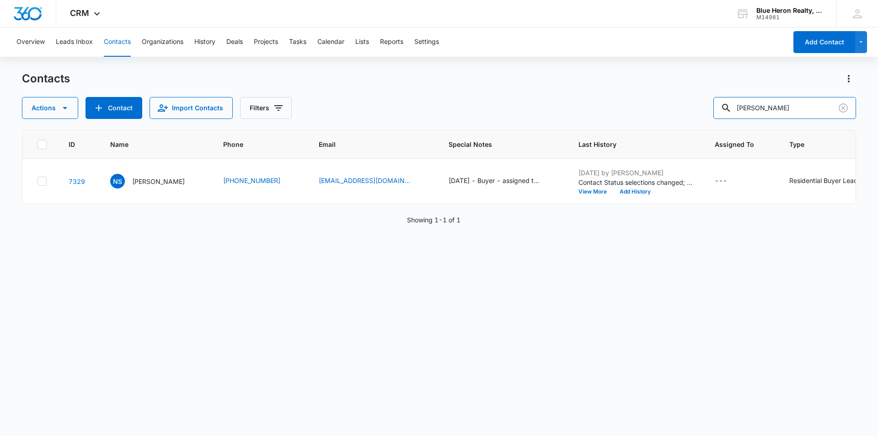
drag, startPoint x: 792, startPoint y: 108, endPoint x: 666, endPoint y: 101, distance: 126.4
click at [662, 104] on div "Actions Contact Import Contacts Filters Nabil Safdar" at bounding box center [439, 108] width 834 height 22
type input "Loressa Dawn Robinson"
click at [144, 180] on p "Loressa Dawn Robiinson" at bounding box center [158, 182] width 53 height 10
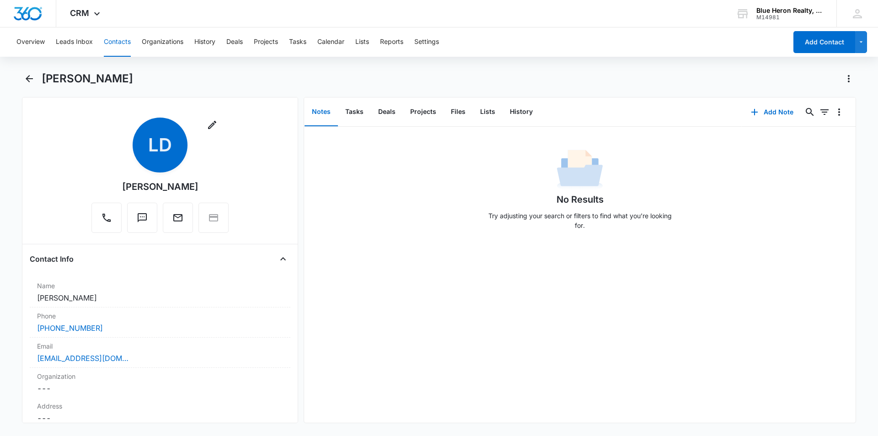
click at [247, 170] on div "Remove LD Loressa Dawn Robiinson" at bounding box center [160, 177] width 261 height 119
click at [137, 297] on dd "Cancel Save Changes Loressa Dawn Robiinson" at bounding box center [160, 297] width 246 height 11
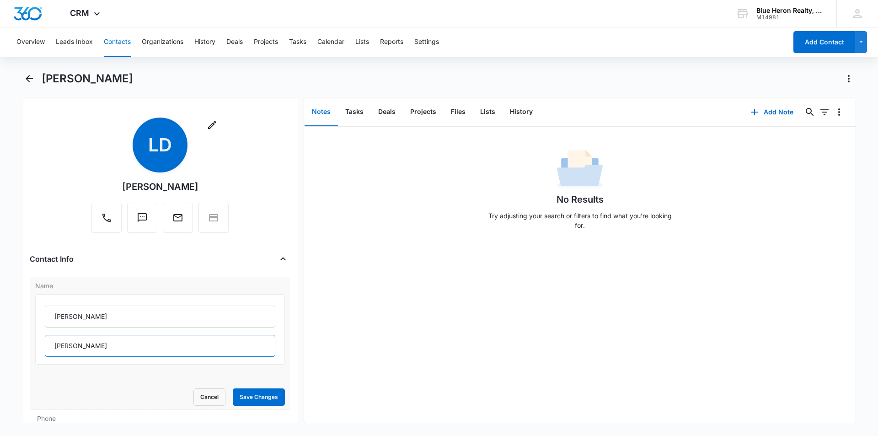
click at [88, 345] on input "Dawn Robiinson" at bounding box center [160, 346] width 231 height 22
type input "Dawn Robinson"
click at [251, 397] on button "Save Changes" at bounding box center [259, 396] width 52 height 17
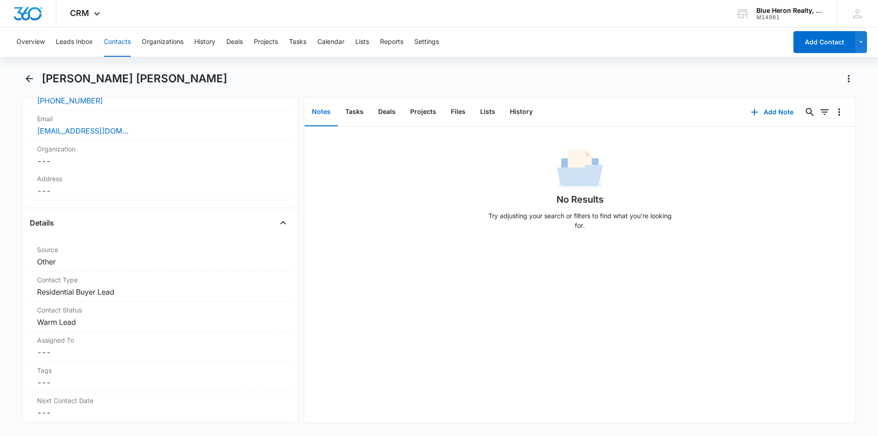
scroll to position [231, 0]
click at [99, 317] on dd "Cancel Save Changes Warm Lead" at bounding box center [160, 317] width 246 height 11
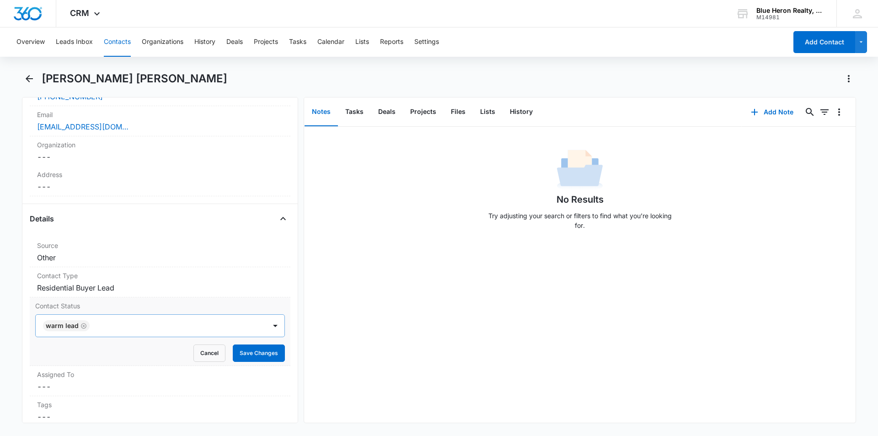
click at [83, 327] on icon "Remove Warm Lead" at bounding box center [84, 326] width 6 height 7
type input "c"
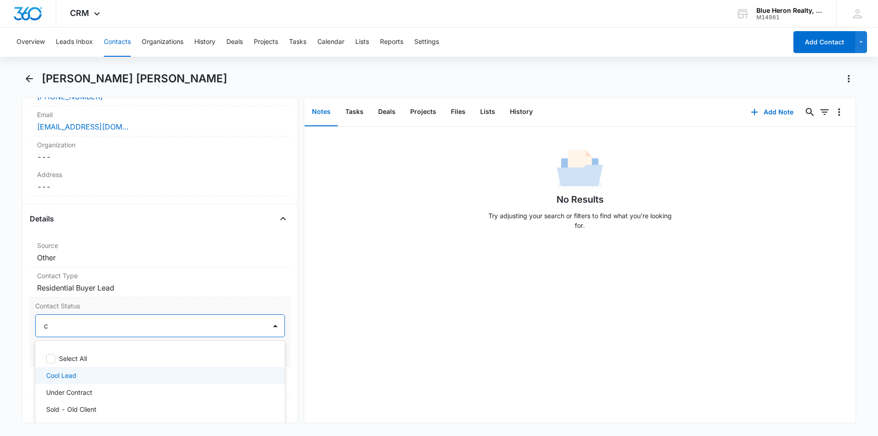
click at [76, 378] on p "Cool Lead" at bounding box center [61, 376] width 30 height 10
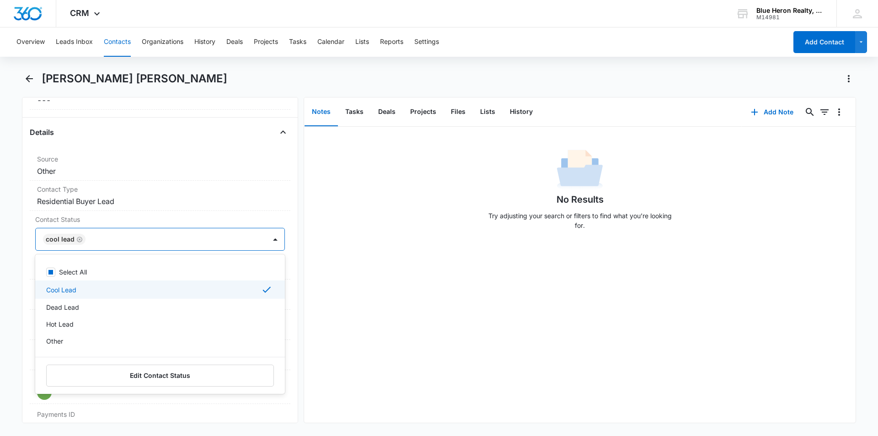
scroll to position [351, 0]
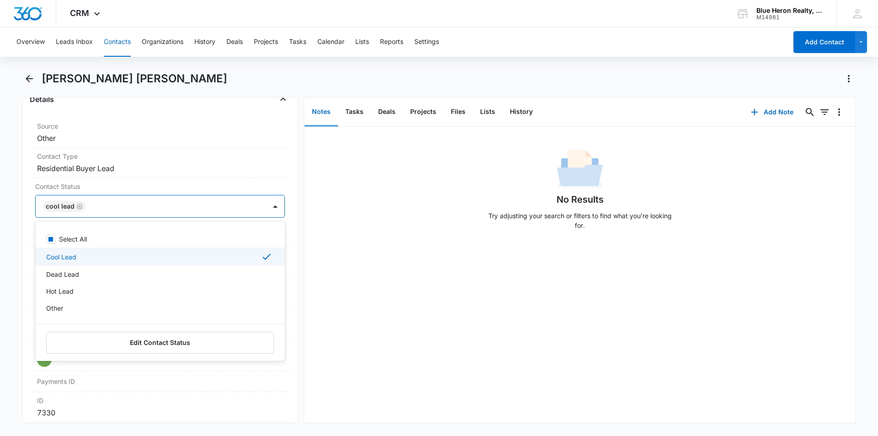
click at [326, 308] on div "No Results Try adjusting your search or filters to find what you’re looking for." at bounding box center [580, 275] width 552 height 296
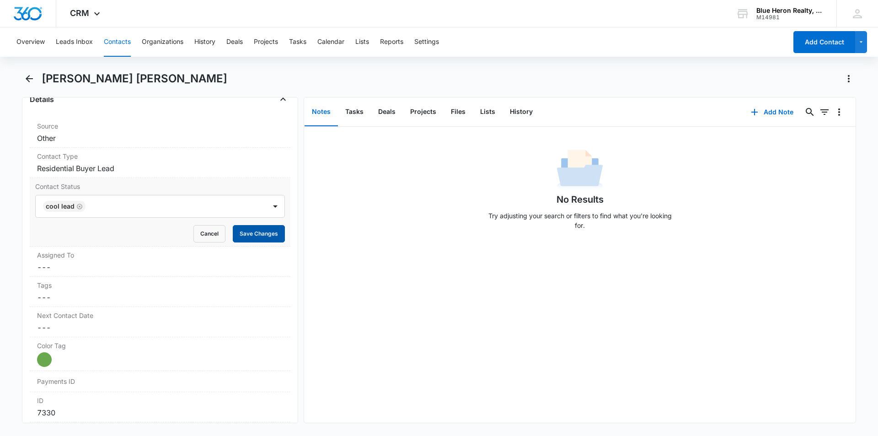
click at [255, 238] on button "Save Changes" at bounding box center [259, 233] width 52 height 17
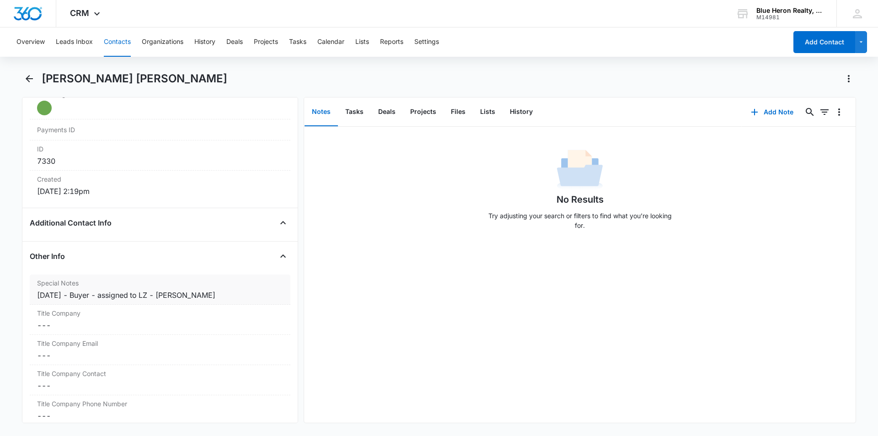
scroll to position [580, 0]
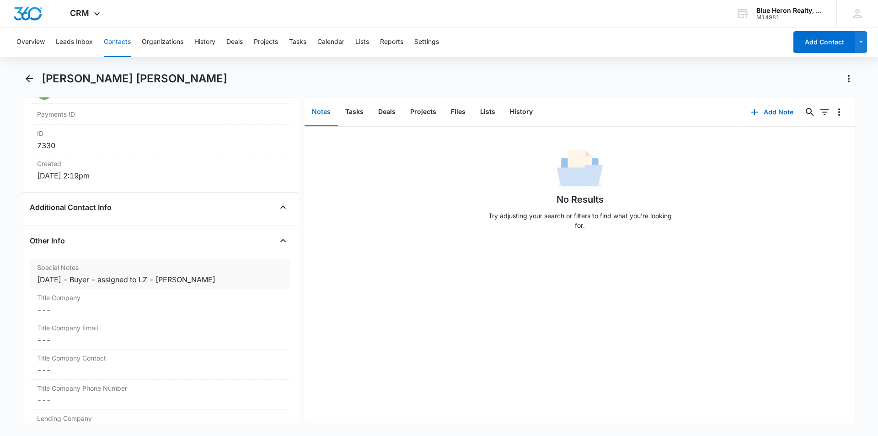
click at [172, 278] on div "9/15/2025 - Buyer - assigned to LZ - A. Williams" at bounding box center [160, 279] width 246 height 11
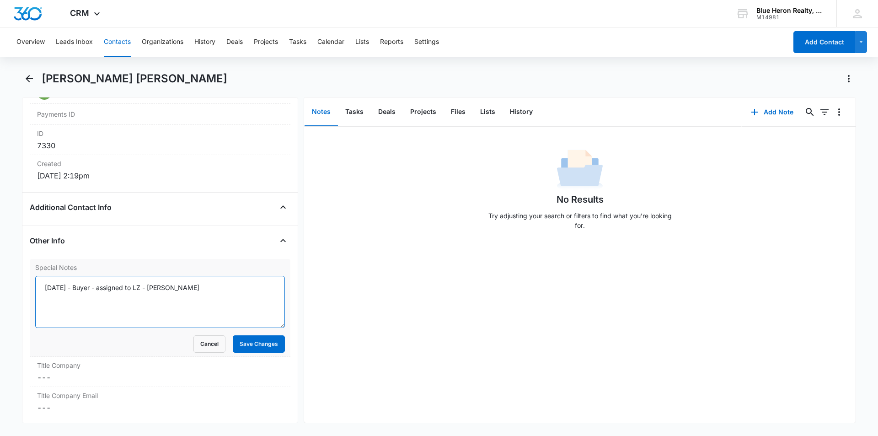
click at [158, 288] on textarea "9/15/2025 - Buyer - assigned to LZ - A. Williams" at bounding box center [160, 302] width 250 height 52
type textarea "9/15/2025 - Buyer - assigned to LZ - 10/7 @ 12:38 - CLM A. Williams"
click at [245, 344] on button "Save Changes" at bounding box center [259, 343] width 52 height 17
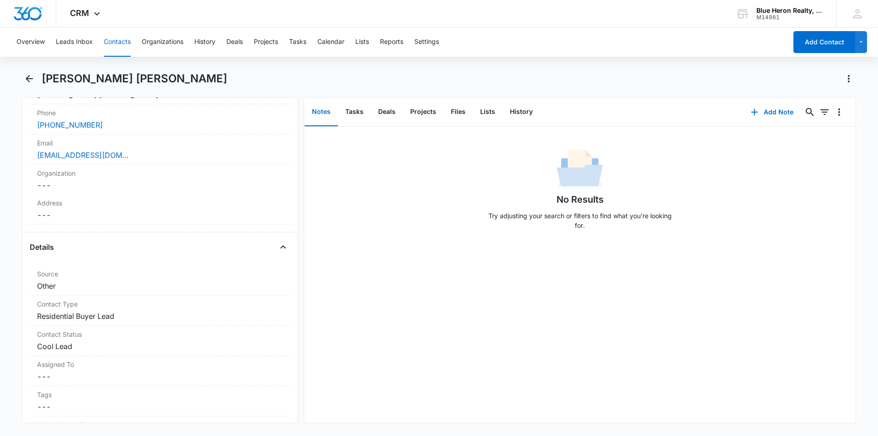
scroll to position [0, 0]
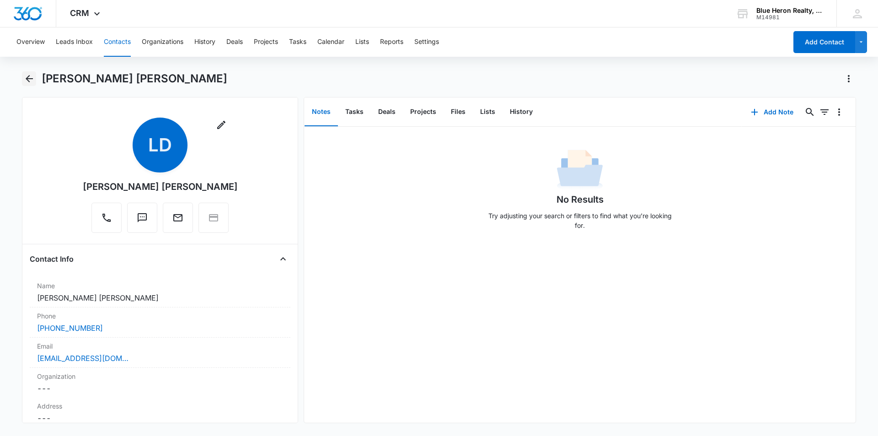
click at [26, 79] on icon "Back" at bounding box center [29, 78] width 7 height 7
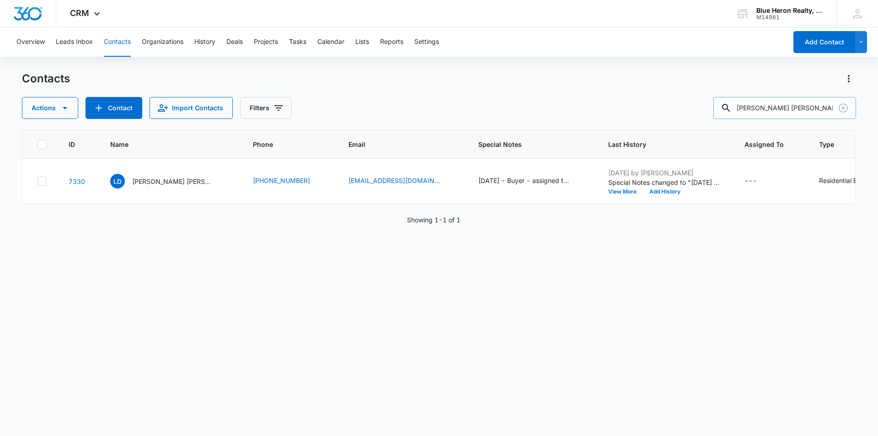
drag, startPoint x: 793, startPoint y: 107, endPoint x: 742, endPoint y: 106, distance: 51.7
click at [742, 106] on div "Loressa Dawn Robinson" at bounding box center [785, 108] width 143 height 22
type input "Joe"
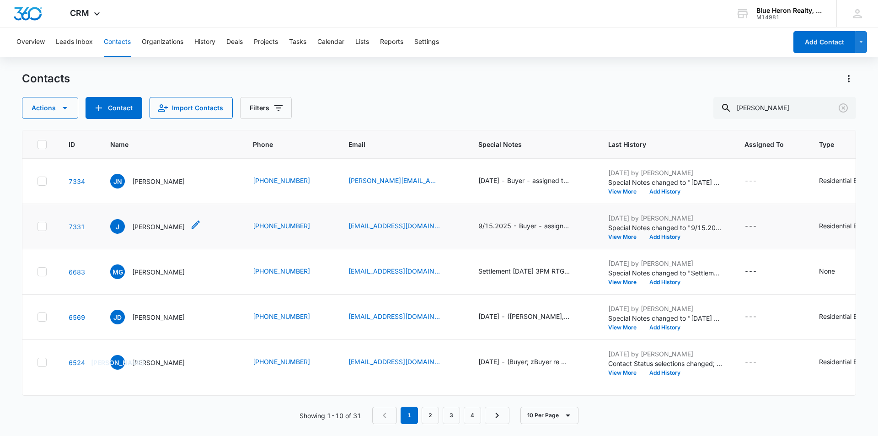
click at [135, 227] on p "Joe" at bounding box center [158, 227] width 53 height 10
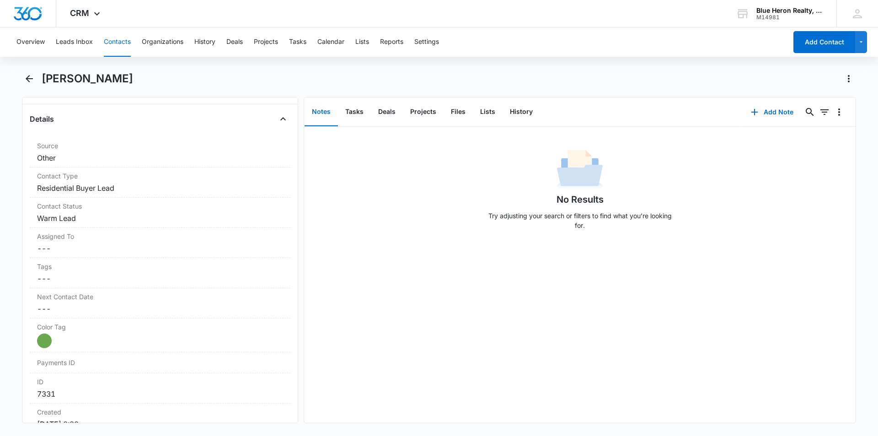
scroll to position [333, 0]
click at [98, 216] on dd "Cancel Save Changes Warm Lead" at bounding box center [160, 216] width 246 height 11
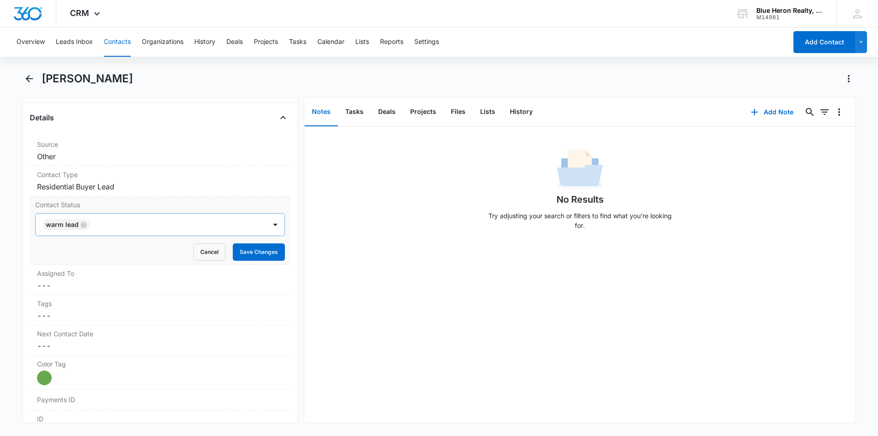
click at [83, 226] on icon "Remove Warm Lead" at bounding box center [84, 224] width 6 height 7
type input "cool"
click at [70, 256] on p "Cool Lead" at bounding box center [61, 258] width 30 height 10
click at [361, 328] on div "No Results Try adjusting your search or filters to find what you’re looking for." at bounding box center [580, 275] width 552 height 296
click at [256, 254] on button "Save Changes" at bounding box center [259, 251] width 52 height 17
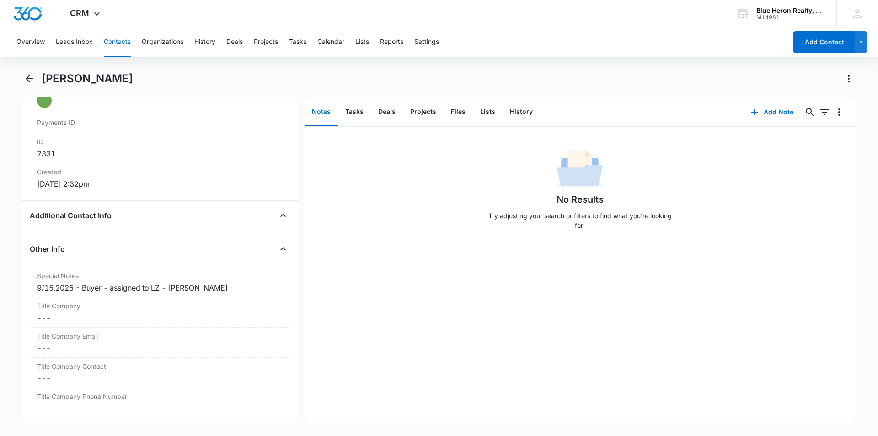
scroll to position [581, 0]
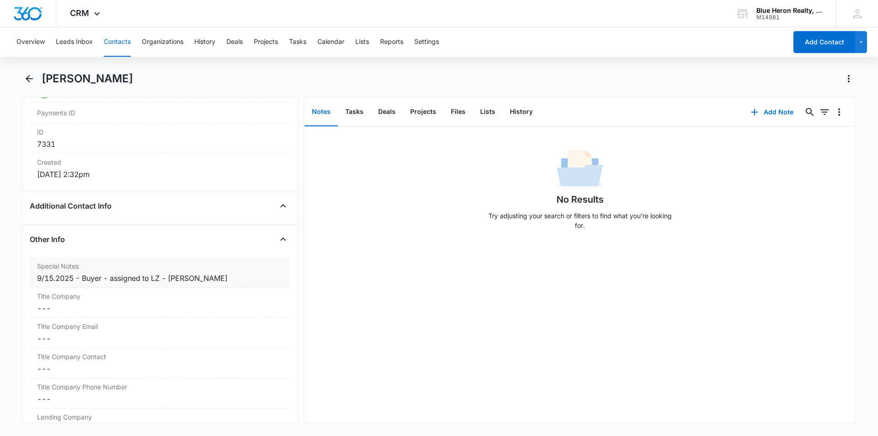
click at [66, 280] on div "9/15.2025 - Buyer - assigned to LZ - A. Williams" at bounding box center [160, 278] width 246 height 11
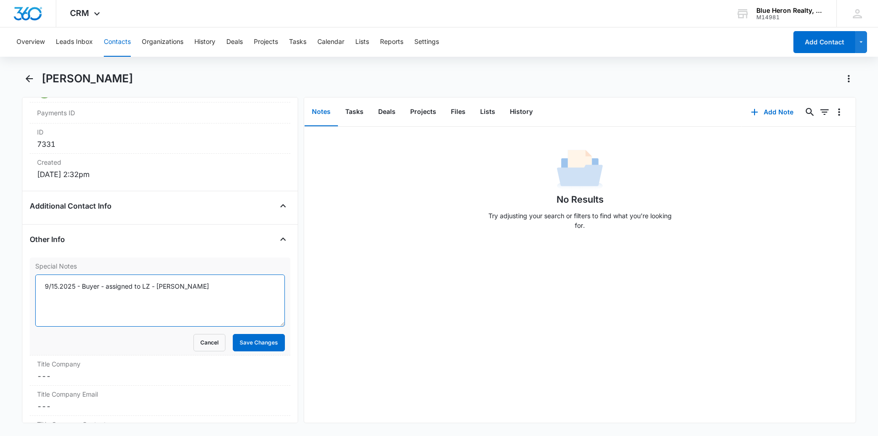
click at [66, 286] on textarea "9/15.2025 - Buyer - assigned to LZ - A. Williams" at bounding box center [160, 300] width 250 height 52
type textarea "9/15/2025 - Buyer - assigned to LZ - 10/7 @ 12:36 CLM A. Williams"
click at [239, 345] on button "Save Changes" at bounding box center [259, 342] width 52 height 17
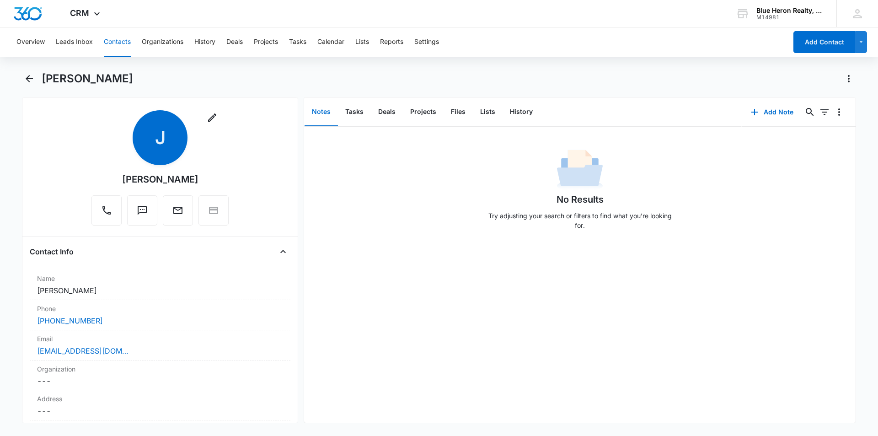
scroll to position [0, 0]
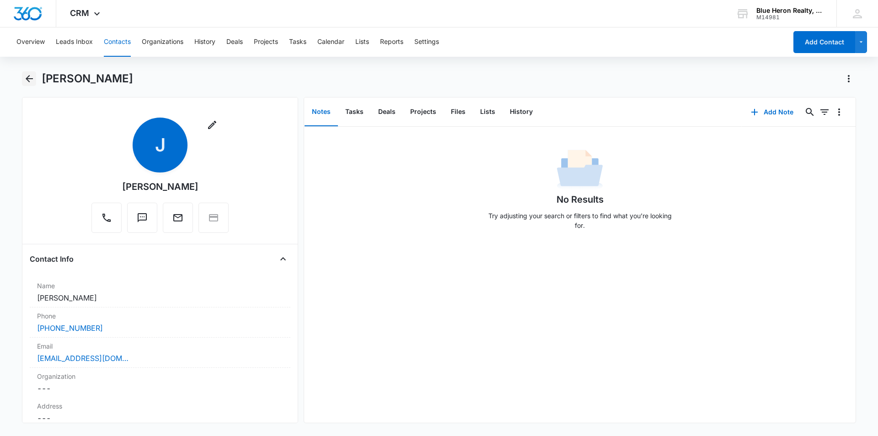
click at [29, 78] on icon "Back" at bounding box center [29, 78] width 11 height 11
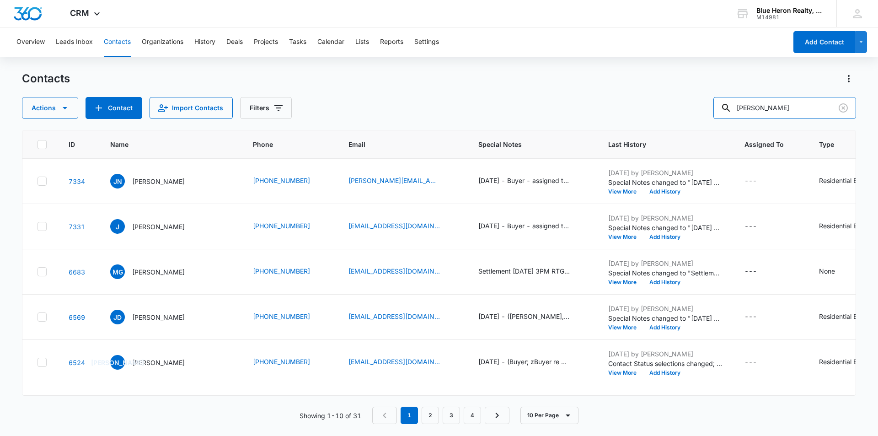
drag, startPoint x: 773, startPoint y: 108, endPoint x: 717, endPoint y: 94, distance: 57.6
click at [705, 122] on div "Contacts Actions Contact Import Contacts Filters Joe ID Name Phone Email Specia…" at bounding box center [439, 253] width 834 height 364
type input "Nabil Safdar"
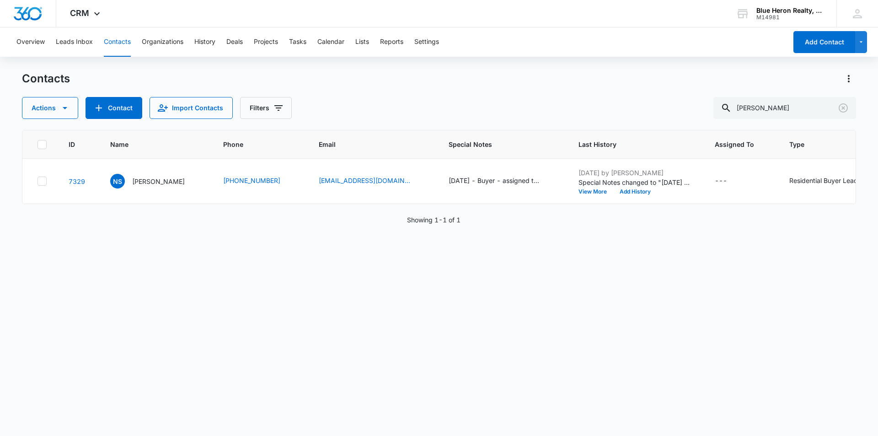
click at [140, 180] on p "Nabil Safdar" at bounding box center [158, 182] width 53 height 10
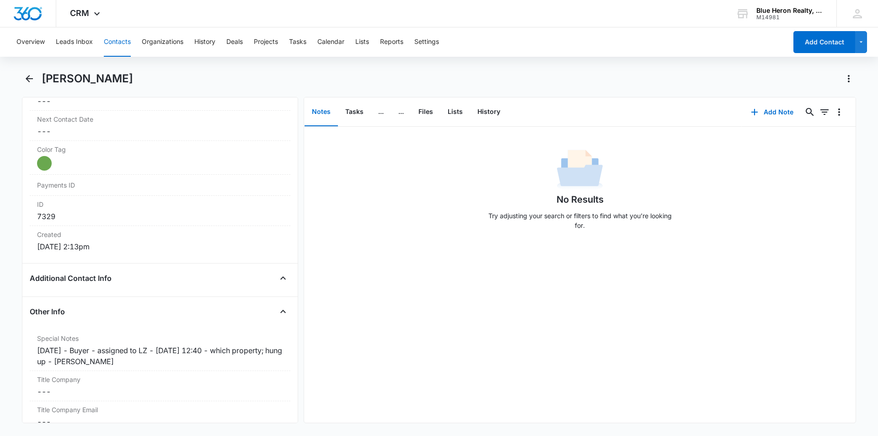
scroll to position [511, 0]
click at [104, 346] on div "9/15/2025 - Buyer - assigned to LZ - 10/7 @ 12:40 - which property; hung up - A…" at bounding box center [160, 354] width 246 height 22
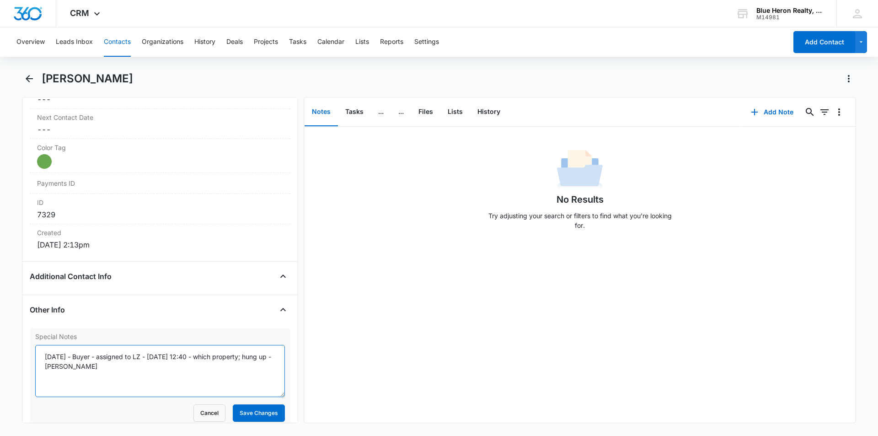
click at [101, 356] on textarea "9/15/2025 - Buyer - assigned to LZ - 10/7 @ 12:40 - which property; hung up - A…" at bounding box center [160, 371] width 250 height 52
type textarea "9/15/2025 (Buyer; online) - assigned to LZ - 10/7 @ 12:40 - which property; hun…"
click at [250, 413] on button "Save Changes" at bounding box center [259, 412] width 52 height 17
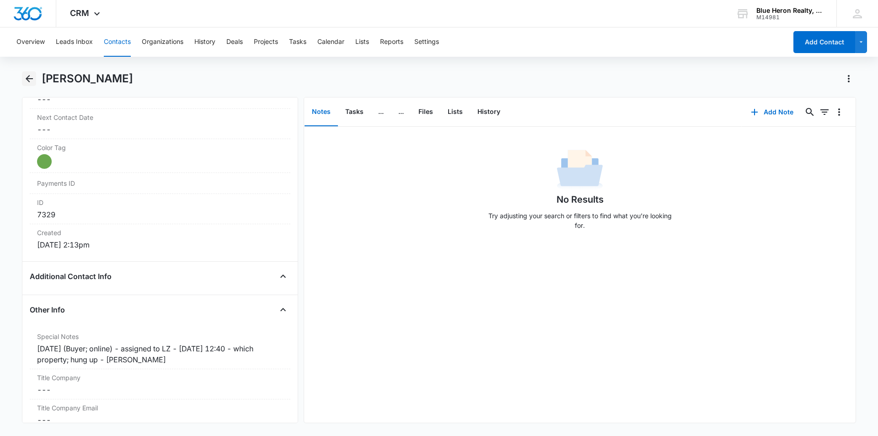
click at [29, 80] on icon "Back" at bounding box center [29, 78] width 11 height 11
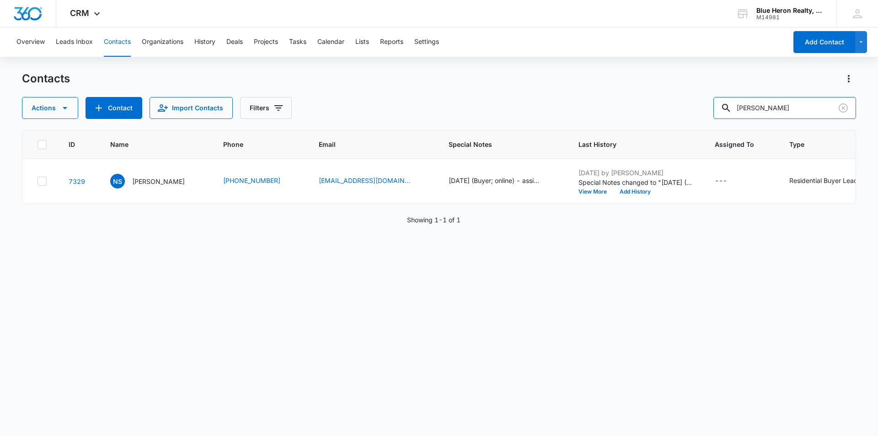
drag, startPoint x: 738, startPoint y: 108, endPoint x: 712, endPoint y: 111, distance: 26.3
click at [712, 111] on div "Actions Contact Import Contacts Filters Nabil Safdar" at bounding box center [439, 108] width 834 height 22
type input "Loressa Dawn Robinson"
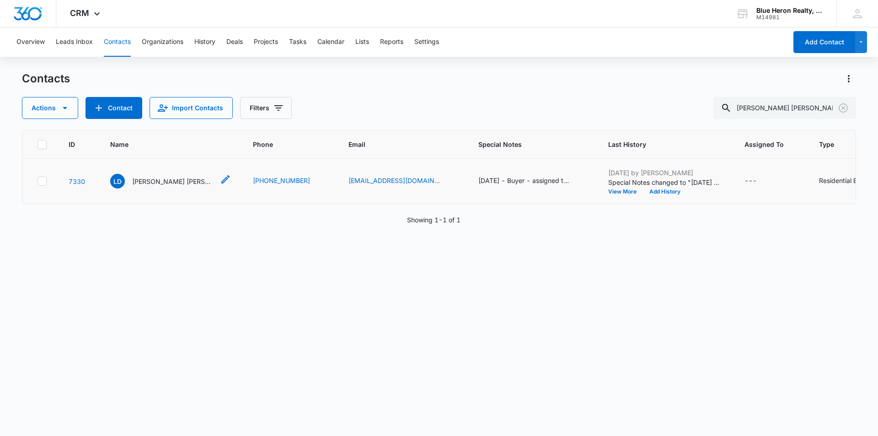
click at [153, 183] on p "Loressa Dawn Robinson" at bounding box center [173, 182] width 82 height 10
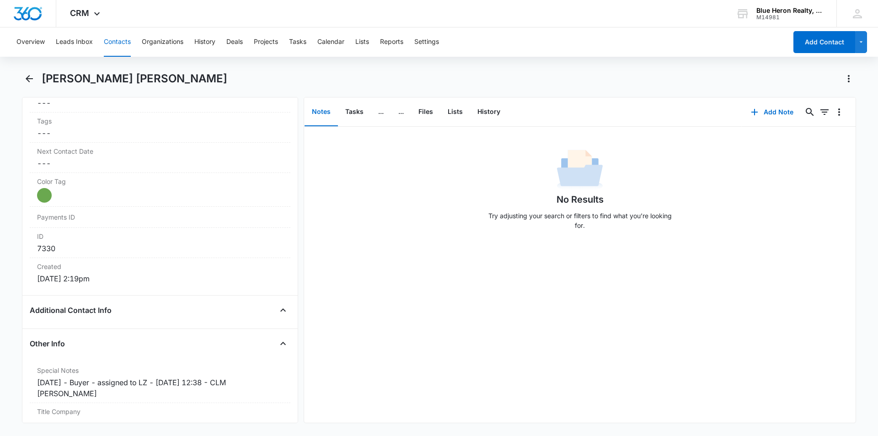
scroll to position [509, 0]
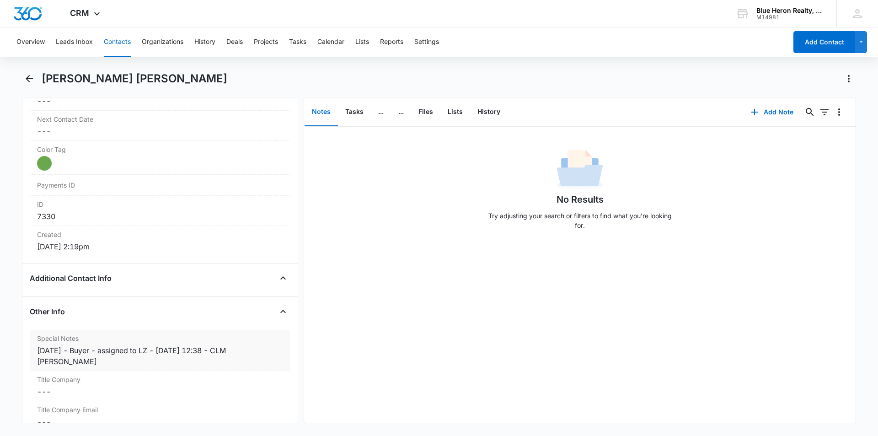
click at [83, 354] on div "9/15/2025 - Buyer - assigned to LZ - 10/7 @ 12:38 - CLM A. Williams" at bounding box center [160, 356] width 246 height 22
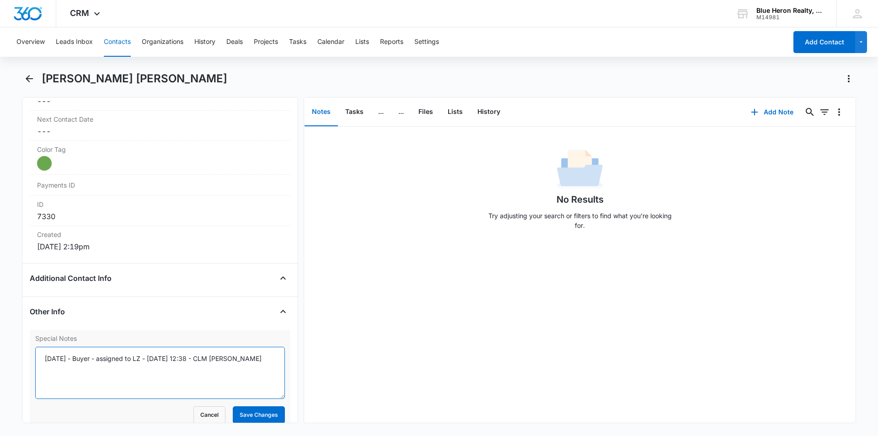
click at [82, 359] on textarea "9/15/2025 - Buyer - assigned to LZ - 10/7 @ 12:38 - CLM A. Williams" at bounding box center [160, 373] width 250 height 52
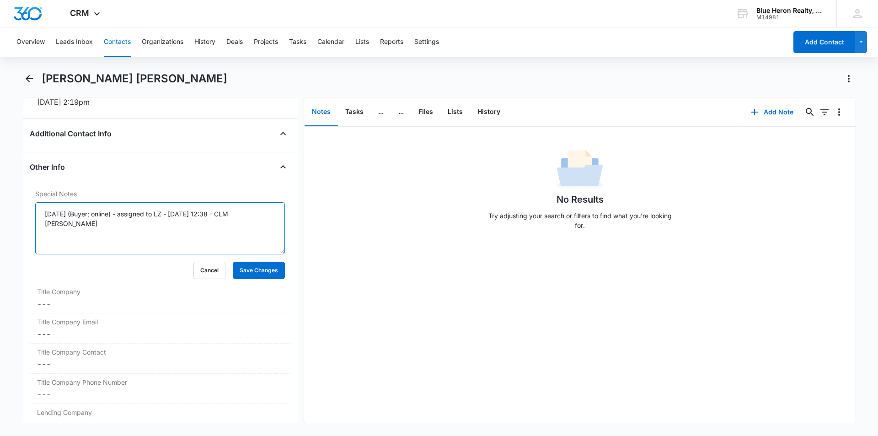
scroll to position [657, 0]
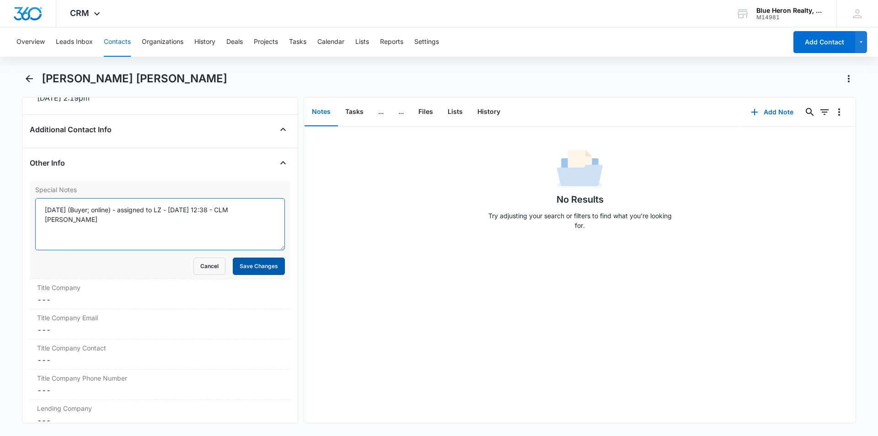
type textarea "9/15/2025 (Buyer; online) - assigned to LZ - 10/7 @ 12:38 - CLM A. Williams"
click at [242, 268] on button "Save Changes" at bounding box center [259, 266] width 52 height 17
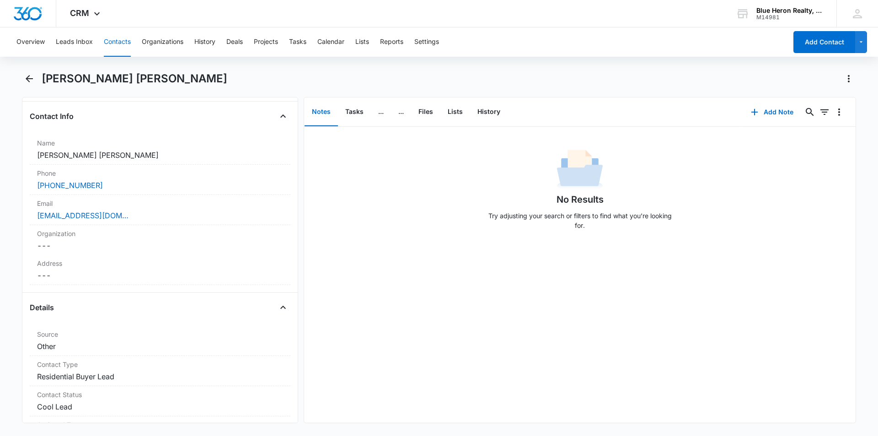
scroll to position [0, 0]
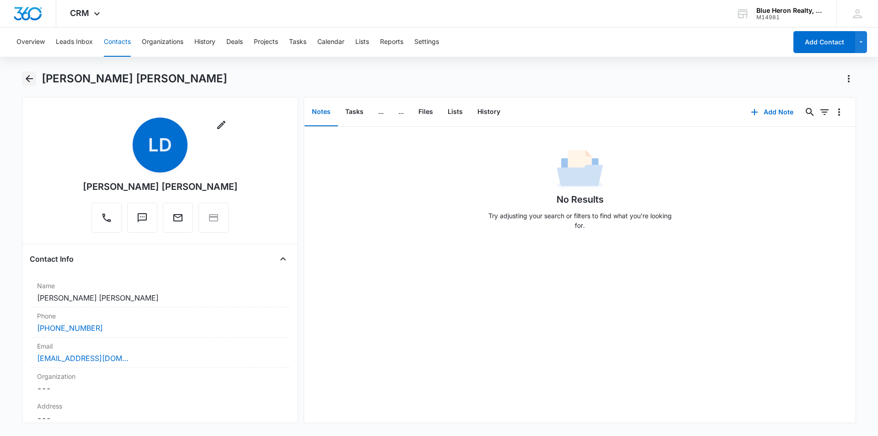
click at [32, 81] on icon "Back" at bounding box center [29, 78] width 11 height 11
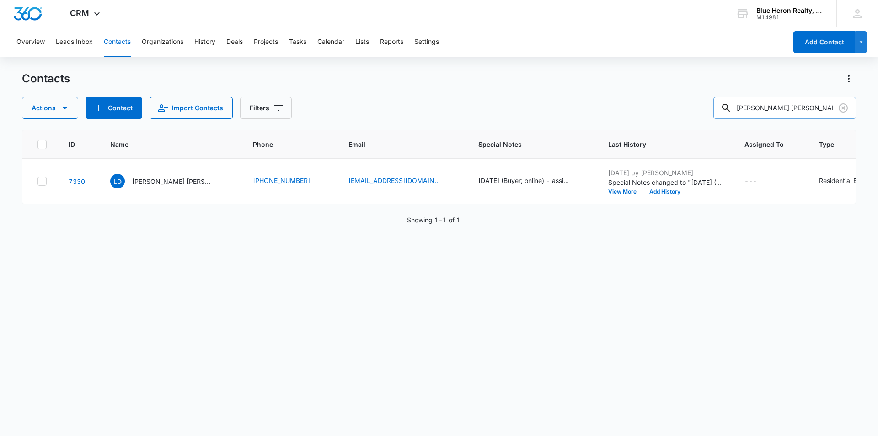
drag, startPoint x: 821, startPoint y: 105, endPoint x: 724, endPoint y: 105, distance: 97.0
click at [725, 113] on input "Loressa Dawn Robinson" at bounding box center [785, 108] width 143 height 22
type input "Joe"
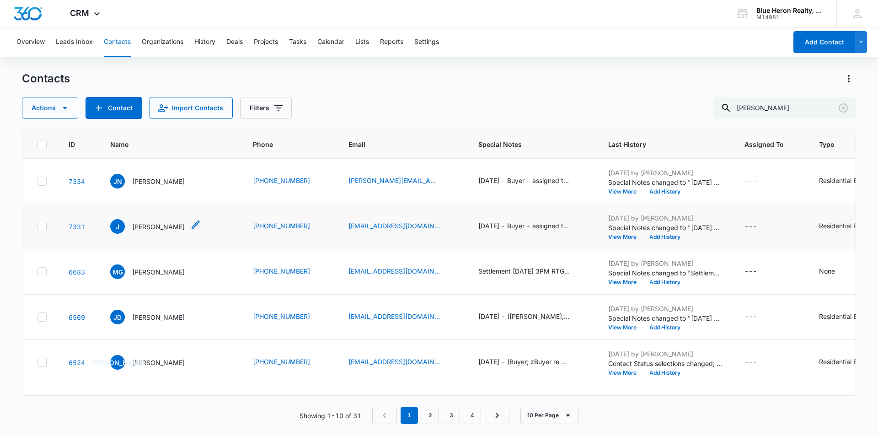
click at [134, 225] on p "Joe" at bounding box center [158, 227] width 53 height 10
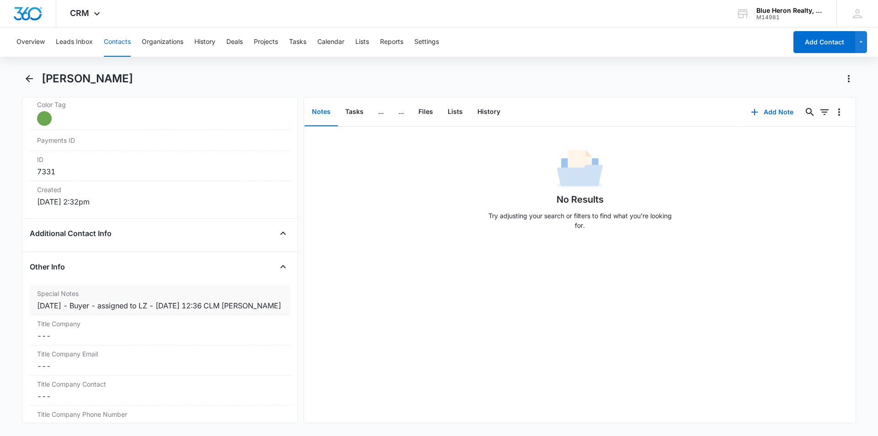
scroll to position [570, 0]
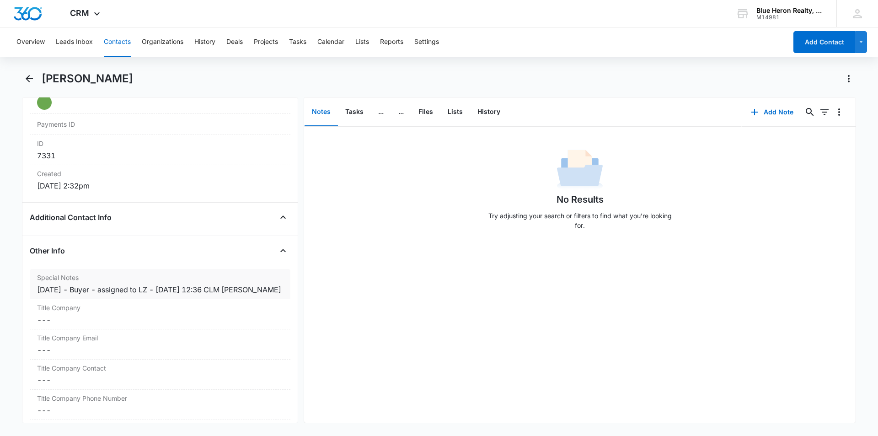
click at [83, 290] on div "9/15/2025 - Buyer - assigned to LZ - 10/7 @ 12:36 CLM A. Williams" at bounding box center [160, 289] width 246 height 11
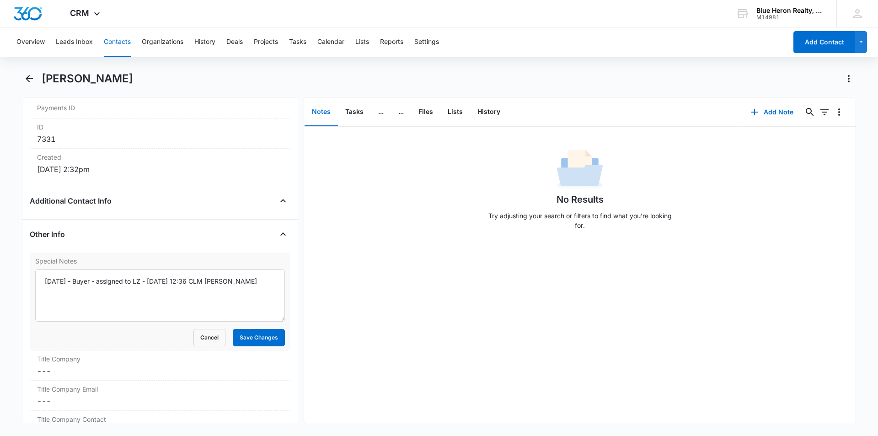
scroll to position [588, 0]
click at [109, 293] on textarea "9/15/2025 - Buyer - assigned to LZ - 10/7 @ 12:36 CLM A. Williams" at bounding box center [160, 294] width 250 height 52
click at [82, 280] on textarea "9/15/2025 - Buyer - assigned to LZ - 10/7 @ 12:36 CLM A. Williams" at bounding box center [160, 294] width 250 height 52
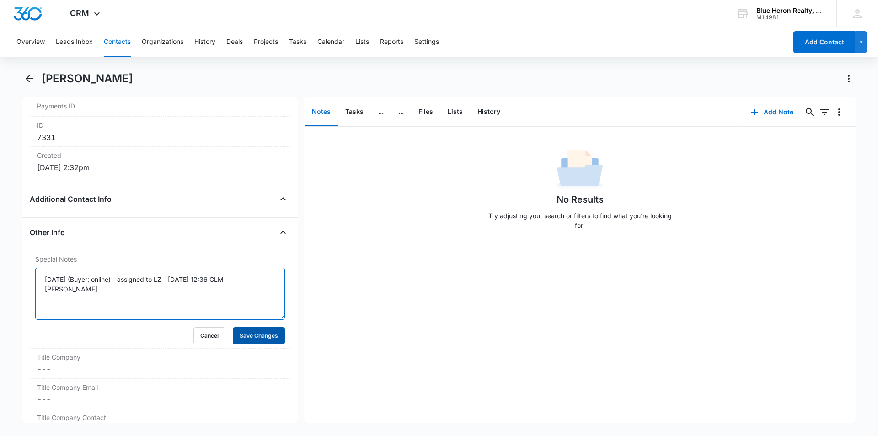
type textarea "9/15/2025 (Buyer; online) - assigned to LZ - 10/7 @ 12:36 CLM A. Williams"
click at [254, 338] on button "Save Changes" at bounding box center [259, 335] width 52 height 17
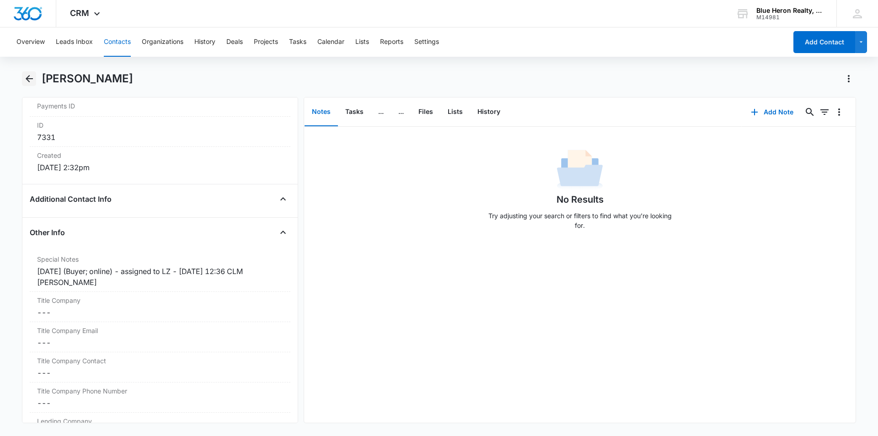
click at [28, 76] on icon "Back" at bounding box center [29, 78] width 7 height 7
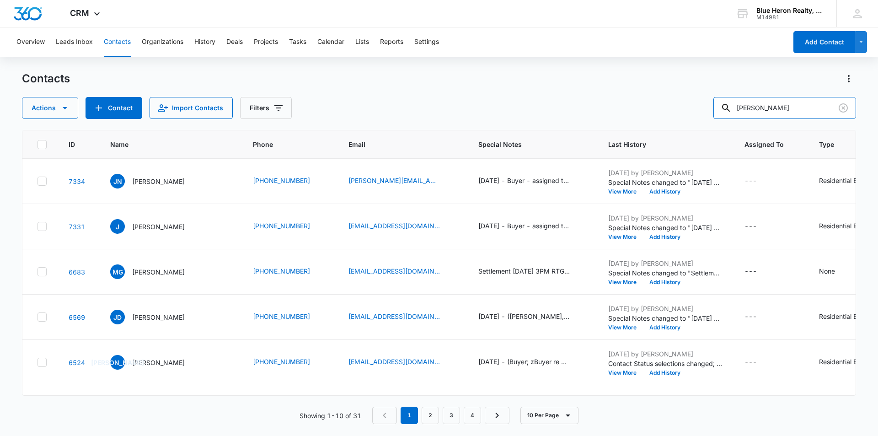
drag, startPoint x: 772, startPoint y: 109, endPoint x: 681, endPoint y: 58, distance: 104.3
click at [692, 113] on div "Actions Contact Import Contacts Filters Joe" at bounding box center [439, 108] width 834 height 22
type input "Biana"
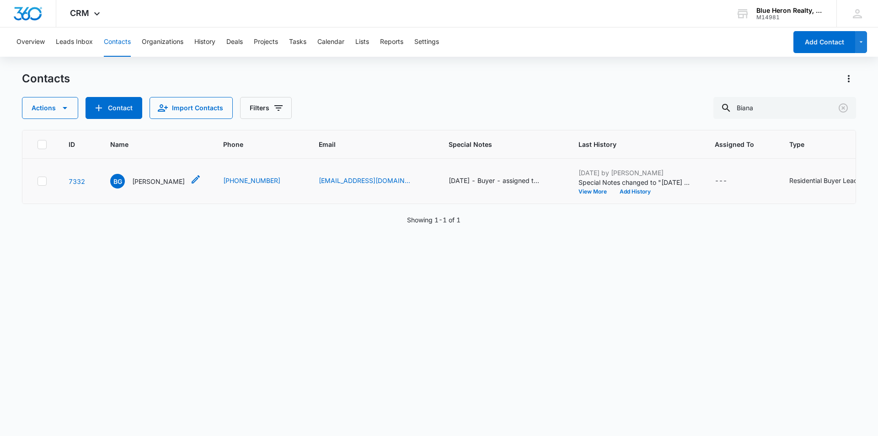
click at [145, 182] on p "Biana Garcia" at bounding box center [158, 182] width 53 height 10
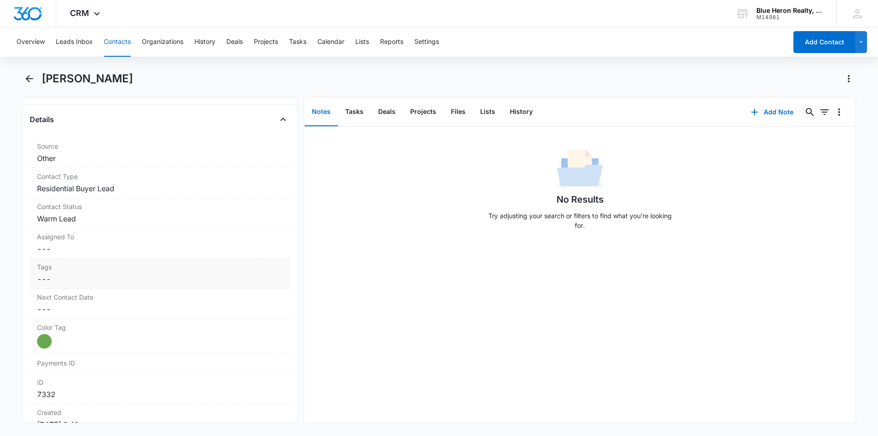
scroll to position [335, 0]
click at [104, 215] on dd "Cancel Save Changes Warm Lead" at bounding box center [160, 214] width 246 height 11
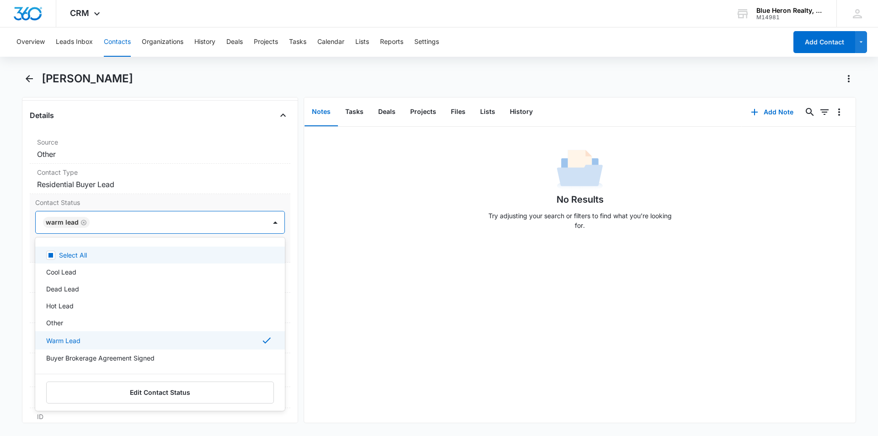
click at [87, 226] on div "Warm Lead" at bounding box center [66, 222] width 47 height 11
click at [82, 221] on icon "Remove Warm Lead" at bounding box center [83, 222] width 5 height 5
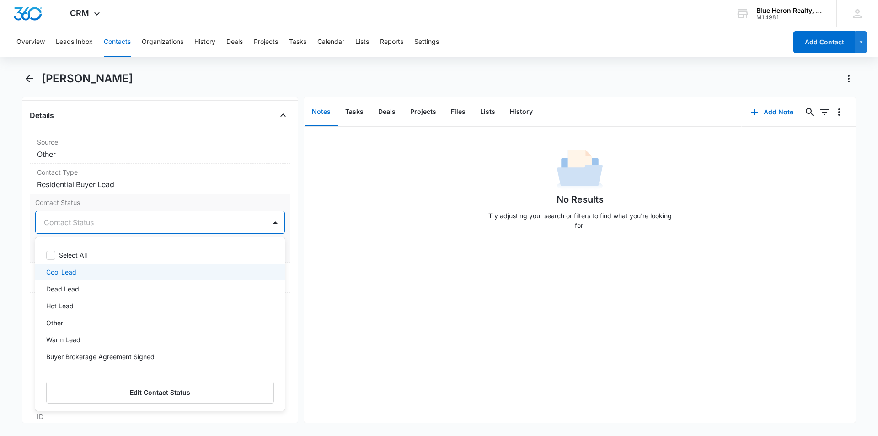
click at [66, 269] on p "Cool Lead" at bounding box center [61, 272] width 30 height 10
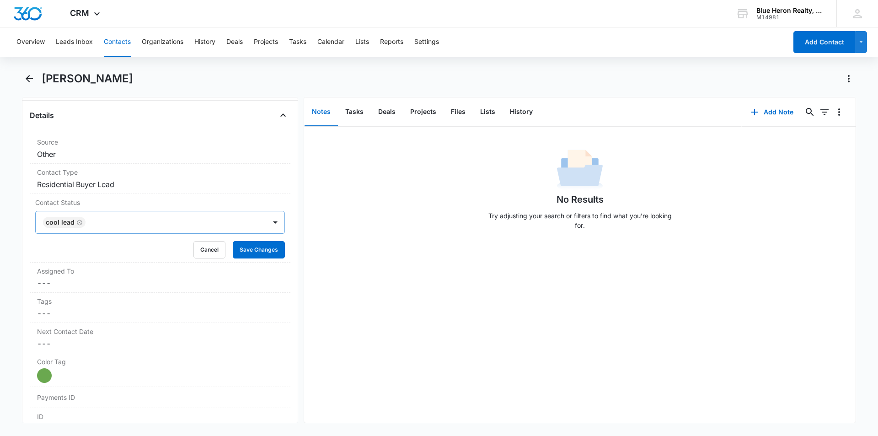
click at [393, 339] on div "No Results Try adjusting your search or filters to find what you’re looking for." at bounding box center [580, 275] width 552 height 296
click at [253, 250] on button "Save Changes" at bounding box center [259, 249] width 52 height 17
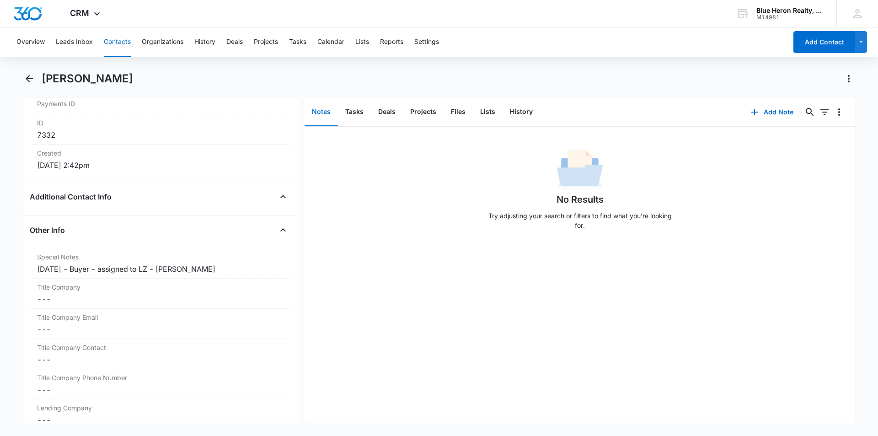
scroll to position [604, 0]
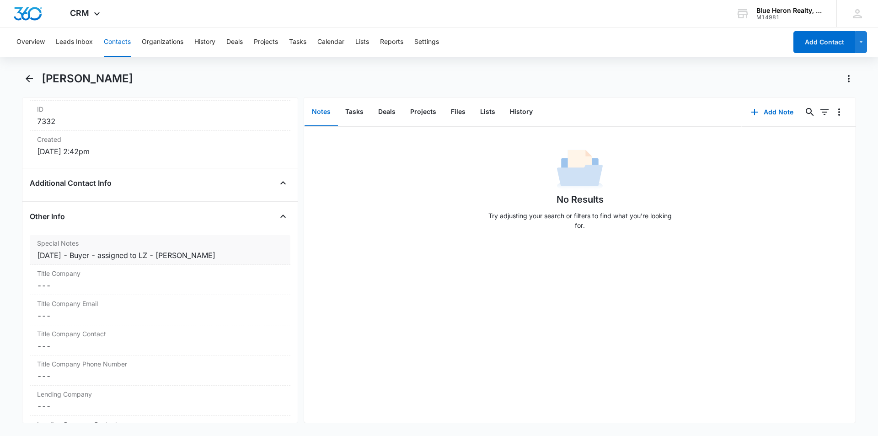
click at [104, 253] on div "9/15/2025 - Buyer - assigned to LZ - A. Williams" at bounding box center [160, 255] width 246 height 11
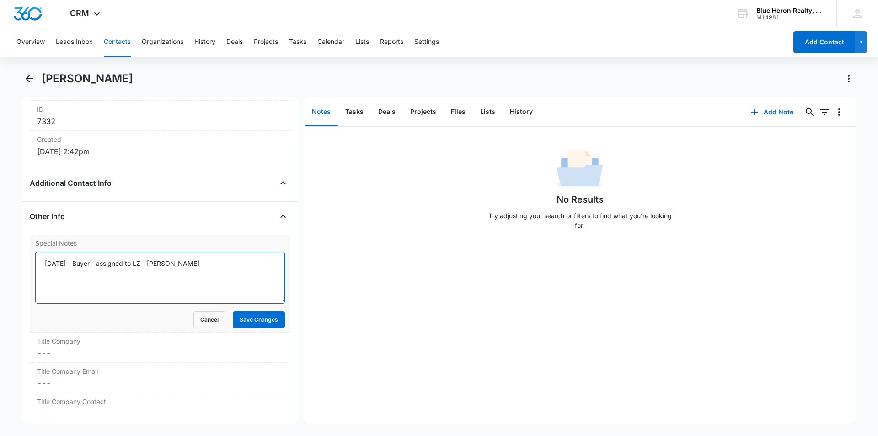
drag, startPoint x: 78, startPoint y: 264, endPoint x: 89, endPoint y: 265, distance: 11.0
click at [81, 264] on textarea "9/15/2025 - Buyer - assigned to LZ - A. Williams" at bounding box center [160, 278] width 250 height 52
click at [218, 263] on textarea "9/15/2025 (Buyer; online) - assigned to LZ - 10/7 @ 12:36 - CLM A. Williams" at bounding box center [160, 278] width 250 height 52
click at [237, 265] on textarea "9/15/2025 (Buyer; online) - assigned to LZ - 10/7 @ 12:33 - CLM A. Williams" at bounding box center [160, 278] width 250 height 52
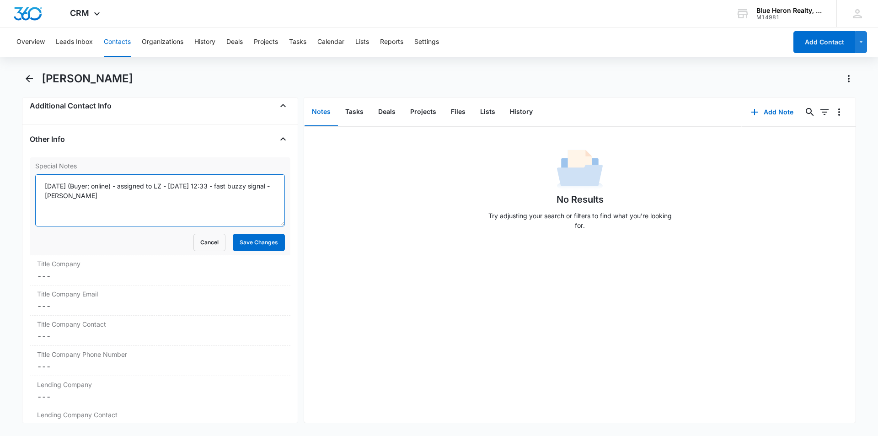
scroll to position [695, 0]
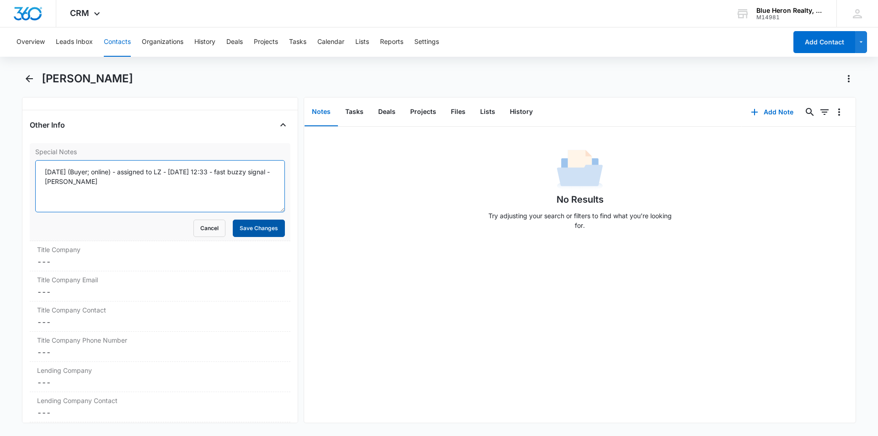
type textarea "9/15/2025 (Buyer; online) - assigned to LZ - 10/7 @ 12:33 - fast buzzy signal -…"
click at [240, 232] on button "Save Changes" at bounding box center [259, 228] width 52 height 17
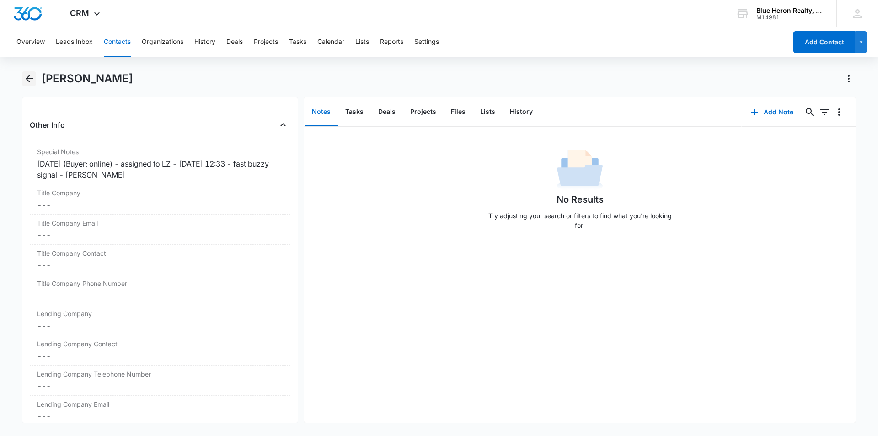
click at [29, 75] on icon "Back" at bounding box center [29, 78] width 11 height 11
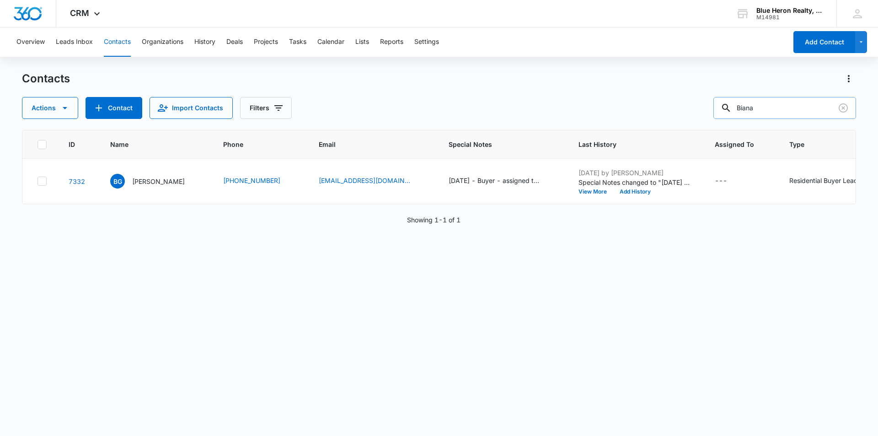
drag, startPoint x: 775, startPoint y: 107, endPoint x: 741, endPoint y: 107, distance: 33.9
click at [741, 107] on div "Biana" at bounding box center [785, 108] width 143 height 22
type input "Sonia McWilliams"
click at [166, 182] on p "Sonia McWilliams" at bounding box center [158, 182] width 53 height 10
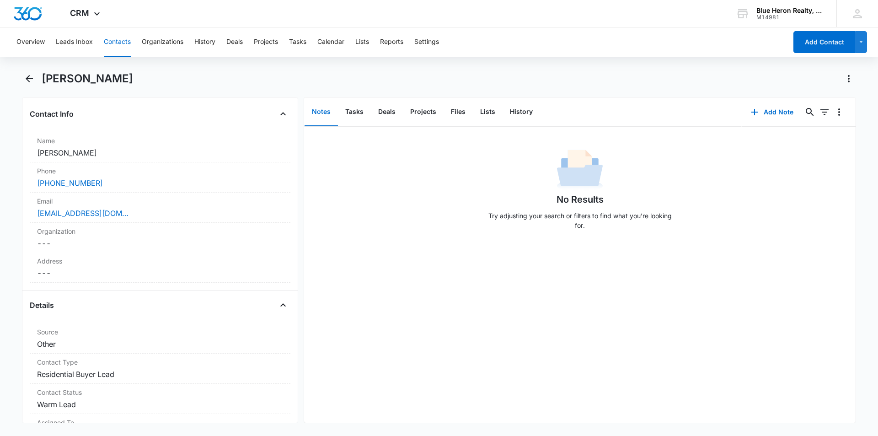
scroll to position [107, 0]
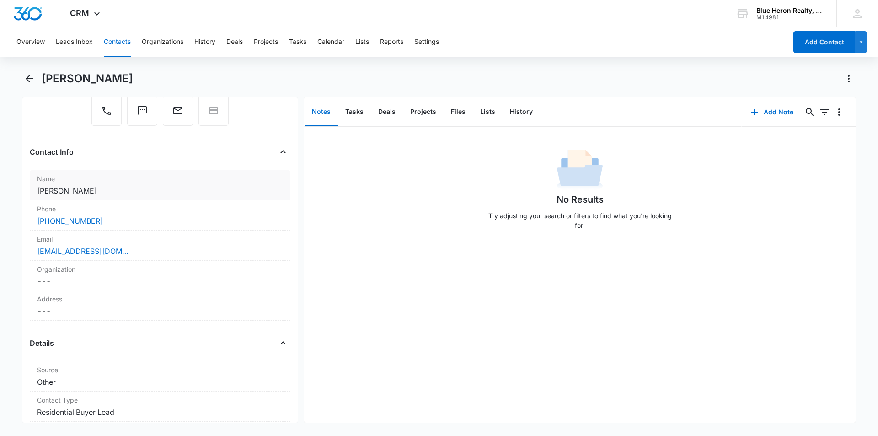
click at [115, 188] on dd "Cancel Save Changes Sonia McWilliams" at bounding box center [160, 190] width 246 height 11
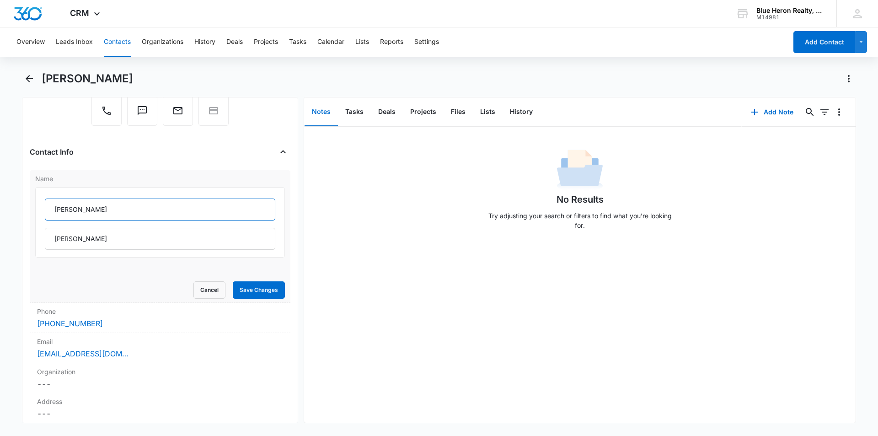
click at [89, 210] on input "Sonia" at bounding box center [160, 210] width 231 height 22
type input "Sonia and John"
click at [252, 288] on button "Save Changes" at bounding box center [259, 289] width 52 height 17
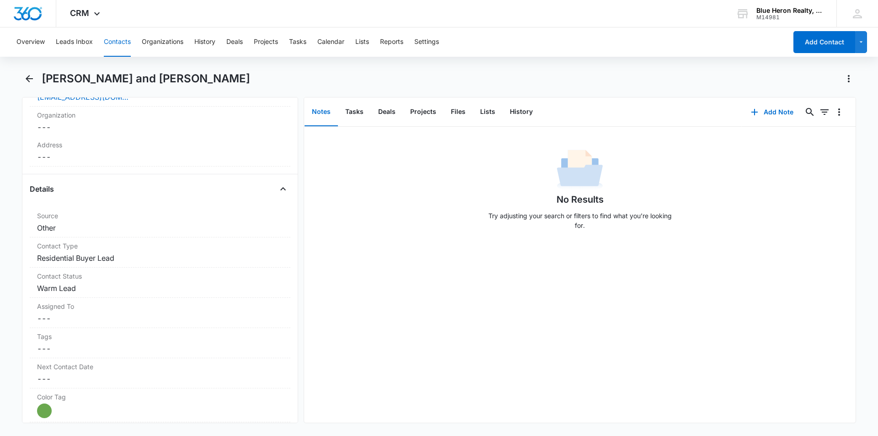
scroll to position [265, 0]
click at [116, 280] on dd "Cancel Save Changes Warm Lead" at bounding box center [160, 284] width 246 height 11
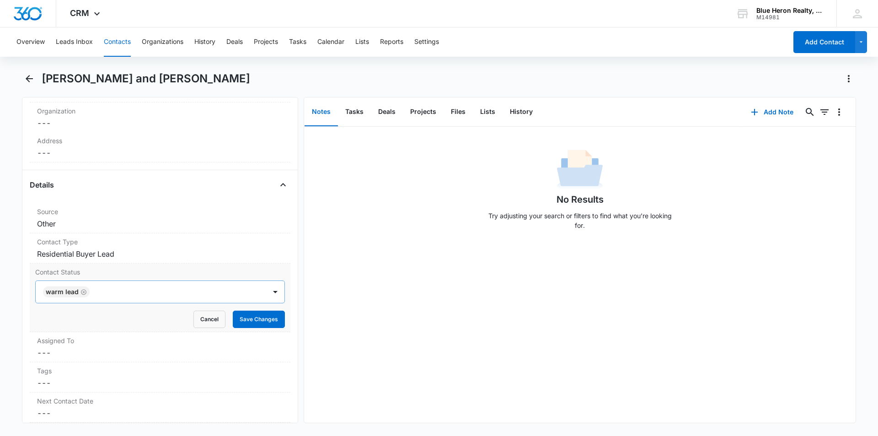
click at [82, 291] on icon "Remove Warm Lead" at bounding box center [84, 292] width 6 height 7
type input "cool"
click at [69, 323] on p "Cool Lead" at bounding box center [61, 325] width 30 height 10
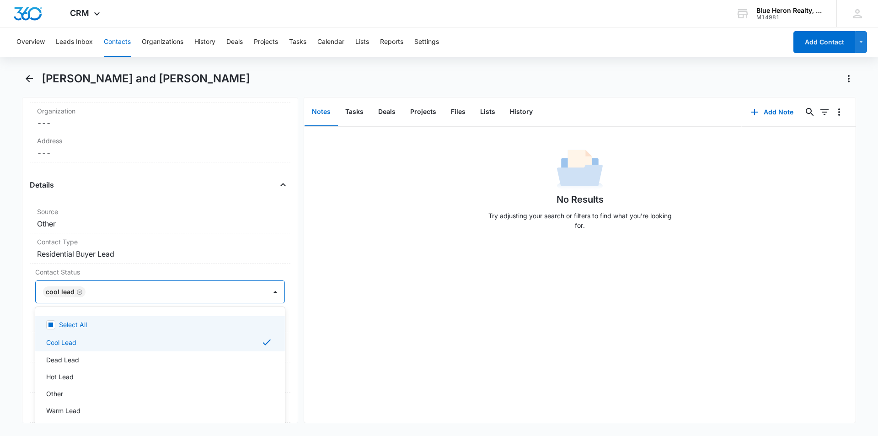
click at [381, 350] on div "No Results Try adjusting your search or filters to find what you’re looking for." at bounding box center [580, 275] width 552 height 296
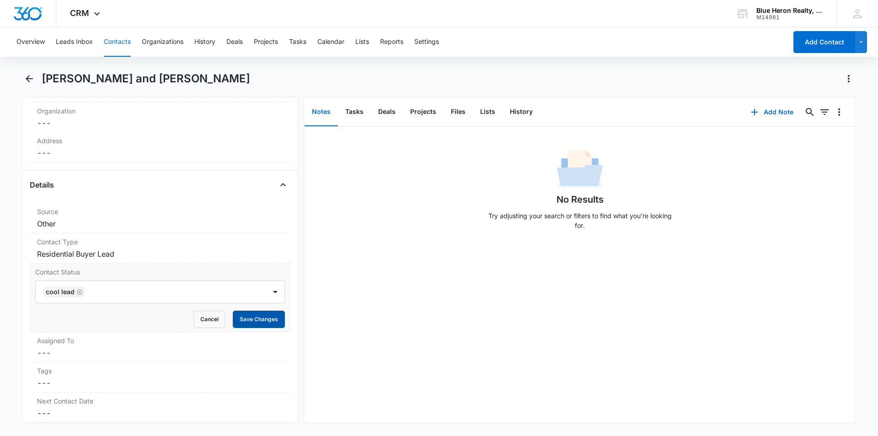
click at [243, 320] on button "Save Changes" at bounding box center [259, 319] width 52 height 17
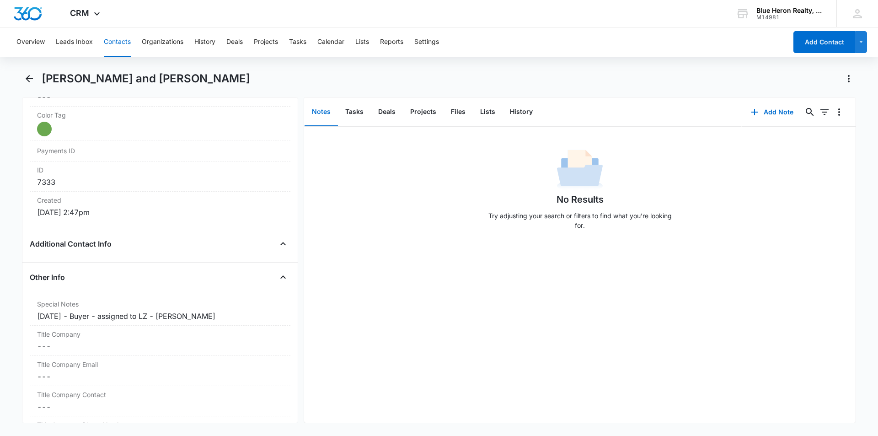
scroll to position [545, 0]
click at [82, 312] on div "9/15/2025 - Buyer - assigned to LZ - A. Williams" at bounding box center [160, 313] width 246 height 11
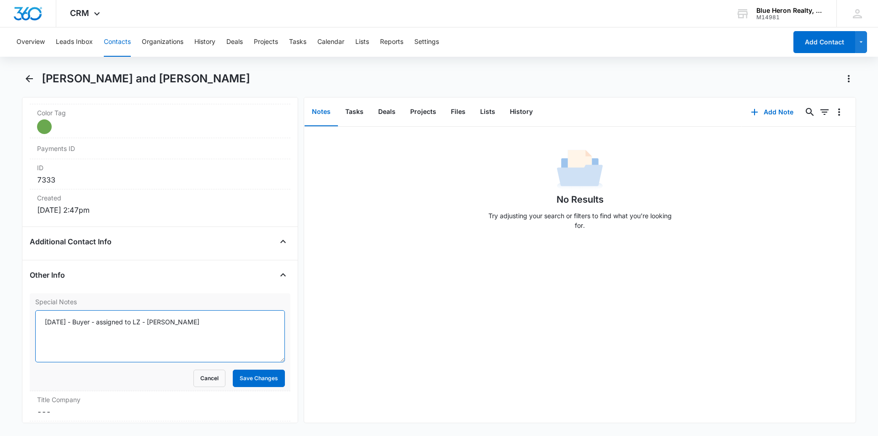
click at [81, 318] on textarea "9/15/2025 - Buyer - assigned to LZ - A. Williams" at bounding box center [160, 336] width 250 height 52
type textarea "9/15/2025 (Buyer; online) - assigned to LZ - 10/7 @ 12:33 - CLM (w/John McWilli…"
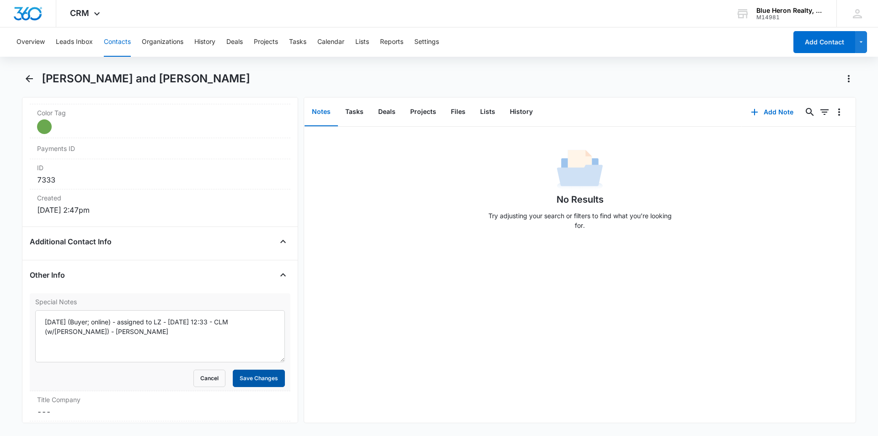
click at [242, 377] on button "Save Changes" at bounding box center [259, 378] width 52 height 17
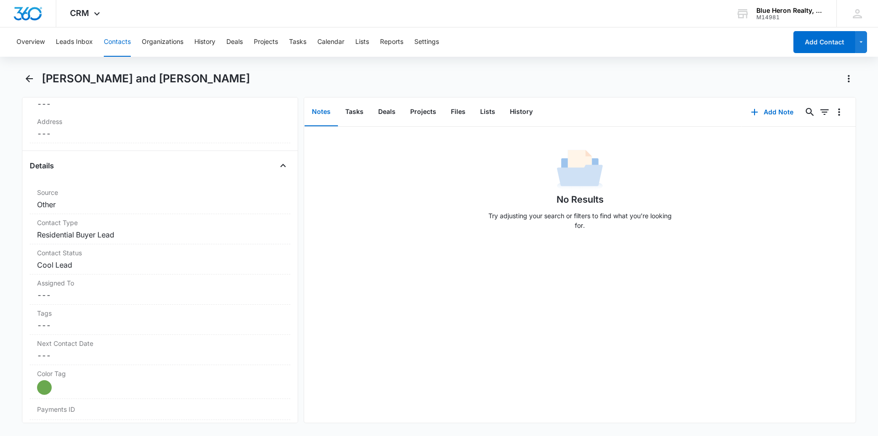
scroll to position [0, 0]
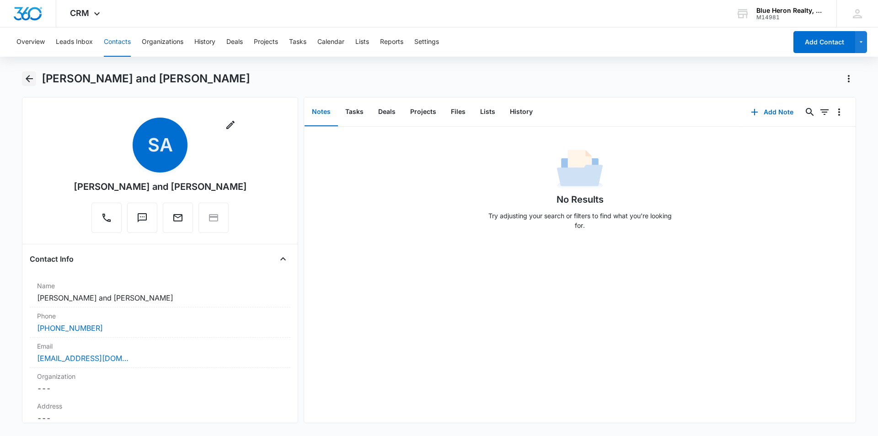
click at [28, 78] on icon "Back" at bounding box center [29, 78] width 7 height 7
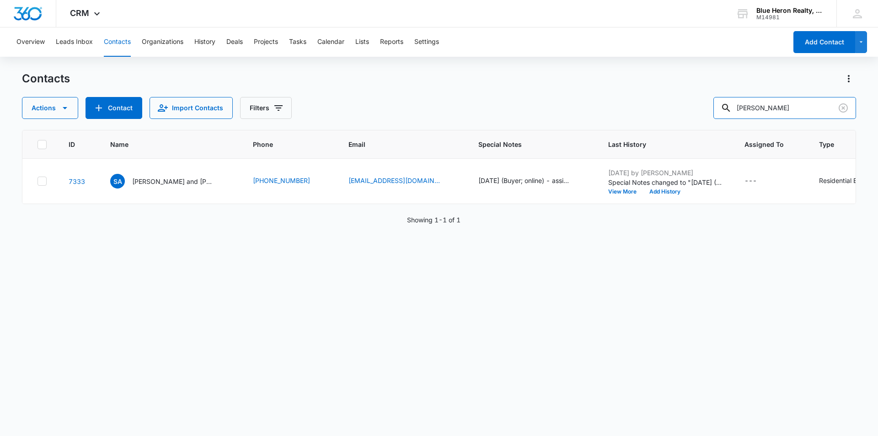
drag, startPoint x: 793, startPoint y: 108, endPoint x: 704, endPoint y: 96, distance: 89.2
click at [704, 106] on div "Actions Contact Import Contacts Filters Sonia McWilliams" at bounding box center [439, 108] width 834 height 22
type input "Joe Nexus"
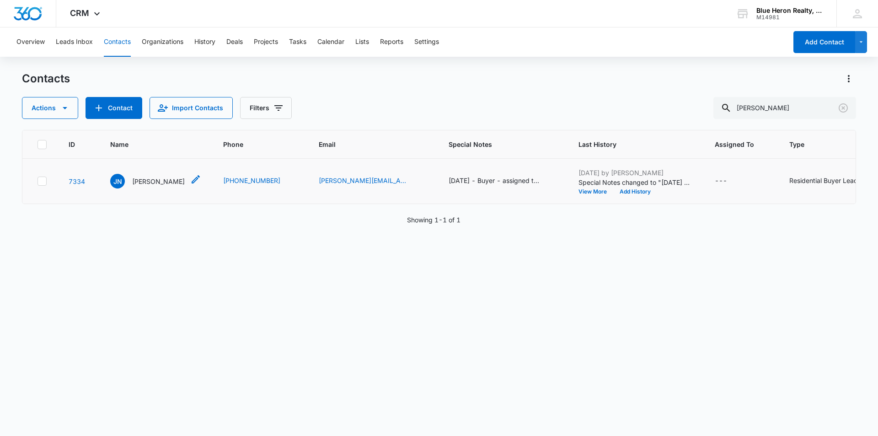
click at [145, 180] on p "Joe Nexus" at bounding box center [158, 182] width 53 height 10
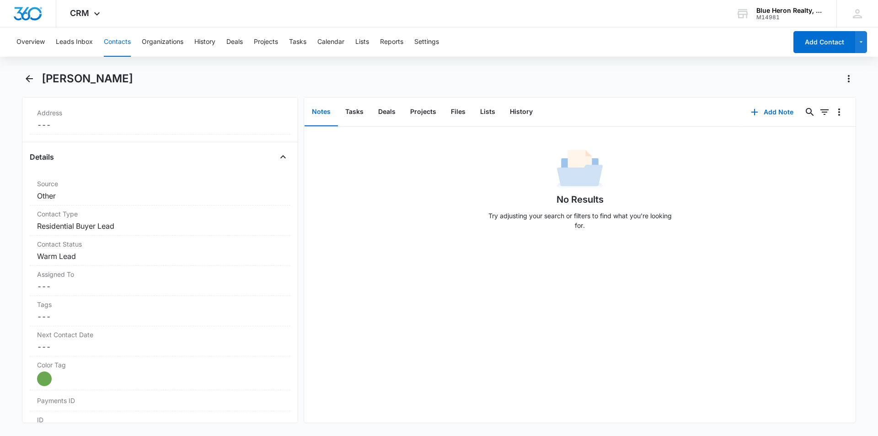
scroll to position [346, 0]
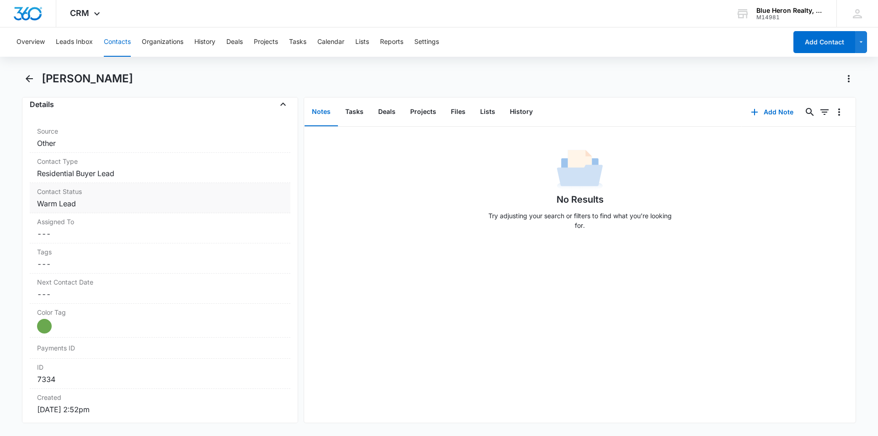
click at [90, 199] on dd "Cancel Save Changes Warm Lead" at bounding box center [160, 203] width 246 height 11
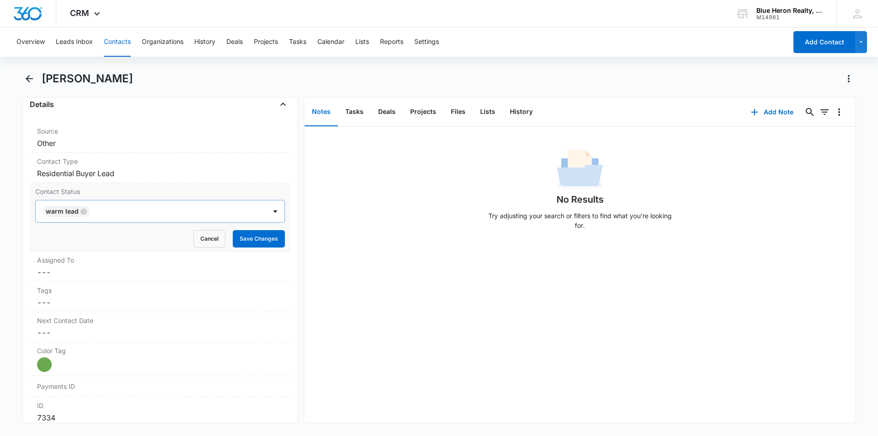
click at [84, 210] on icon "Remove Warm Lead" at bounding box center [83, 211] width 5 height 5
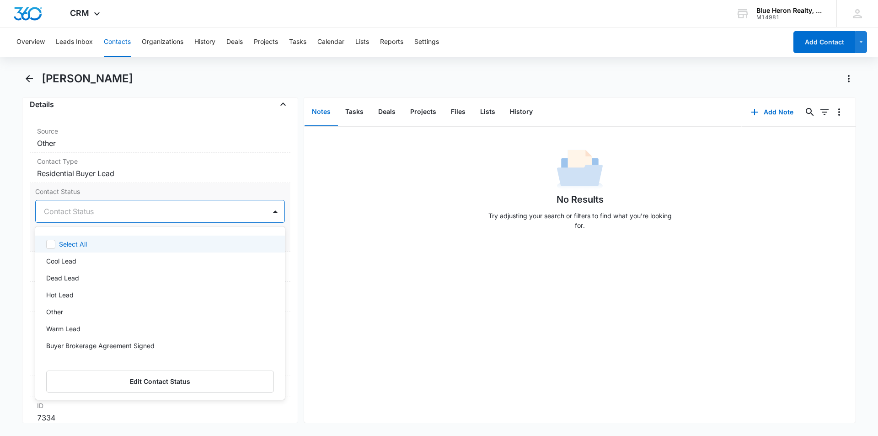
click at [96, 208] on div at bounding box center [149, 211] width 210 height 13
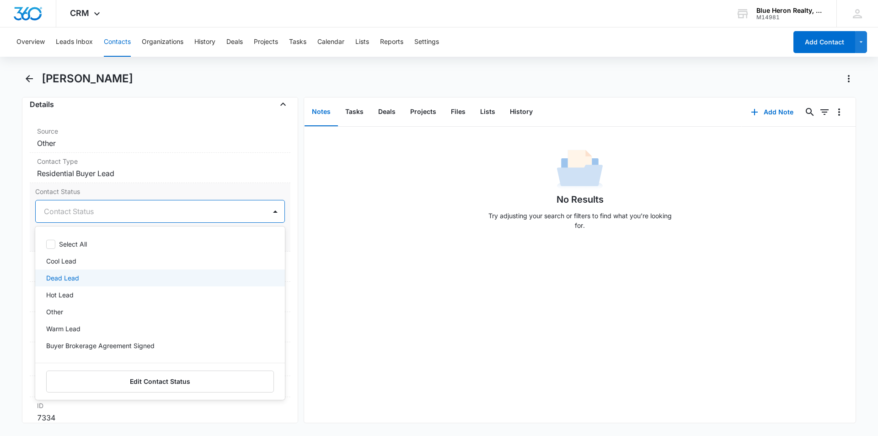
click at [65, 279] on p "Dead Lead" at bounding box center [62, 278] width 33 height 10
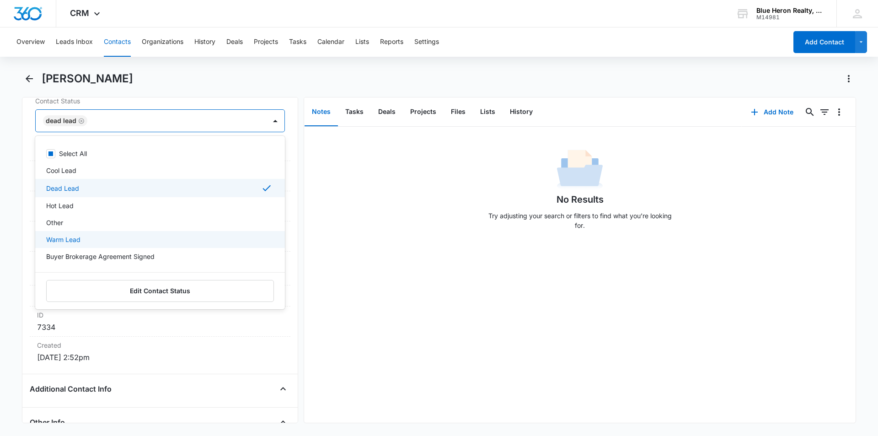
drag, startPoint x: 395, startPoint y: 307, endPoint x: 383, endPoint y: 287, distance: 23.4
click at [395, 307] on div "No Results Try adjusting your search or filters to find what you’re looking for." at bounding box center [580, 275] width 552 height 296
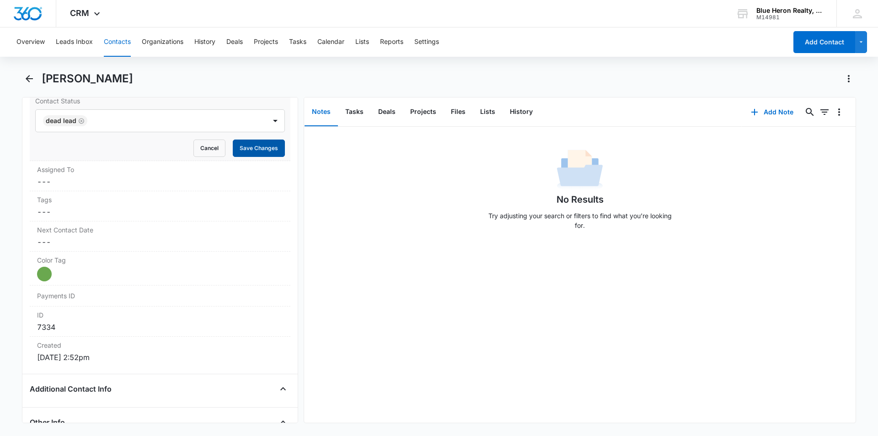
click at [242, 150] on button "Save Changes" at bounding box center [259, 148] width 52 height 17
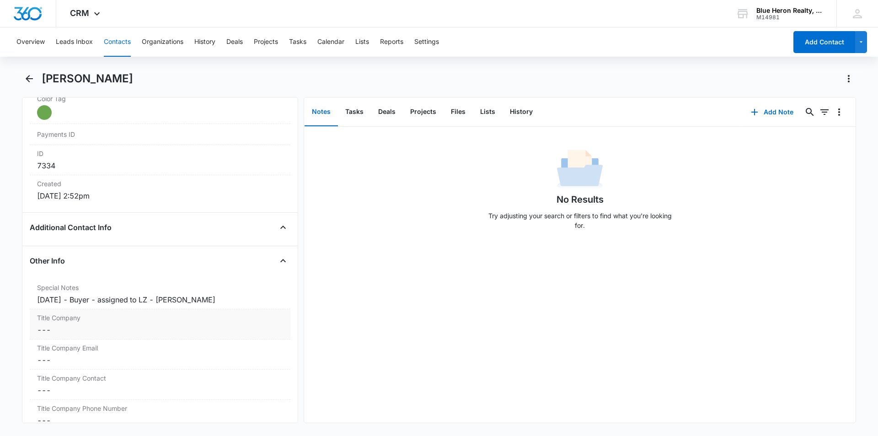
scroll to position [574, 0]
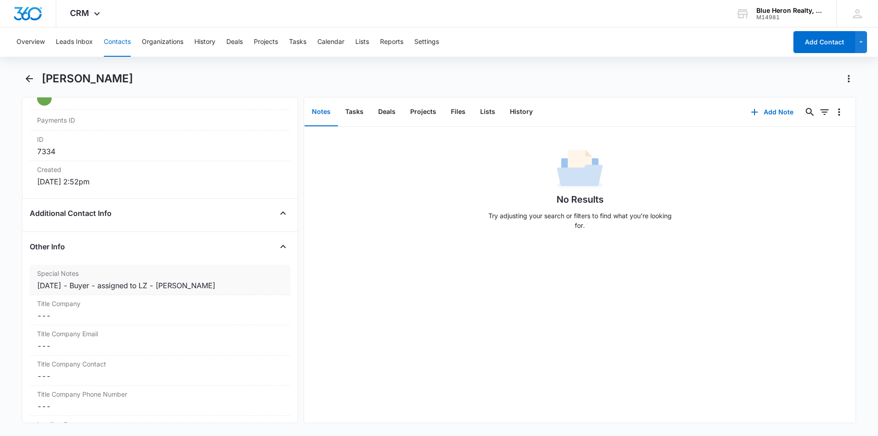
click at [82, 284] on div "9/15/2025 - Buyer - assigned to LZ - A. Williams" at bounding box center [160, 285] width 246 height 11
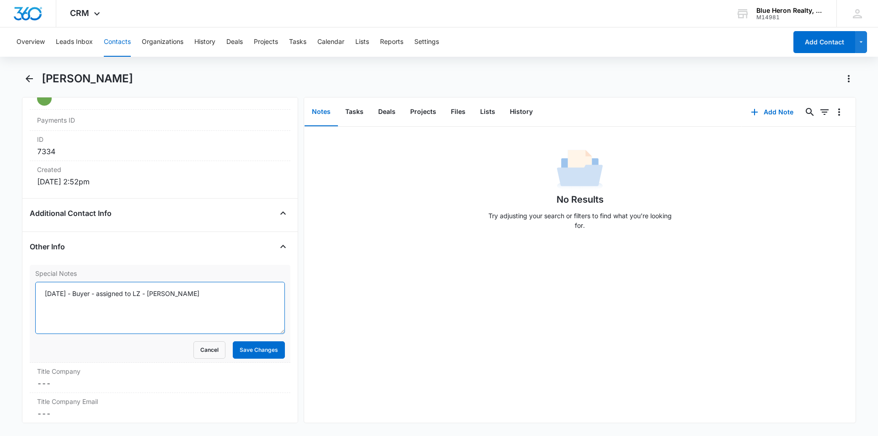
click at [81, 293] on textarea "9/15/2025 - Buyer - assigned to LZ - A. Williams" at bounding box center [160, 308] width 250 height 52
type textarea "9/15/2025 (Buyer; online) - assigned to LZ - 10/7 @ 12:30 - subscriber not in s…"
click at [253, 355] on button "Save Changes" at bounding box center [259, 349] width 52 height 17
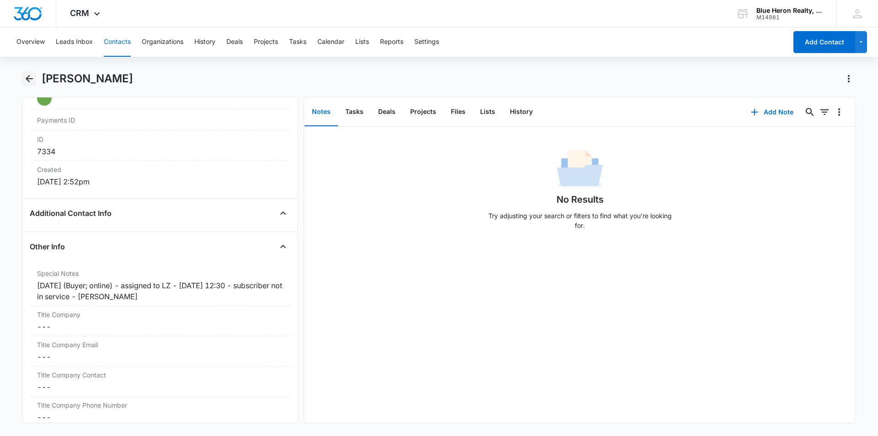
click at [28, 77] on icon "Back" at bounding box center [29, 78] width 11 height 11
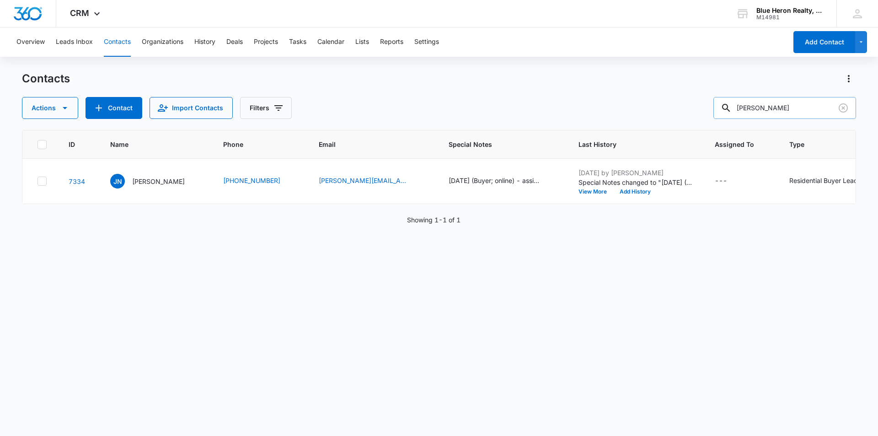
drag, startPoint x: 787, startPoint y: 107, endPoint x: 737, endPoint y: 102, distance: 50.1
click at [737, 102] on div "Joe Nexus" at bounding box center [785, 108] width 143 height 22
click at [750, 107] on input "text" at bounding box center [785, 108] width 143 height 22
type input "Dong Park"
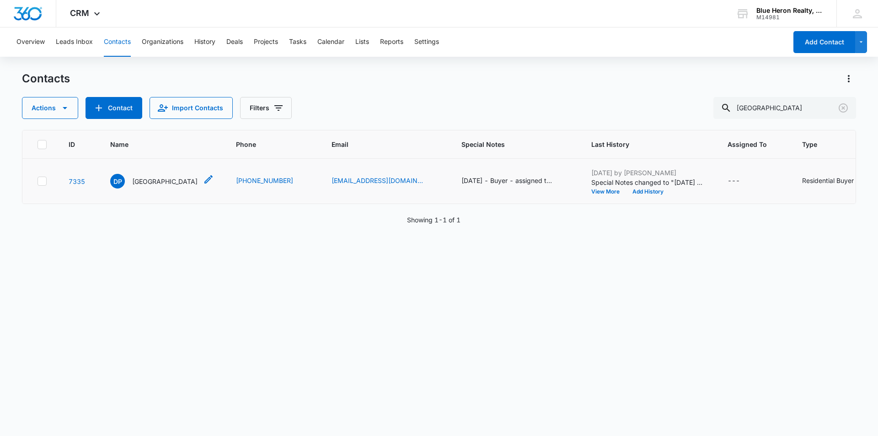
click at [146, 181] on p "Dong Park" at bounding box center [164, 182] width 65 height 10
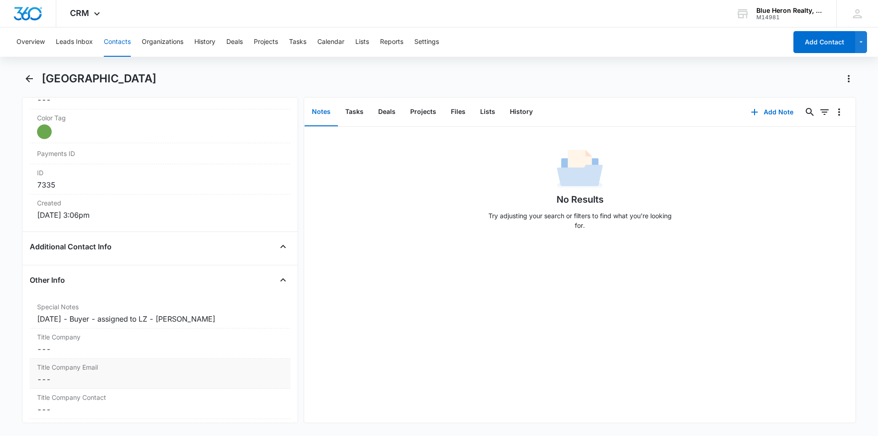
scroll to position [543, 0]
click at [86, 316] on div "9/15/2025 - Buyer - assigned to LZ - A. Williams" at bounding box center [160, 316] width 246 height 11
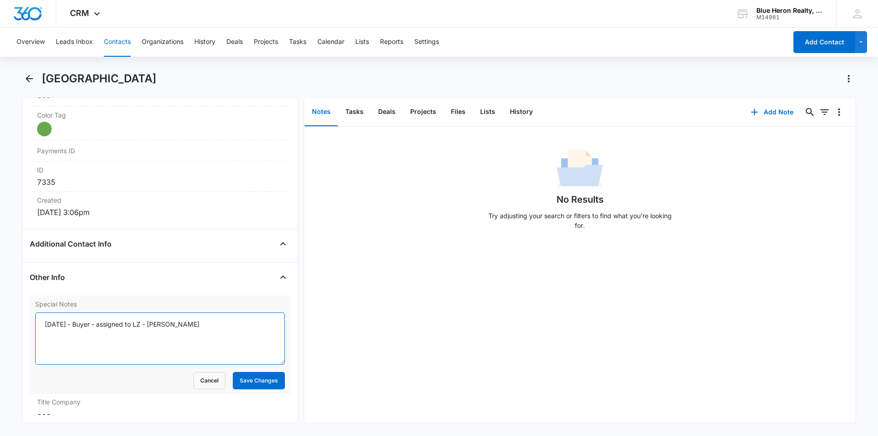
click at [100, 323] on textarea "9/15/2025 - Buyer - assigned to LZ - A. Williams" at bounding box center [160, 338] width 250 height 52
click at [214, 323] on textarea "9/15/2025 - Buyer - assigned to LZ - A. Williams" at bounding box center [160, 338] width 250 height 52
click at [83, 325] on textarea "9/15/2025 - Buyer - assigned to LZ - A. Williams" at bounding box center [160, 338] width 250 height 52
type textarea "9/15/2025 - (Buyer; online) - assigned to LZ - 10/7 @ 12:29 - needed a Korean t…"
click at [252, 386] on button "Save Changes" at bounding box center [259, 380] width 52 height 17
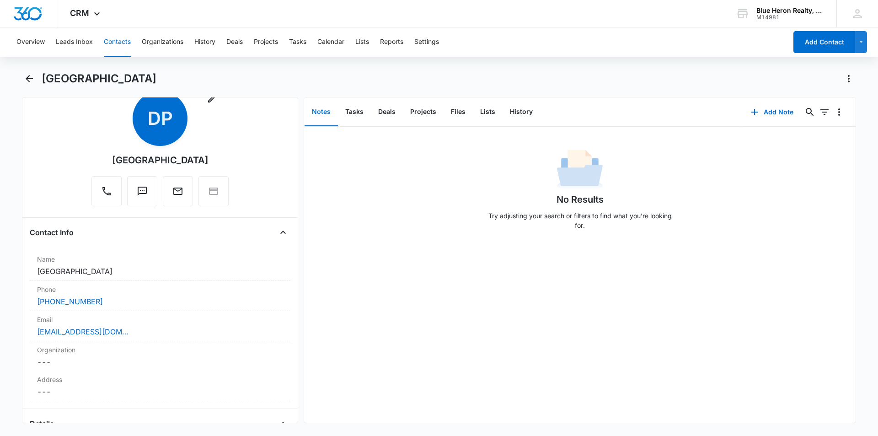
scroll to position [0, 0]
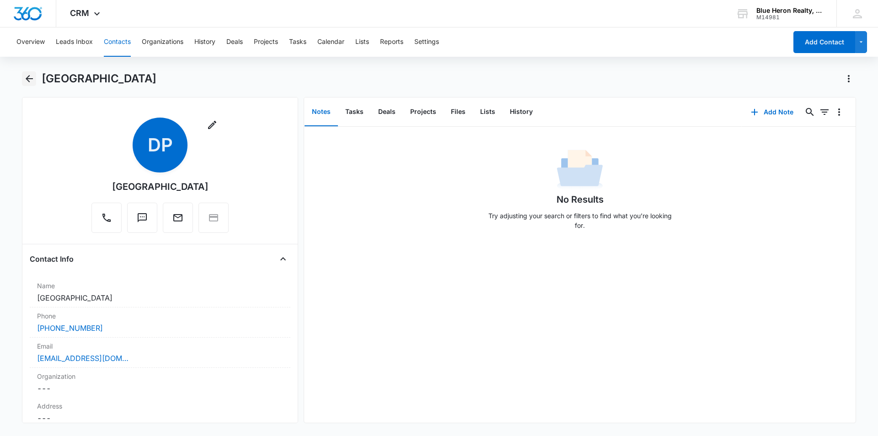
click at [30, 80] on icon "Back" at bounding box center [29, 78] width 11 height 11
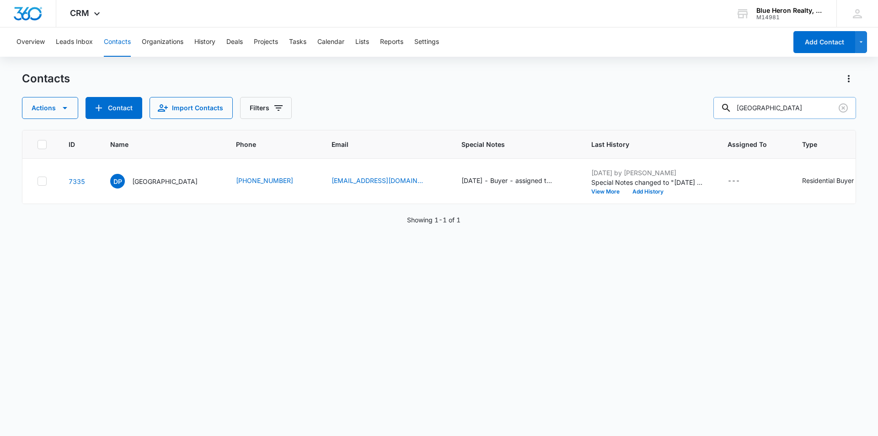
drag, startPoint x: 791, startPoint y: 106, endPoint x: 737, endPoint y: 112, distance: 54.3
click at [737, 112] on div "Dong Park" at bounding box center [785, 108] width 143 height 22
type input "BJ"
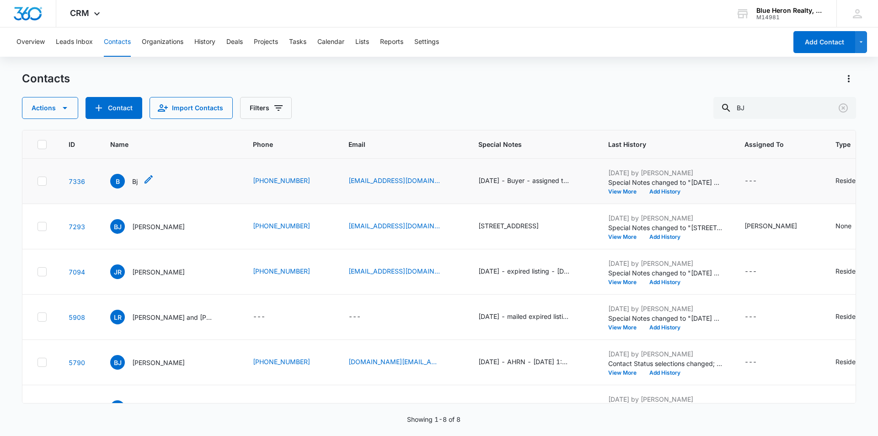
click at [139, 183] on div "B Bj" at bounding box center [132, 181] width 44 height 15
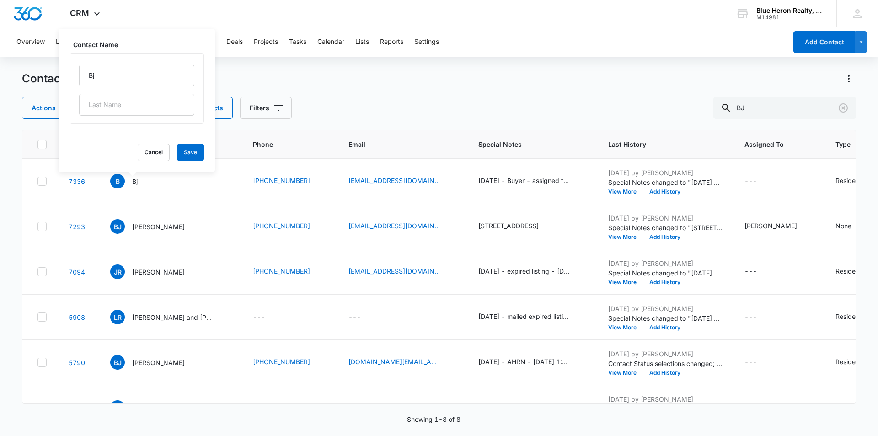
click at [409, 92] on div "Contacts Actions Contact Import Contacts Filters BJ" at bounding box center [439, 95] width 834 height 48
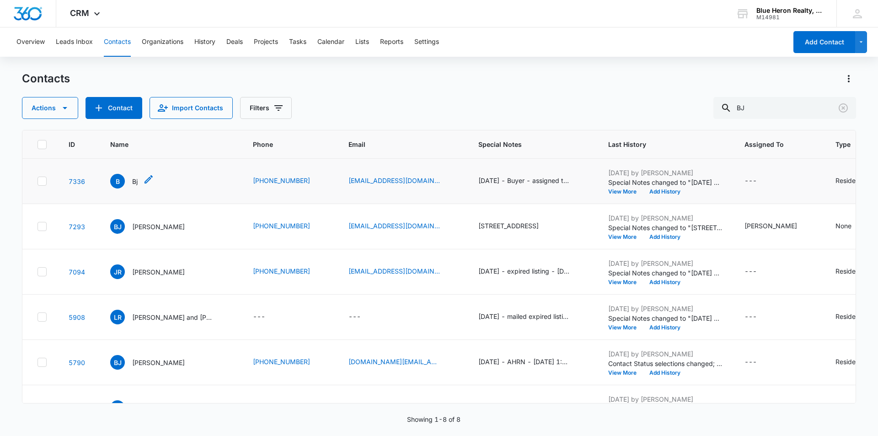
click at [117, 183] on span "B" at bounding box center [117, 181] width 15 height 15
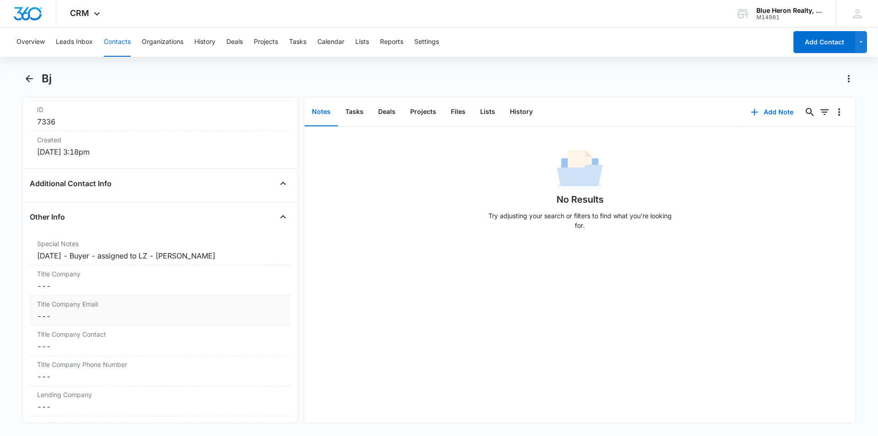
scroll to position [606, 0]
click at [85, 255] on div "9/15/2025 - Buyer - assigned to LZ - A. Williams" at bounding box center [160, 253] width 246 height 11
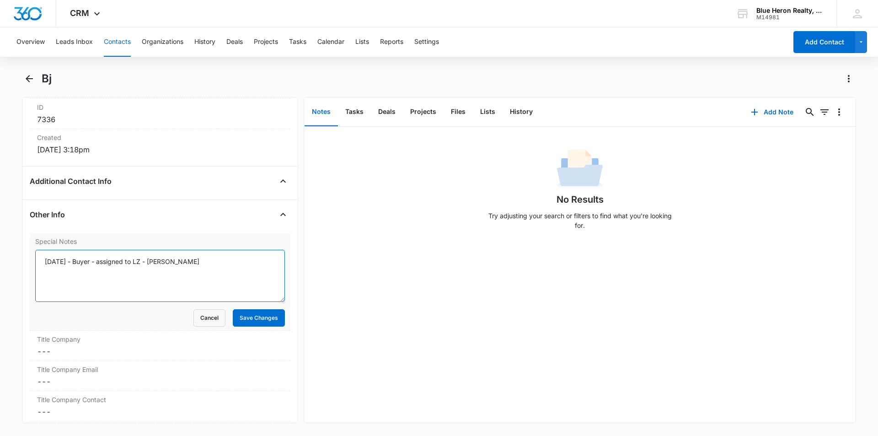
click at [83, 263] on textarea "9/15/2025 - Buyer - assigned to LZ - A. Williams" at bounding box center [160, 276] width 250 height 52
click at [250, 273] on textarea "9/15/2025 (Buyer; online) - assigned to LZ - 10/7 @ 12:27 - CLM A. Williams" at bounding box center [160, 276] width 250 height 52
click at [259, 261] on textarea "9/15/2025 (Buyer; online) - assigned to LZ - 10/7 @ 12:27 - CLM A. Williams" at bounding box center [160, 276] width 250 height 52
click at [256, 274] on textarea "9/15/2025 (Buyer; online) - assigned to LZ - 10/7 @ 12:27 - CLM A. Williams" at bounding box center [160, 276] width 250 height 52
click at [140, 278] on textarea "9/15/2025 (Buyer; online) - assigned to LZ - 10/7 @ 12:27 - CLM A. Williams" at bounding box center [160, 276] width 250 height 52
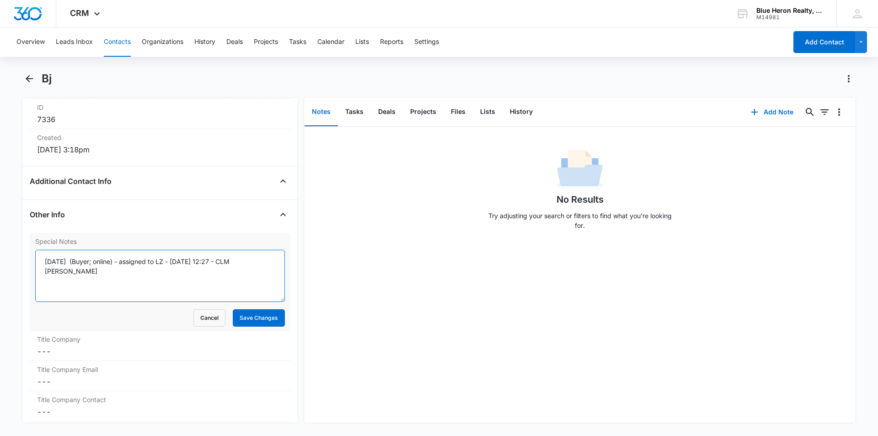
click at [105, 276] on textarea "9/15/2025 (Buyer; online) - assigned to LZ - 10/7 @ 12:27 - CLM A. Williams" at bounding box center [160, 276] width 250 height 52
click at [257, 263] on textarea "9/15/2025 (Buyer; online) - assigned to LZ - 10/7 @ 12:27 - CLM A. Williams" at bounding box center [160, 276] width 250 height 52
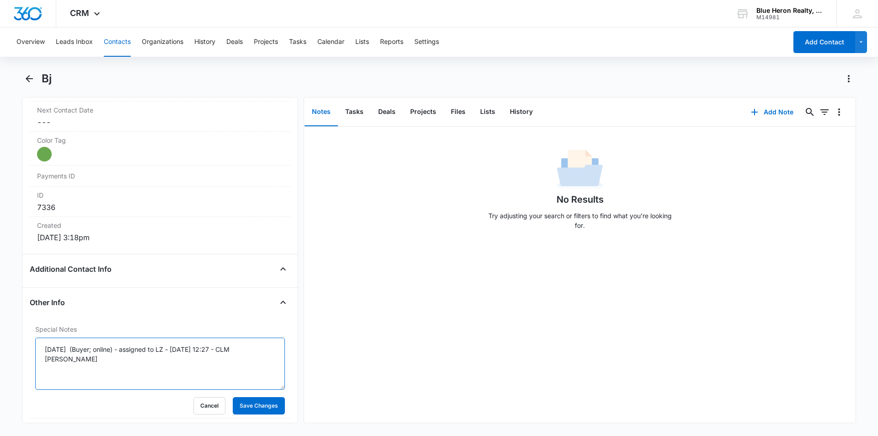
scroll to position [514, 0]
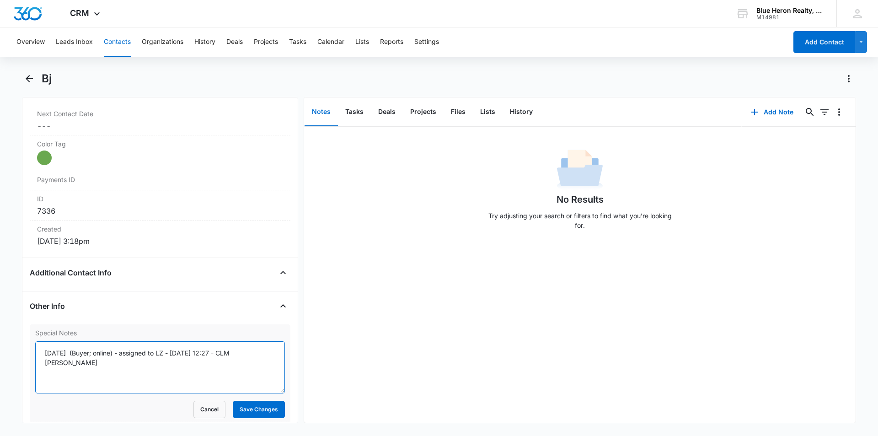
click at [84, 364] on textarea "9/15/2025 (Buyer; online) - assigned to LZ - 10/7 @ 12:27 - CLM A. Williams" at bounding box center [160, 367] width 250 height 52
type textarea "9/15/2025 (Buyer; online) - assigned to LZ - 10/7 @ 12:27 - CLM A. Williams"
click at [256, 407] on button "Save Changes" at bounding box center [259, 409] width 52 height 17
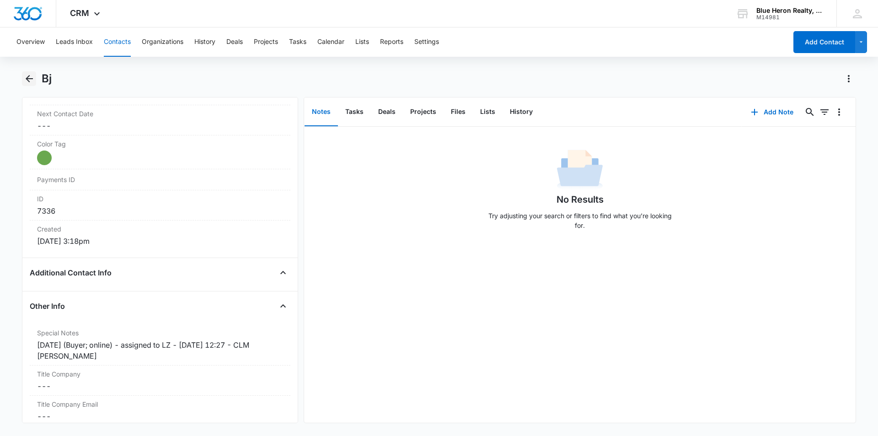
click at [26, 80] on icon "Back" at bounding box center [29, 78] width 11 height 11
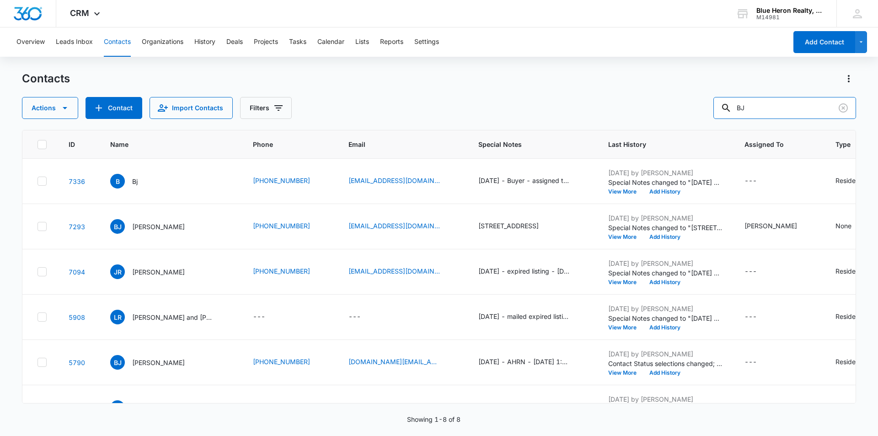
drag, startPoint x: 792, startPoint y: 101, endPoint x: 693, endPoint y: 116, distance: 100.5
click at [693, 116] on div "Actions Contact Import Contacts Filters BJ" at bounding box center [439, 108] width 834 height 22
type input "Jimmy"
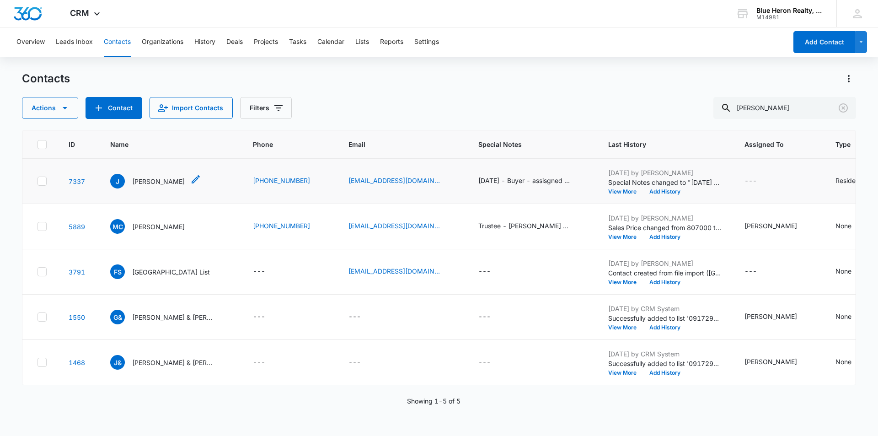
click at [138, 183] on p "Jimmy" at bounding box center [158, 182] width 53 height 10
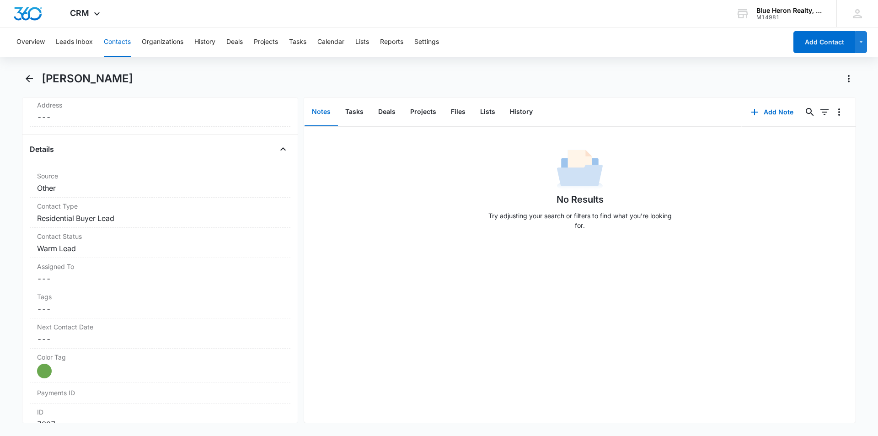
scroll to position [308, 0]
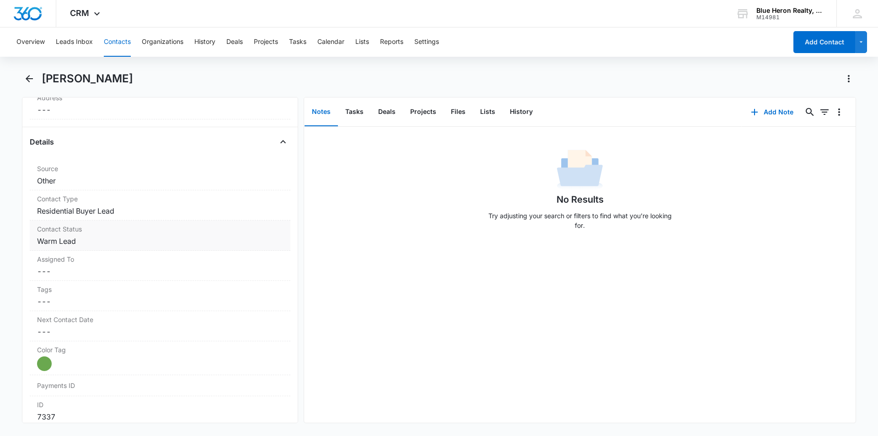
click at [123, 241] on dd "Cancel Save Changes Warm Lead" at bounding box center [160, 241] width 246 height 11
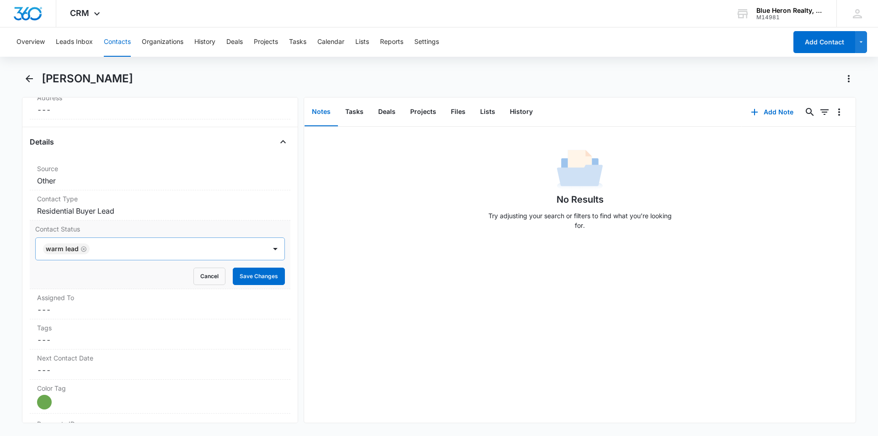
click at [82, 248] on icon "Remove Warm Lead" at bounding box center [84, 249] width 6 height 7
type input "dead"
click at [75, 282] on p "Dead Lead" at bounding box center [62, 282] width 33 height 10
click at [403, 313] on div "No Results Try adjusting your search or filters to find what you’re looking for." at bounding box center [580, 275] width 552 height 296
click at [240, 281] on button "Save Changes" at bounding box center [259, 276] width 52 height 17
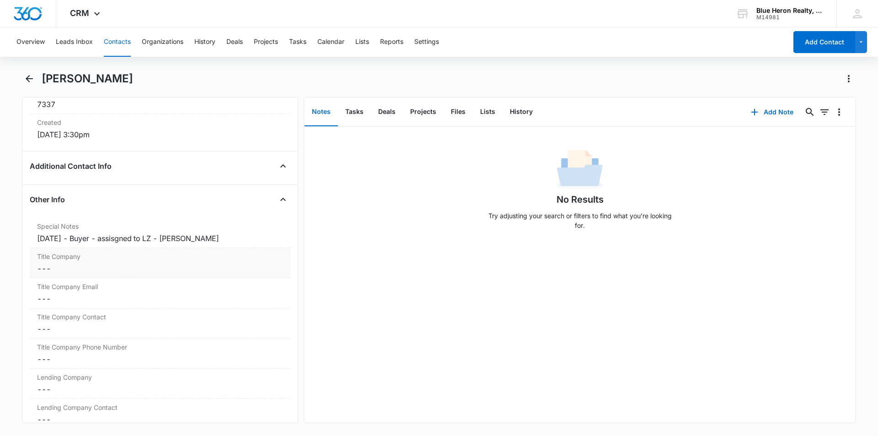
scroll to position [629, 0]
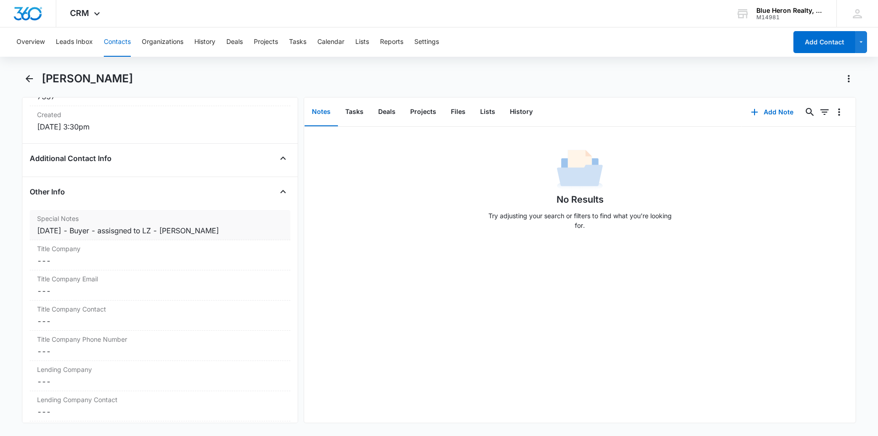
drag, startPoint x: 83, startPoint y: 229, endPoint x: 95, endPoint y: 230, distance: 12.4
click at [84, 230] on div "9/15/2025 - Buyer - assisgned to LZ - A. Williams" at bounding box center [160, 230] width 246 height 11
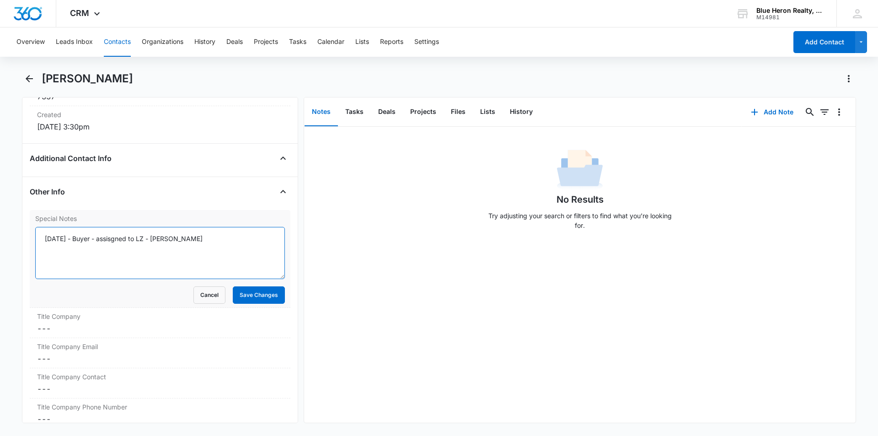
click at [81, 236] on textarea "9/15/2025 - Buyer - assisgned to LZ - A. Williams" at bounding box center [160, 253] width 250 height 52
click at [147, 241] on textarea "9/15/2025 (Buyer; online) - assisgned to LZ - 10A. Williams" at bounding box center [160, 253] width 250 height 52
click at [145, 238] on textarea "9/15/2025 (Buyer; online) - assisgned to LZ - 10A. Williams" at bounding box center [160, 253] width 250 height 52
click at [186, 237] on textarea "9/15/2025 (Buyer; online) - assigned to LZ - 10A. Williams" at bounding box center [160, 253] width 250 height 52
type textarea "9/15/2025 (Buyer; online) - assigned to LZ - 10/7 @ 12:25 - telephone assistanc…"
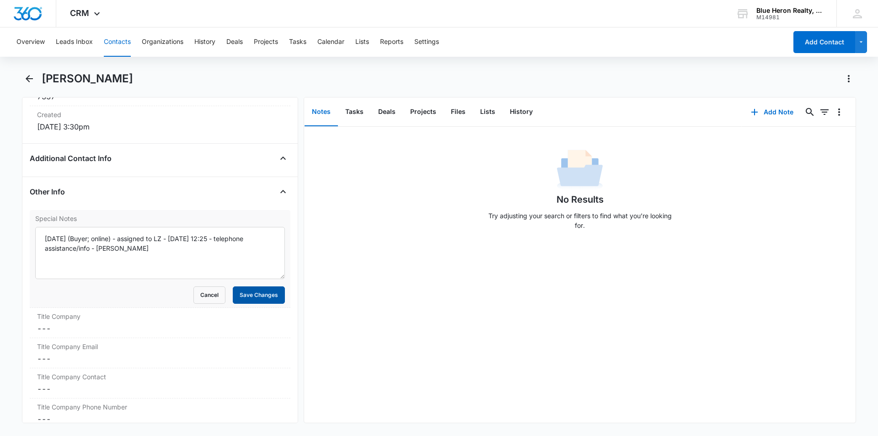
click at [239, 297] on button "Save Changes" at bounding box center [259, 294] width 52 height 17
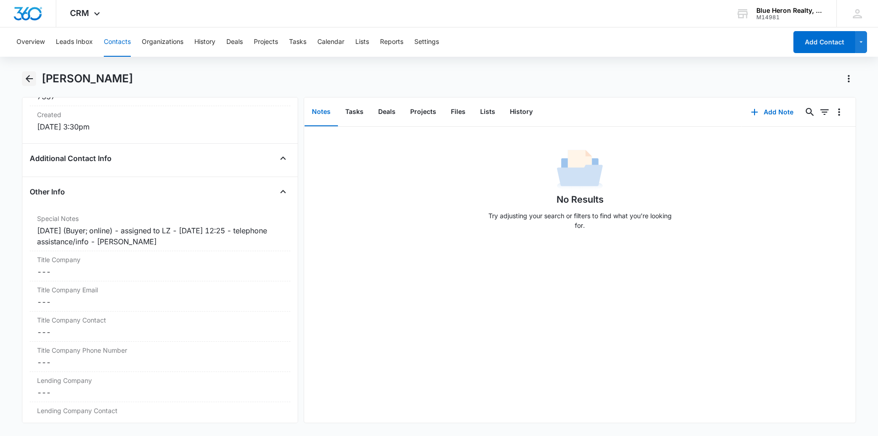
click at [29, 79] on icon "Back" at bounding box center [29, 78] width 7 height 7
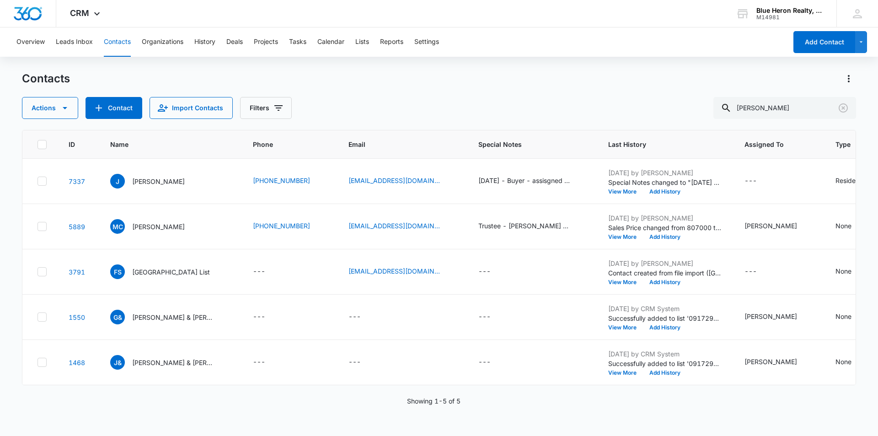
click at [294, 283] on td "---" at bounding box center [290, 271] width 96 height 45
drag, startPoint x: 617, startPoint y: 112, endPoint x: 679, endPoint y: 112, distance: 61.8
click at [627, 112] on div "Actions Contact Import Contacts Filters Jimmy" at bounding box center [439, 108] width 834 height 22
drag, startPoint x: 779, startPoint y: 109, endPoint x: 702, endPoint y: 114, distance: 77.5
click at [702, 114] on div "Actions Contact Import Contacts Filters Jimmy" at bounding box center [439, 108] width 834 height 22
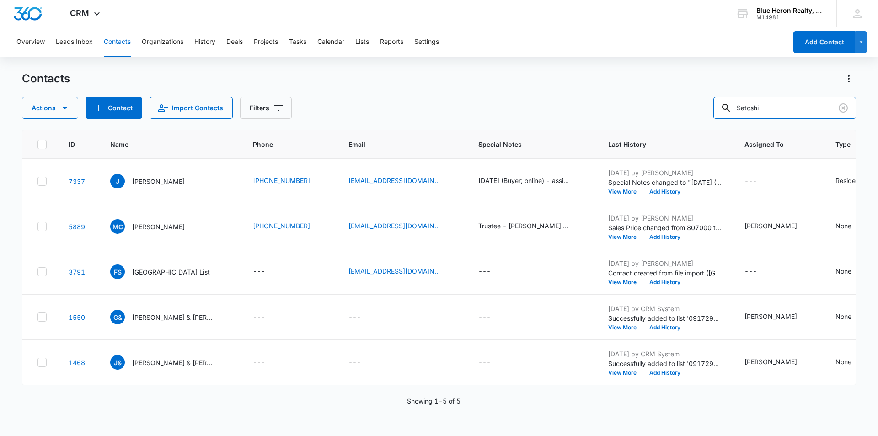
type input "Satoshi"
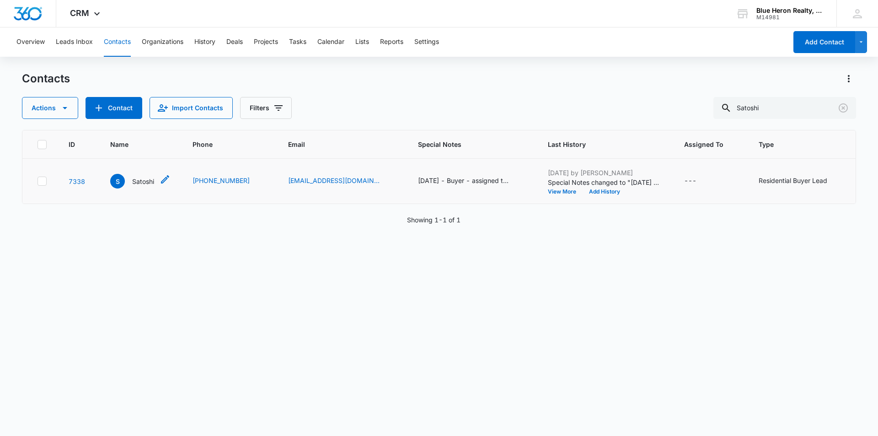
click at [144, 182] on p "Satoshi" at bounding box center [143, 182] width 22 height 10
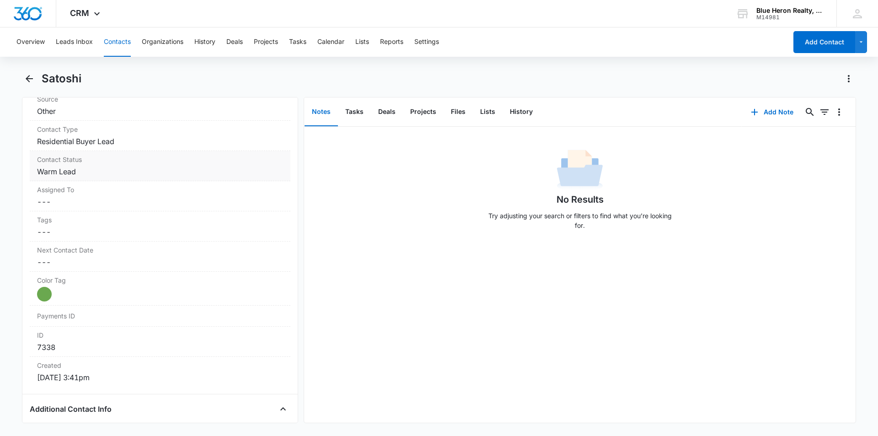
scroll to position [350, 0]
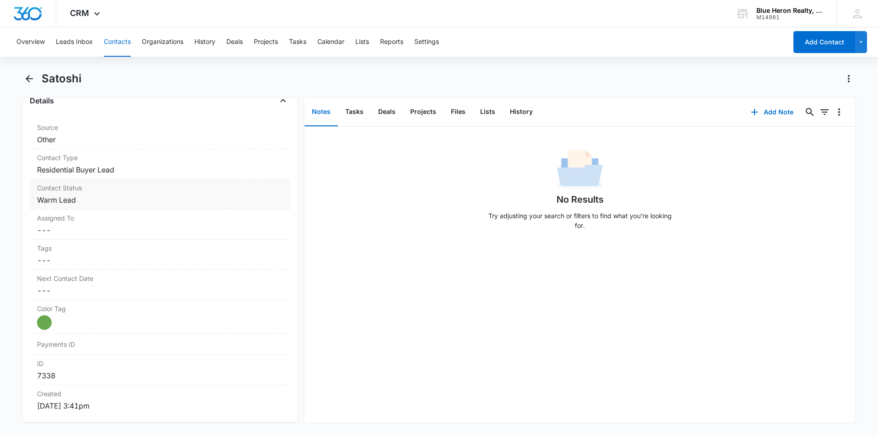
click at [110, 200] on dd "Cancel Save Changes Warm Lead" at bounding box center [160, 199] width 246 height 11
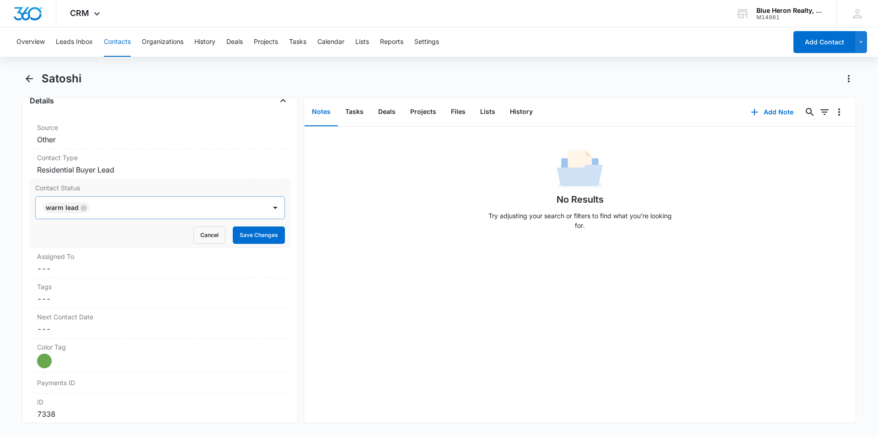
click at [84, 207] on icon "Remove Warm Lead" at bounding box center [84, 207] width 6 height 7
type input "cool"
click at [77, 244] on div "Cool Lead" at bounding box center [159, 241] width 226 height 10
click at [413, 322] on div "No Results Try adjusting your search or filters to find what you’re looking for." at bounding box center [580, 275] width 552 height 296
click at [248, 239] on button "Save Changes" at bounding box center [259, 234] width 52 height 17
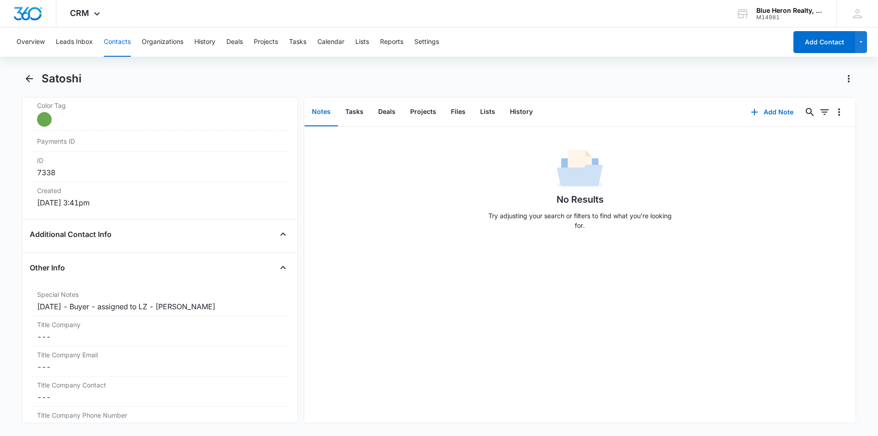
scroll to position [560, 0]
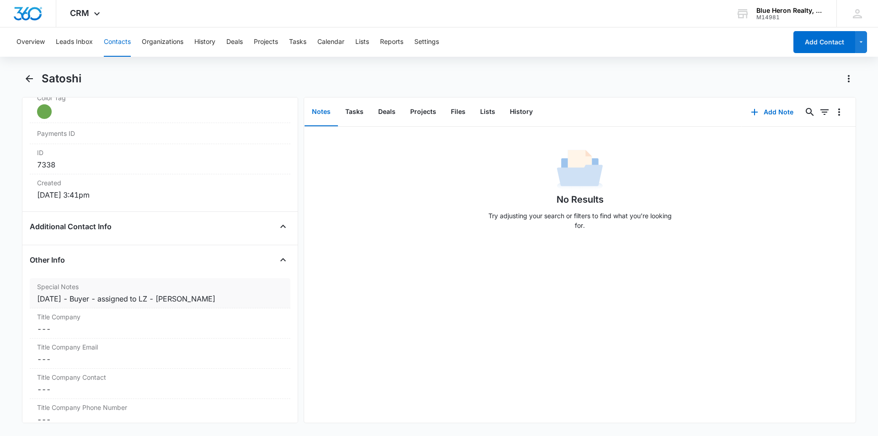
click at [85, 296] on div "9/15/2025 - Buyer - assigned to LZ - A. Williams" at bounding box center [160, 298] width 246 height 11
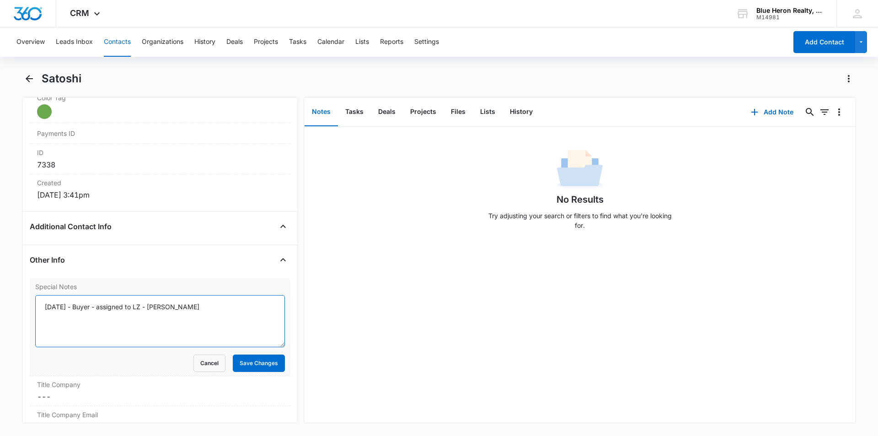
click at [81, 303] on textarea "9/15/2025 - Buyer - assigned to LZ - A. Williams" at bounding box center [160, 321] width 250 height 52
type textarea "9/15/2025 (Buyer; online) - assigned to LZ - 10/7 @ 12:25 - CLM A. Williams"
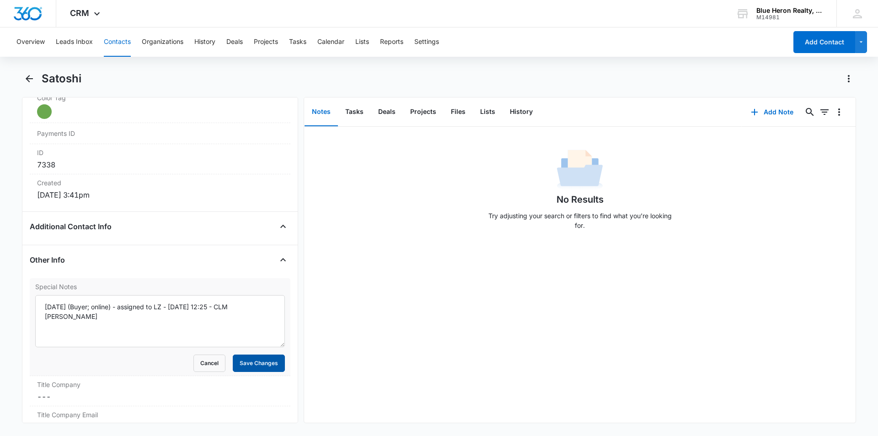
click at [261, 366] on button "Save Changes" at bounding box center [259, 363] width 52 height 17
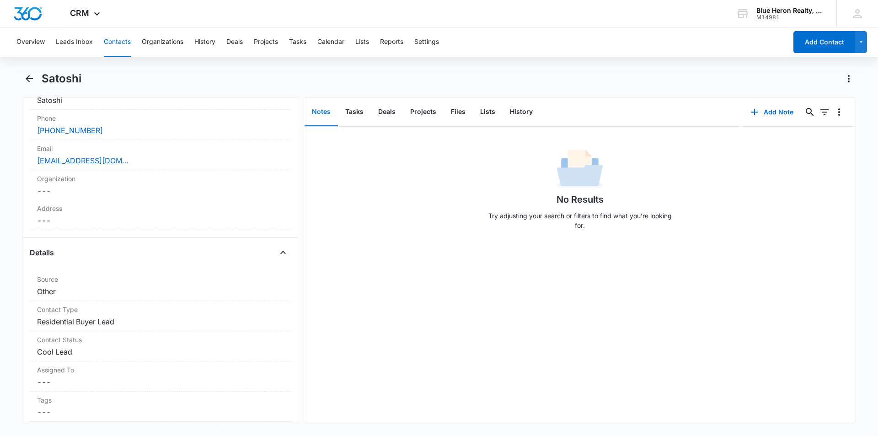
scroll to position [0, 0]
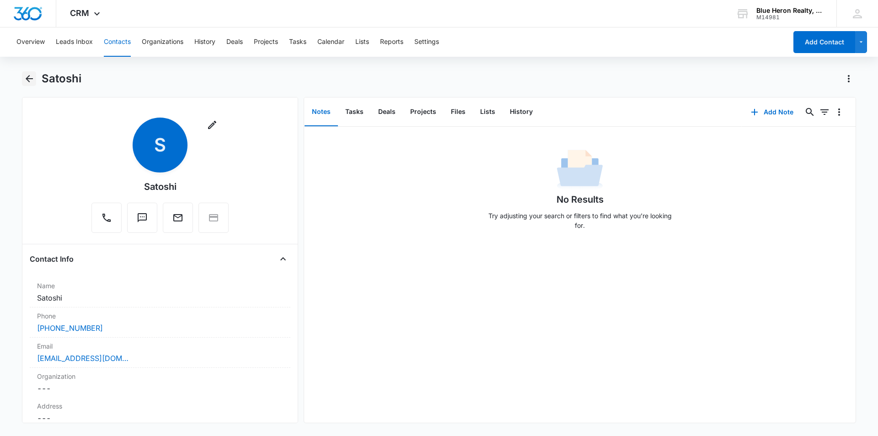
click at [28, 79] on icon "Back" at bounding box center [29, 78] width 7 height 7
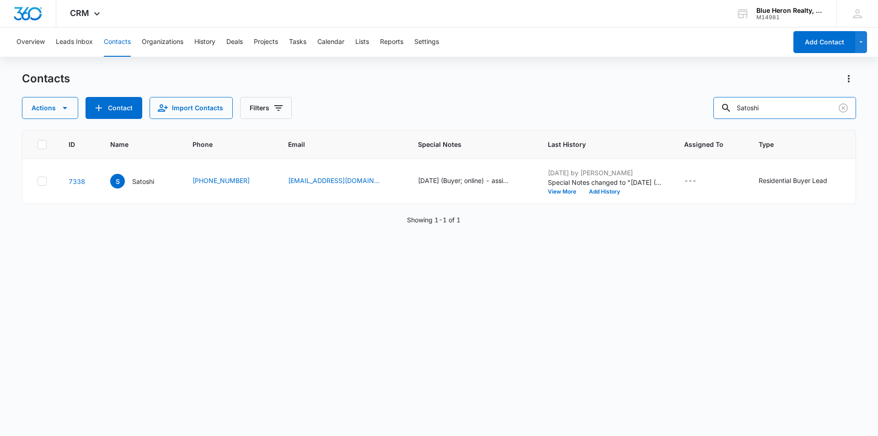
click at [704, 111] on div "Actions Contact Import Contacts Filters Satoshi" at bounding box center [439, 108] width 834 height 22
type input "Ashish Chhitwal"
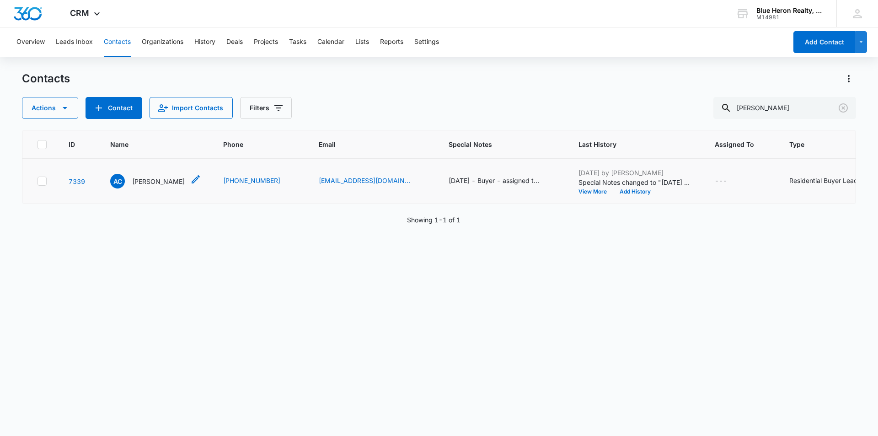
click at [154, 181] on p "Ashish Chhitwal" at bounding box center [158, 182] width 53 height 10
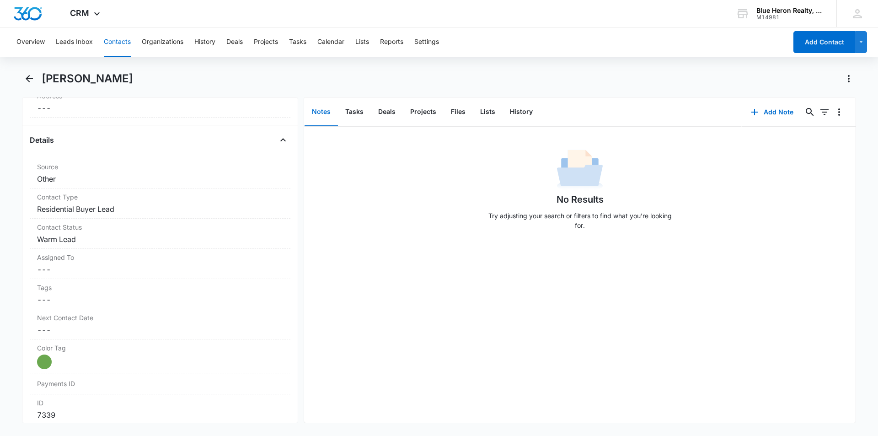
scroll to position [380, 0]
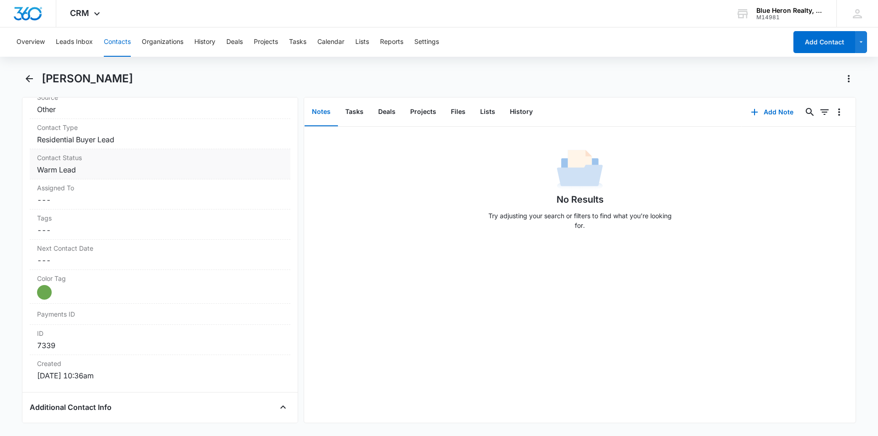
click at [93, 167] on dd "Cancel Save Changes Warm Lead" at bounding box center [160, 169] width 246 height 11
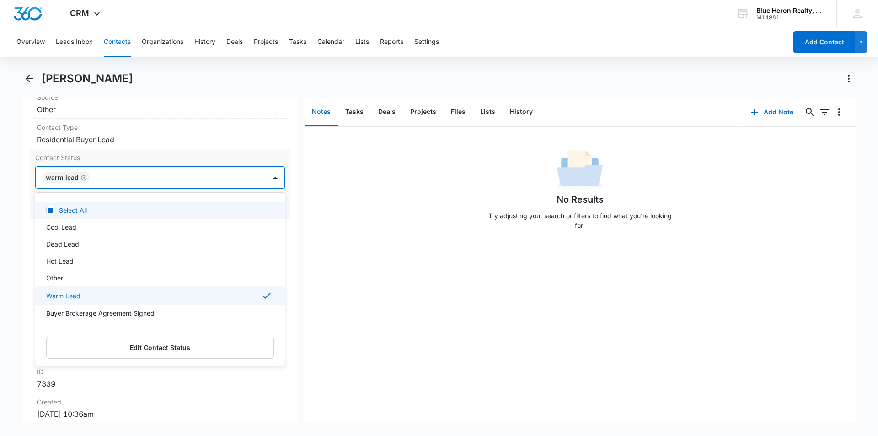
click at [105, 177] on div at bounding box center [173, 177] width 162 height 13
click at [388, 320] on div "No Results Try adjusting your search or filters to find what you’re looking for." at bounding box center [580, 275] width 552 height 296
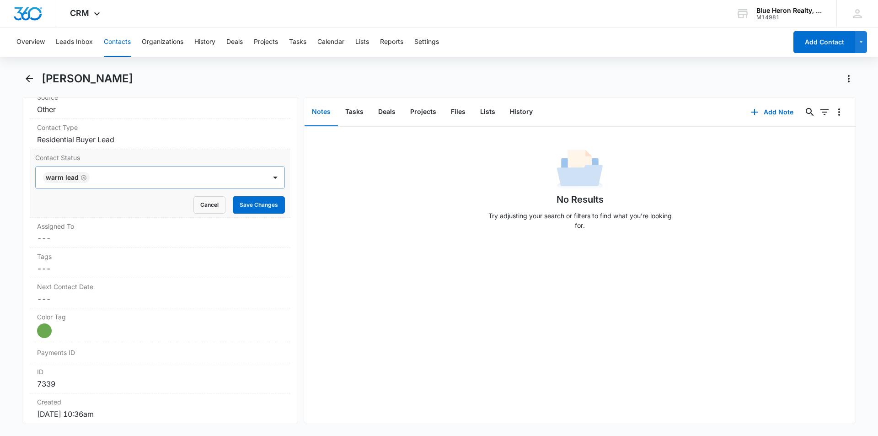
click at [84, 179] on icon "Remove Warm Lead" at bounding box center [84, 177] width 6 height 7
type input "cool"
click at [60, 212] on p "Cool Lead" at bounding box center [61, 210] width 30 height 10
click at [368, 297] on div "No Results Try adjusting your search or filters to find what you’re looking for." at bounding box center [580, 275] width 552 height 296
click at [242, 204] on button "Save Changes" at bounding box center [259, 204] width 52 height 17
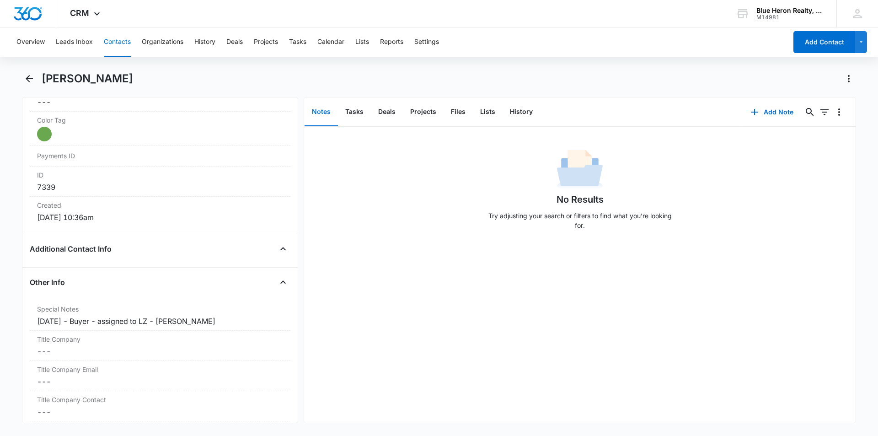
scroll to position [539, 0]
click at [83, 321] on div "9/16/2025 - Buyer - assigned to LZ - A. Williams" at bounding box center [160, 319] width 246 height 11
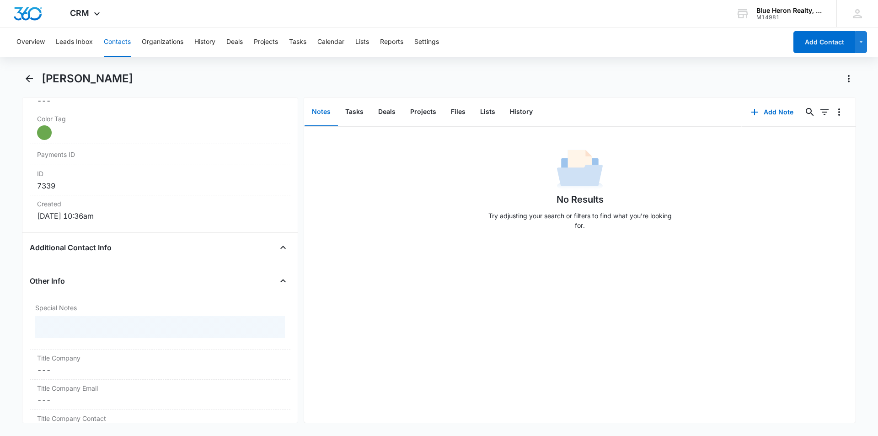
click at [384, 318] on div "No Results Try adjusting your search or filters to find what you’re looking for." at bounding box center [580, 275] width 552 height 296
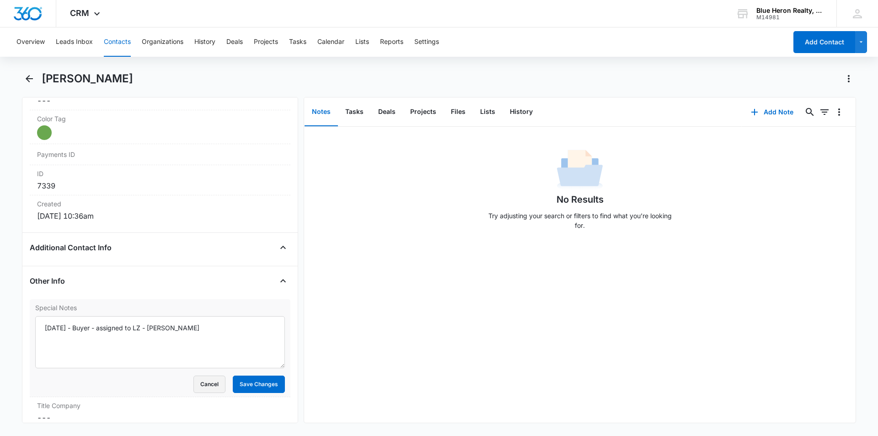
click at [207, 387] on button "Cancel" at bounding box center [210, 384] width 32 height 17
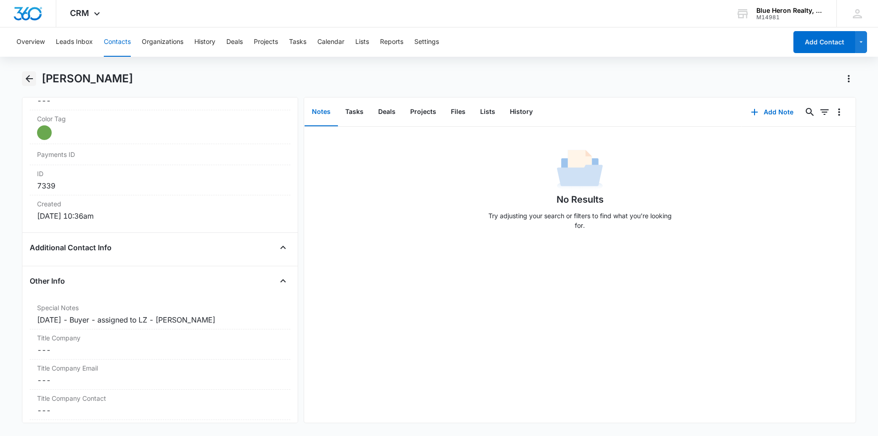
click at [30, 80] on icon "Back" at bounding box center [29, 78] width 11 height 11
